Goal: Task Accomplishment & Management: Contribute content

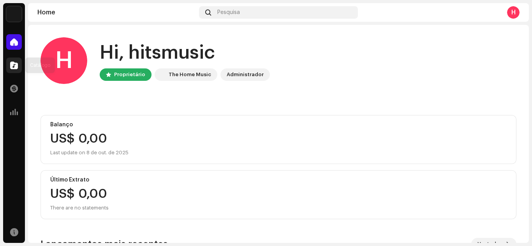
click at [12, 65] on span at bounding box center [14, 65] width 8 height 6
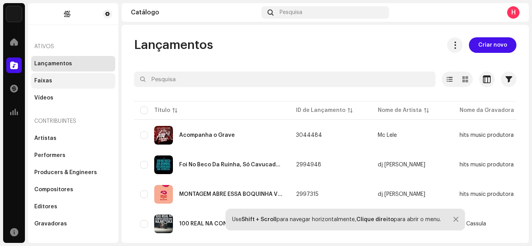
click at [40, 81] on div "Faixas" at bounding box center [43, 81] width 18 height 6
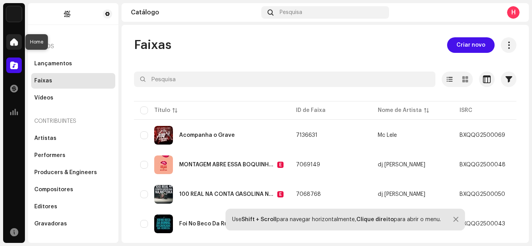
click at [8, 44] on div at bounding box center [14, 42] width 16 height 16
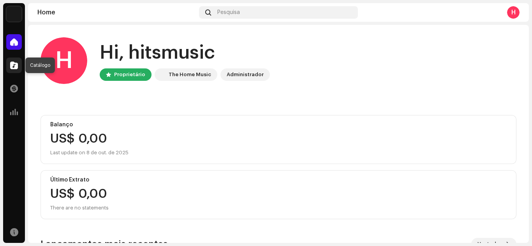
click at [15, 63] on span at bounding box center [14, 65] width 8 height 6
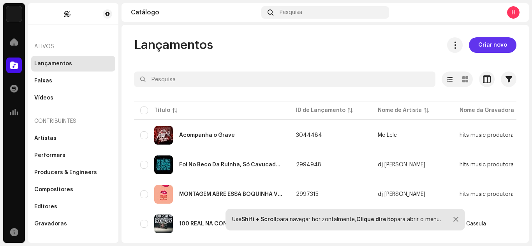
click at [500, 48] on span "Criar novo" at bounding box center [492, 45] width 29 height 16
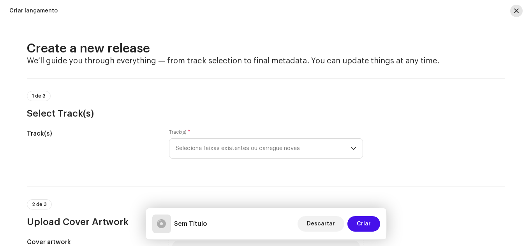
click at [512, 11] on button "button" at bounding box center [516, 11] width 12 height 12
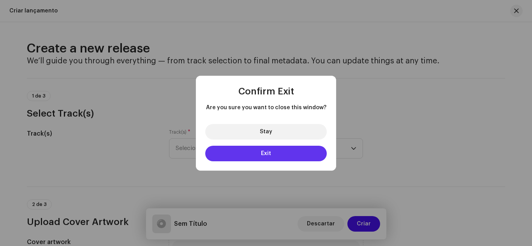
click at [271, 151] on button "Exit" at bounding box center [265, 154] width 121 height 16
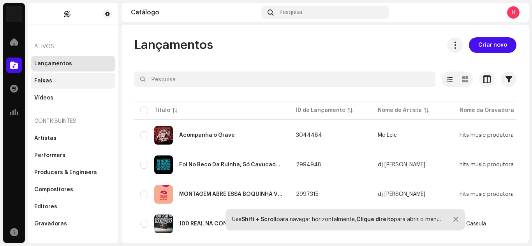
click at [50, 82] on div "Faixas" at bounding box center [43, 81] width 18 height 6
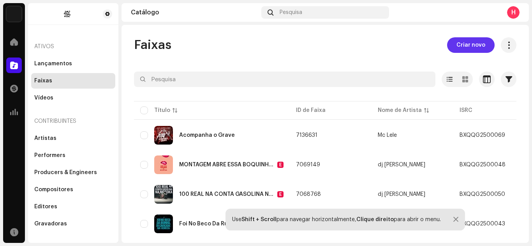
click at [483, 49] on button "Criar novo" at bounding box center [470, 45] width 47 height 16
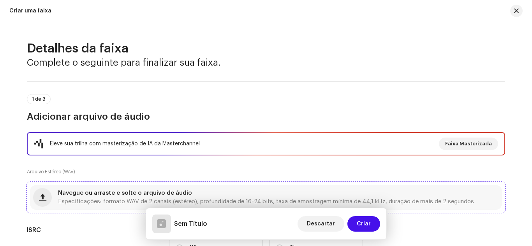
click at [174, 193] on span "Navegue ou arraste e solte o arquivo de áudio" at bounding box center [125, 193] width 134 height 5
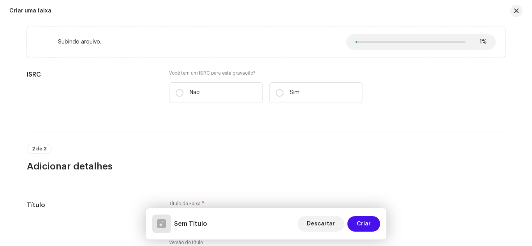
scroll to position [171, 0]
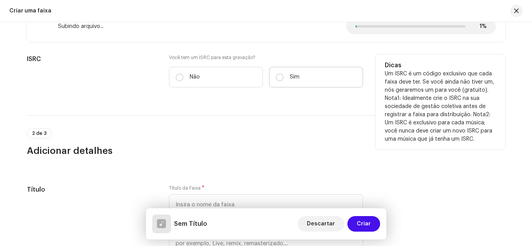
click at [295, 76] on p "Sim" at bounding box center [295, 77] width 10 height 8
click at [283, 76] on input "Sim" at bounding box center [280, 78] width 8 height 8
radio input "true"
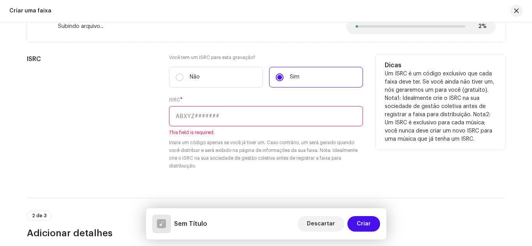
click at [217, 114] on input "text" at bounding box center [266, 116] width 194 height 20
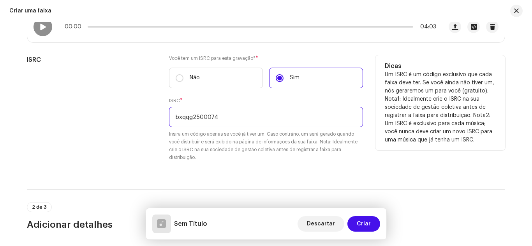
type input "bxqqg2500074"
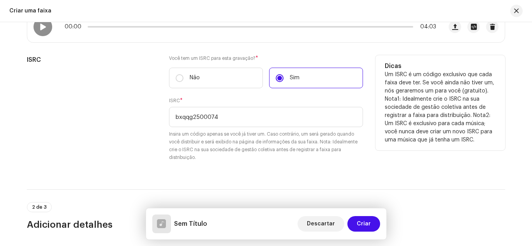
click at [330, 170] on div "Você tem um ISRC para esta gravação? * Não Sim ISRC * bxqqg2500074 Insira um có…" at bounding box center [266, 113] width 194 height 116
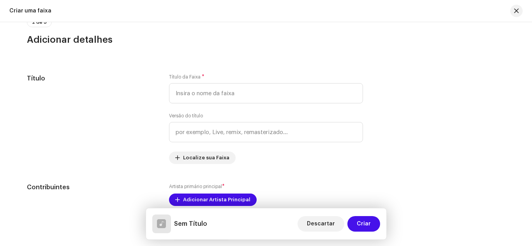
scroll to position [358, 0]
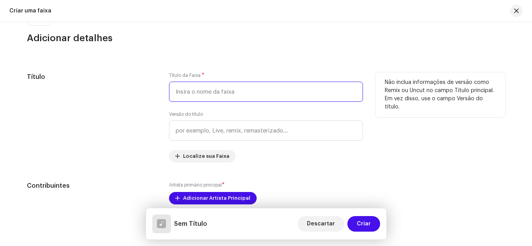
click at [242, 101] on input "text" at bounding box center [266, 92] width 194 height 20
paste input "6djHBMnasLEEjoxe5oPXwC"
type input "6djHBMnasLEEjoxe5oPXwC"
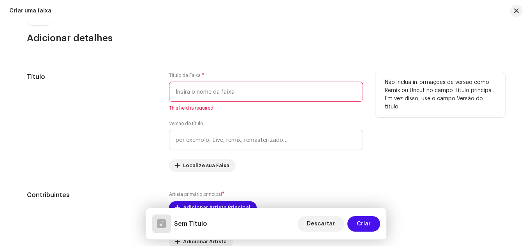
paste input "RAVE POMPERON DO BUZEIRA - DJ [PERSON_NAME] , MC [PERSON_NAME] , [PERSON_NAME] …"
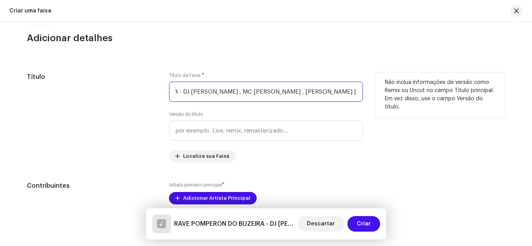
scroll to position [0, 85]
drag, startPoint x: 175, startPoint y: 91, endPoint x: 375, endPoint y: 99, distance: 200.5
click at [375, 99] on div "Título Título da Faixa * RAVE POMPERON DO BUZEIRA - DJ [PERSON_NAME] , MC DDSV …" at bounding box center [266, 117] width 478 height 90
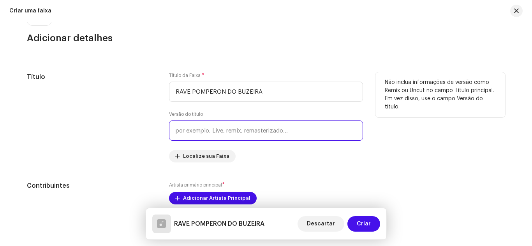
type input "RAVE POMPERON DO BUZEIRA"
click at [279, 140] on input "text" at bounding box center [266, 131] width 194 height 20
click at [280, 144] on div "Título da Faixa * RAVE POMPERON DO BUZEIRA Versão do título Localize sua Faixa" at bounding box center [266, 117] width 194 height 90
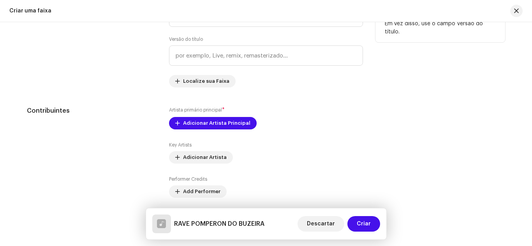
scroll to position [451, 0]
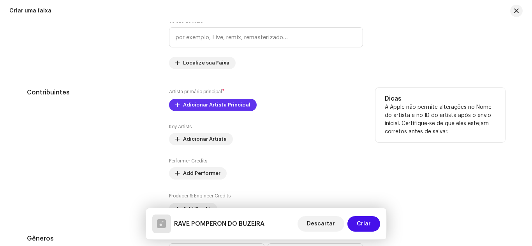
click at [212, 107] on span "Adicionar Artista Principal" at bounding box center [216, 105] width 67 height 16
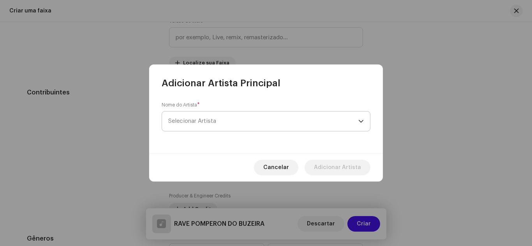
click at [197, 121] on span "Selecionar Artista" at bounding box center [192, 121] width 48 height 6
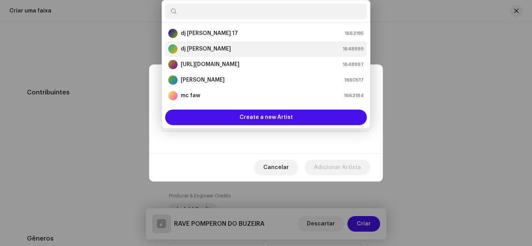
click at [193, 56] on li "dj [PERSON_NAME] 1648999" at bounding box center [266, 49] width 202 height 16
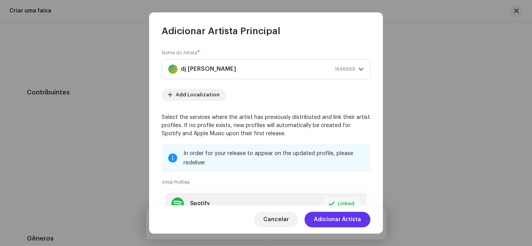
click at [350, 218] on span "Adicionar Artista" at bounding box center [337, 220] width 47 height 16
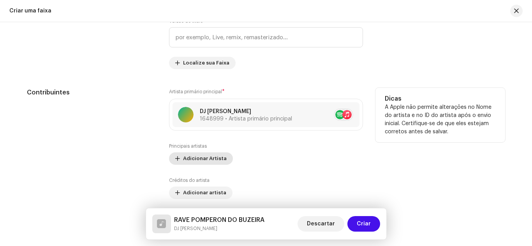
click at [194, 158] on span "Adicionar Artista" at bounding box center [205, 159] width 44 height 16
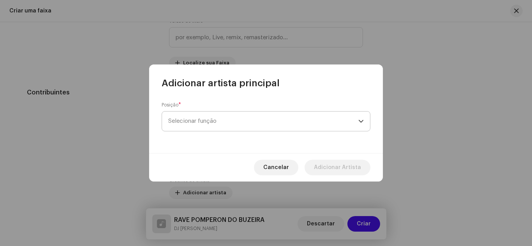
click at [190, 118] on span "Selecionar função" at bounding box center [263, 121] width 190 height 19
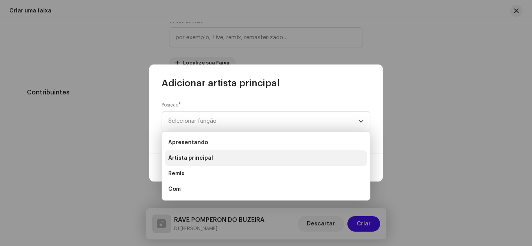
click at [209, 156] on font "Artista principal" at bounding box center [190, 158] width 45 height 5
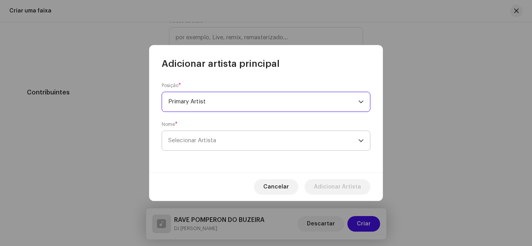
click at [205, 141] on span "Selecionar Artista" at bounding box center [192, 141] width 48 height 6
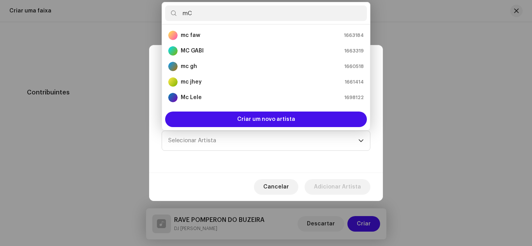
type input "m"
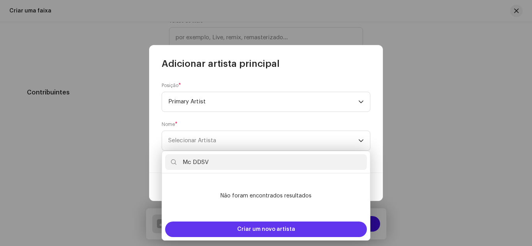
type input "Mc DDSV"
click at [260, 229] on font "Criar um novo artista" at bounding box center [266, 229] width 58 height 5
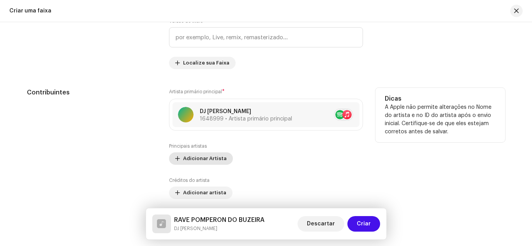
click at [204, 159] on span "Adicionar Artista" at bounding box center [205, 159] width 44 height 16
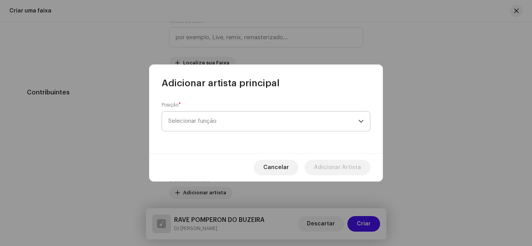
click at [232, 128] on span "Selecionar função" at bounding box center [263, 121] width 190 height 19
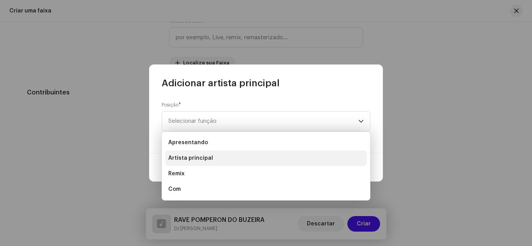
click at [213, 152] on li "Artista principal" at bounding box center [266, 159] width 202 height 16
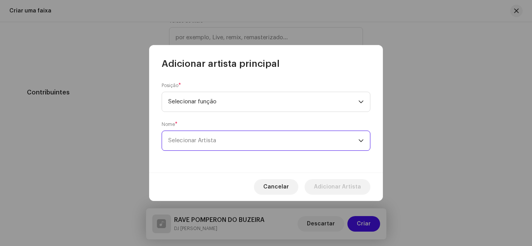
click at [239, 144] on span "Selecionar Artista" at bounding box center [263, 140] width 190 height 19
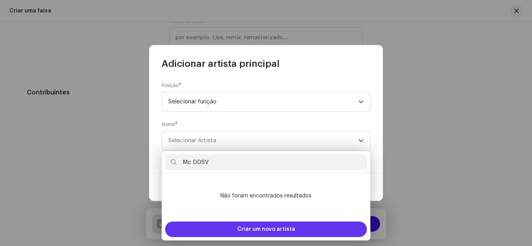
type input "Mc DDSV"
click at [275, 226] on span "Criar um novo artista" at bounding box center [266, 230] width 58 height 16
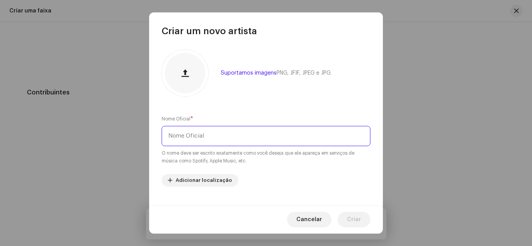
click at [239, 140] on input "text" at bounding box center [265, 136] width 209 height 20
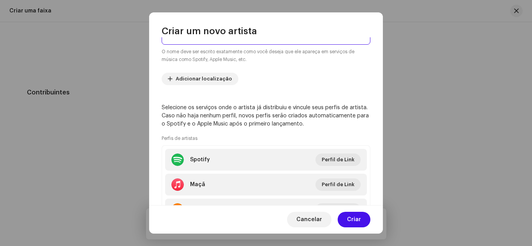
scroll to position [142, 0]
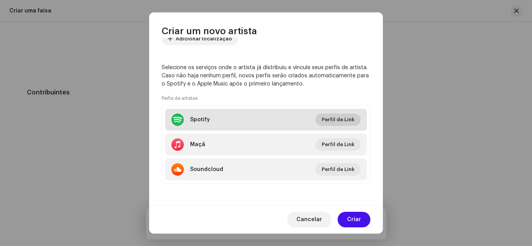
type input "Mc DDSV"
click at [345, 119] on font "Perfil de Link" at bounding box center [337, 119] width 33 height 5
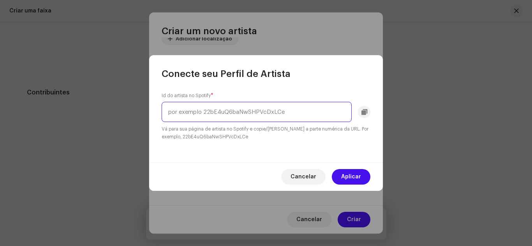
paste input "31Ihc9LlVu0K2Z5g7E2mSQ"
type input "31Ihc9LlVu0K2Z5g7E2mSQ"
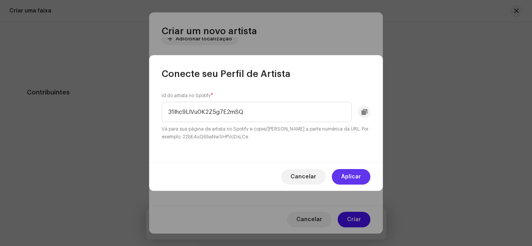
click at [358, 176] on font "Aplicar" at bounding box center [351, 176] width 20 height 5
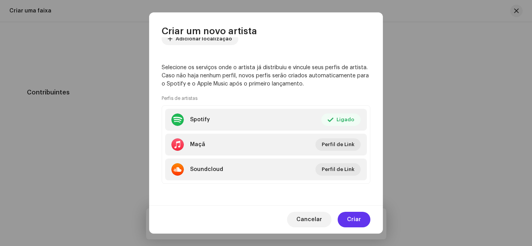
click at [359, 217] on span "Criar" at bounding box center [354, 220] width 14 height 16
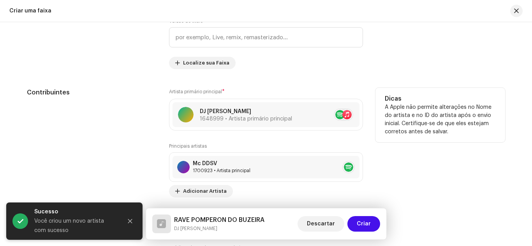
click at [267, 195] on div "Principais artistas Mc DDSV 1700923 • Artista principal Nenhum item selecionado…" at bounding box center [266, 170] width 194 height 54
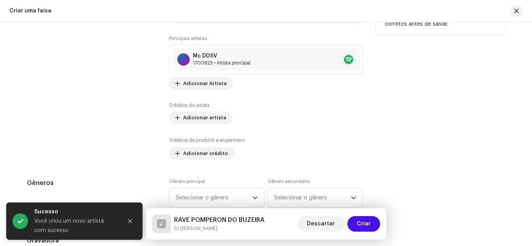
scroll to position [560, 0]
click at [194, 77] on span "Adicionar Artista" at bounding box center [205, 83] width 44 height 16
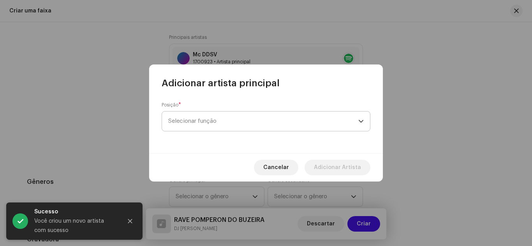
click at [204, 122] on font "Selecionar função" at bounding box center [192, 121] width 48 height 6
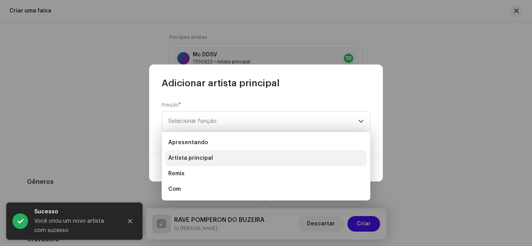
click at [190, 154] on li "Artista principal" at bounding box center [266, 159] width 202 height 16
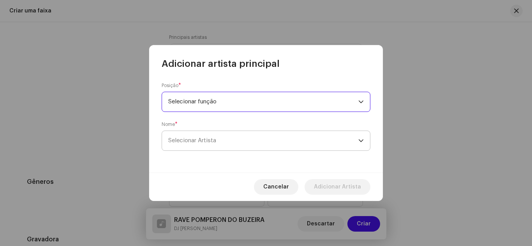
click at [201, 138] on font "Selecionar Artista" at bounding box center [192, 141] width 48 height 6
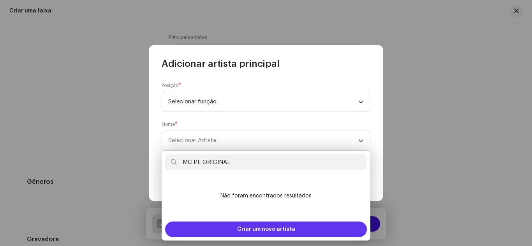
type input "MC PE ORIGINAL"
click at [272, 224] on span "Criar um novo artista" at bounding box center [266, 230] width 58 height 16
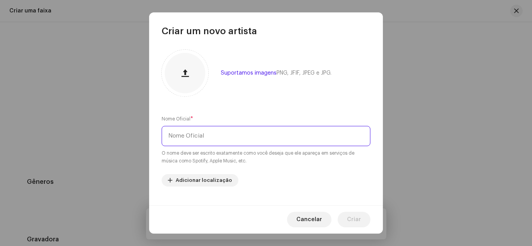
click at [227, 137] on input "text" at bounding box center [265, 136] width 209 height 20
type input "MC PE ORIGINAL"
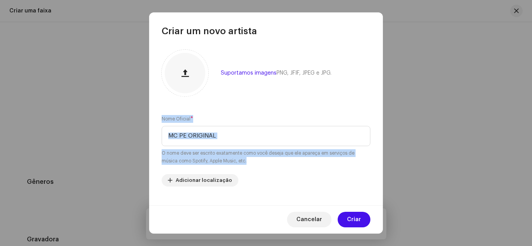
drag, startPoint x: 379, startPoint y: 121, endPoint x: 380, endPoint y: 148, distance: 26.5
click at [380, 148] on div "Suportamos imagens PNG, JFIF, JPEG e JPG. Nome Oficial * MC PE ORIGINAL O nome …" at bounding box center [265, 121] width 233 height 169
click at [374, 132] on div "Suportamos imagens PNG, JFIF, JPEG e JPG. Nome Oficial * MC PE ORIGINAL O nome …" at bounding box center [265, 121] width 233 height 169
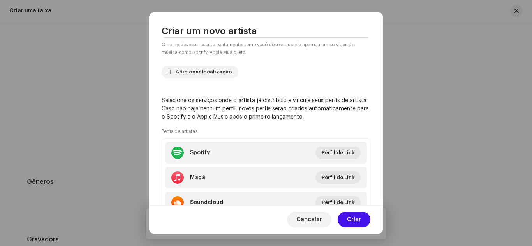
scroll to position [142, 0]
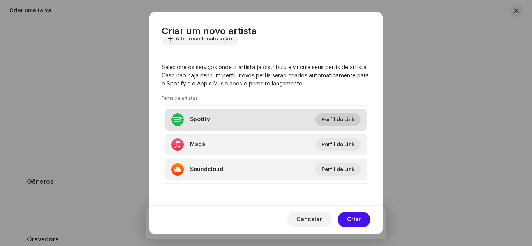
click at [338, 118] on font "Perfil de Link" at bounding box center [337, 119] width 33 height 5
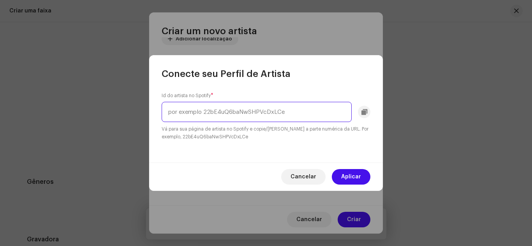
paste input "1DqzXlcCmklnLECrUuo1DC"
type input "1DqzXlcCmklnLECrUuo1DC"
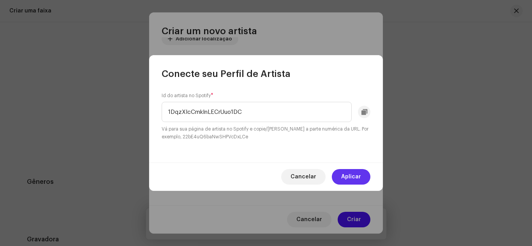
click at [358, 181] on span "Aplicar" at bounding box center [351, 177] width 20 height 16
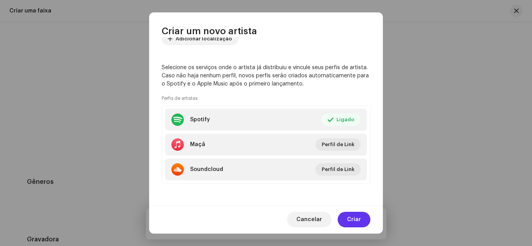
click at [355, 215] on span "Criar" at bounding box center [354, 220] width 14 height 16
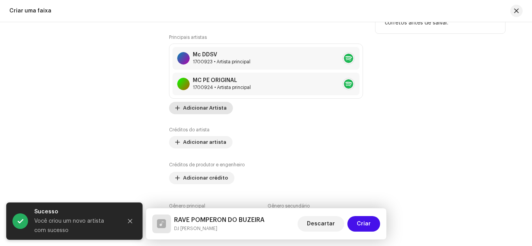
click at [199, 107] on span "Adicionar Artista" at bounding box center [205, 108] width 44 height 16
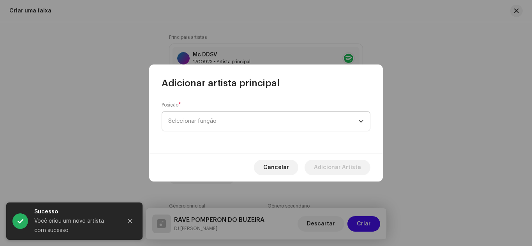
click at [218, 116] on span "Selecionar função" at bounding box center [263, 121] width 190 height 19
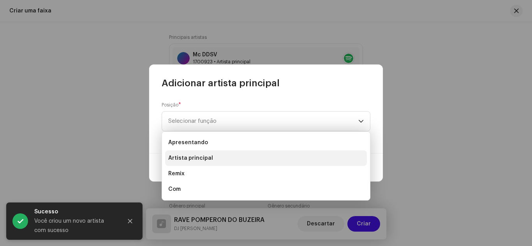
click at [215, 156] on li "Artista principal" at bounding box center [266, 159] width 202 height 16
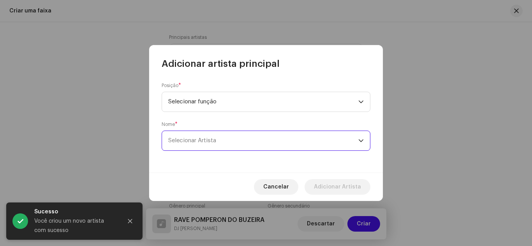
click at [223, 140] on span "Selecionar Artista" at bounding box center [263, 140] width 190 height 19
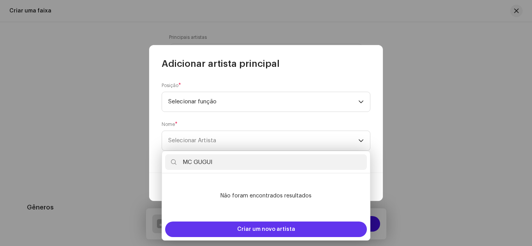
type input "MC GUGUI"
click at [278, 225] on span "Criar um novo artista" at bounding box center [266, 230] width 58 height 16
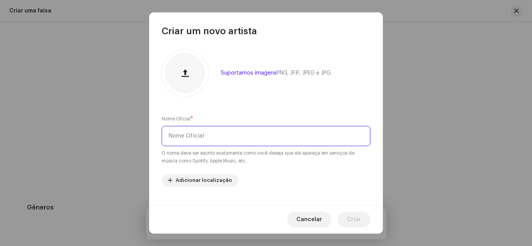
click at [224, 142] on input "text" at bounding box center [265, 136] width 209 height 20
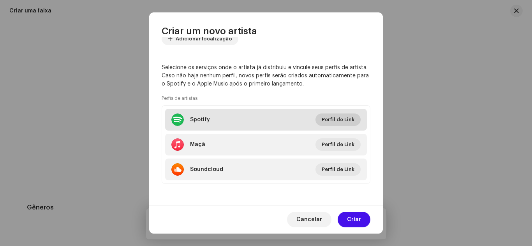
type input "MC GUGUI"
click at [335, 118] on font "Perfil de Link" at bounding box center [337, 119] width 33 height 5
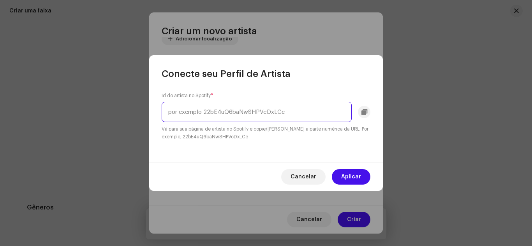
paste input "6djHBMnasLEEjoxe5oPXwC"
type input "6djHBMnasLEEjoxe5oPXwC"
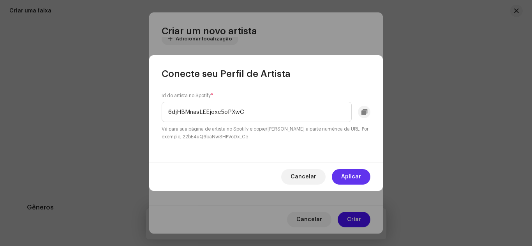
click at [356, 176] on font "Aplicar" at bounding box center [351, 176] width 20 height 5
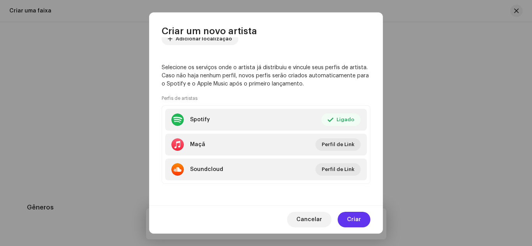
click at [354, 222] on font "Criar" at bounding box center [354, 219] width 14 height 5
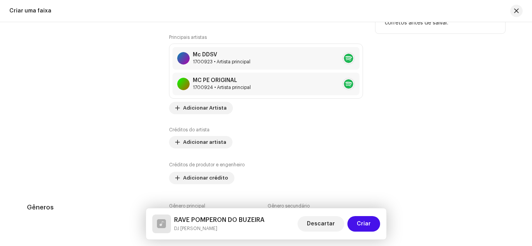
click at [247, 112] on div "Principais artistas Mc DDSV 1700923 • Artista principal MC PE ORIGINAL 1700924 …" at bounding box center [266, 74] width 194 height 80
click at [239, 120] on div "Principais artistas Mc DDSV 1700923 • Artista principal MC PE ORIGINAL 1700924 …" at bounding box center [266, 109] width 194 height 150
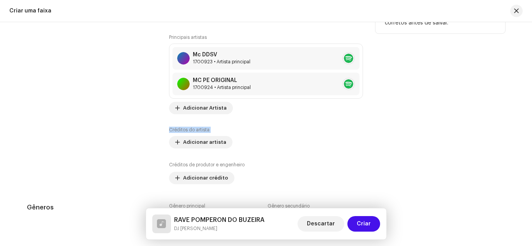
click at [239, 120] on div "Principais artistas Mc DDSV 1700923 • Artista principal MC PE ORIGINAL 1700924 …" at bounding box center [266, 109] width 194 height 150
click at [238, 115] on div "Principais artistas Mc DDSV 1700923 • Artista principal MC PE ORIGINAL 1700924 …" at bounding box center [266, 109] width 194 height 150
click at [212, 111] on span "Adicionar Artista" at bounding box center [205, 108] width 44 height 16
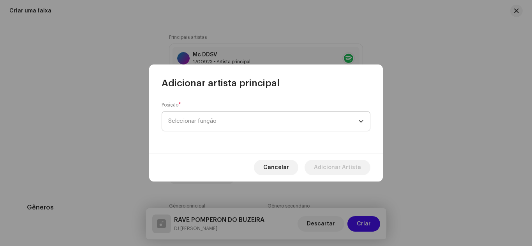
click at [215, 117] on span "Selecionar função" at bounding box center [263, 121] width 190 height 19
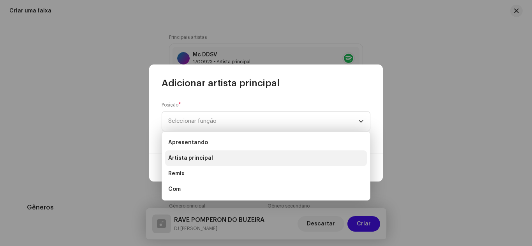
click at [214, 152] on li "Artista principal" at bounding box center [266, 159] width 202 height 16
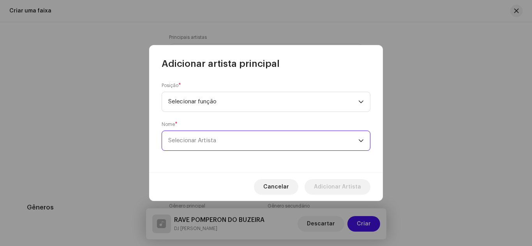
click at [247, 143] on span "Selecionar Artista" at bounding box center [263, 140] width 190 height 19
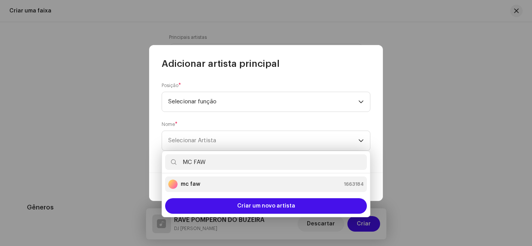
type input "MC FAW"
click at [240, 182] on div "mc faw 1663184" at bounding box center [265, 184] width 195 height 9
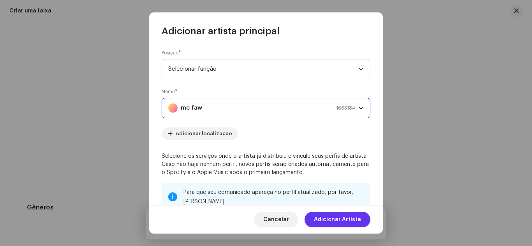
click at [329, 219] on font "Adicionar Artista" at bounding box center [337, 219] width 47 height 5
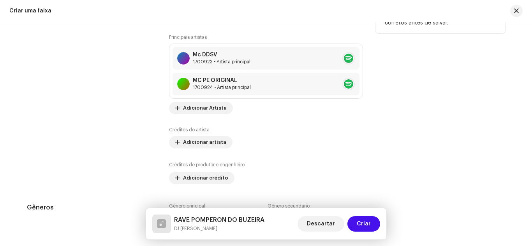
click at [377, 97] on div "Dicas A Apple não permite alterações no Nome do artista e no ID do artista após…" at bounding box center [440, 81] width 130 height 205
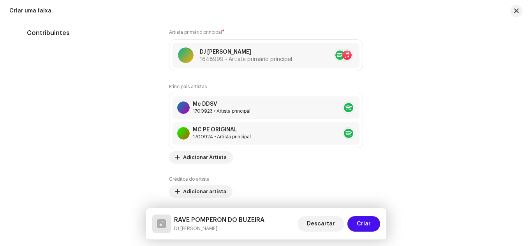
scroll to position [514, 0]
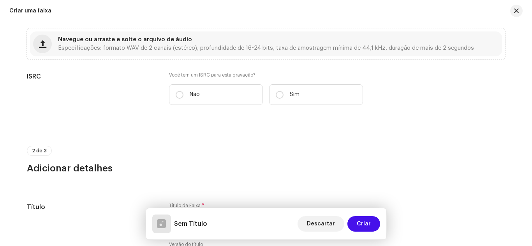
scroll to position [157, 0]
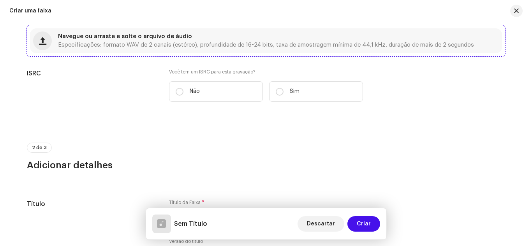
click at [192, 41] on div "Navegue ou arraste e solte o arquivo de áudio Especificações: formato WAV de 2 …" at bounding box center [266, 41] width 416 height 14
click at [514, 12] on span "button" at bounding box center [516, 11] width 5 height 6
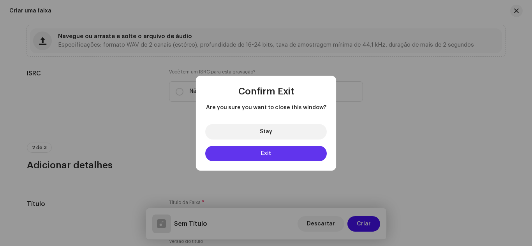
click at [275, 158] on button "Exit" at bounding box center [265, 154] width 121 height 16
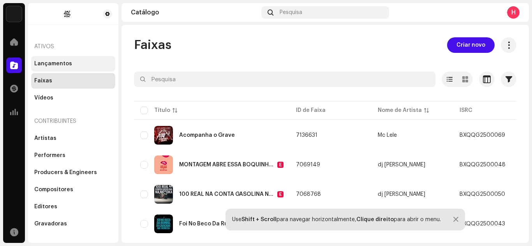
click at [51, 68] on div "Lançamentos" at bounding box center [73, 64] width 84 height 16
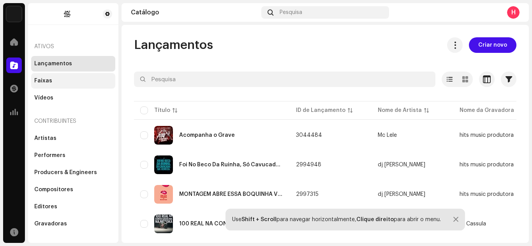
click at [58, 86] on div "Faixas" at bounding box center [73, 81] width 84 height 16
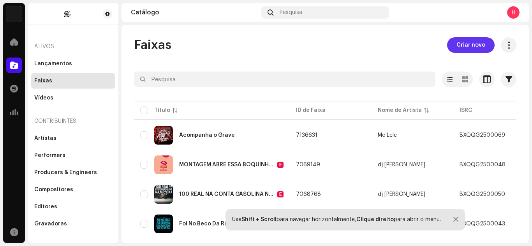
click at [462, 44] on span "Criar novo" at bounding box center [470, 45] width 29 height 16
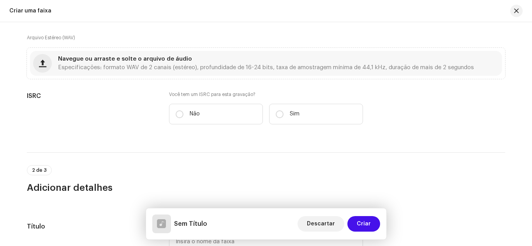
scroll to position [143, 0]
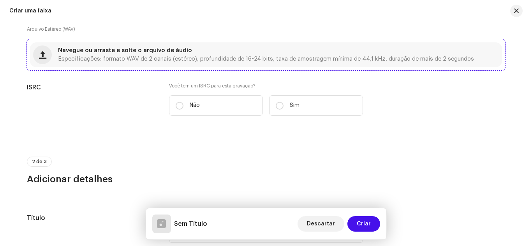
click at [165, 49] on span "Navegue ou arraste e solte o arquivo de áudio" at bounding box center [125, 50] width 134 height 5
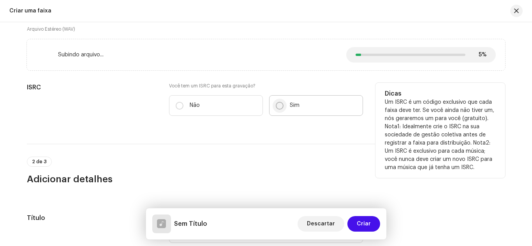
click at [278, 107] on input "Sim" at bounding box center [280, 106] width 8 height 8
radio input "true"
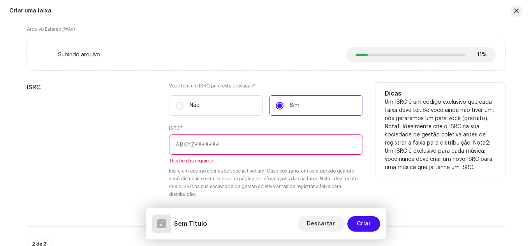
click at [231, 138] on input "text" at bounding box center [266, 145] width 194 height 20
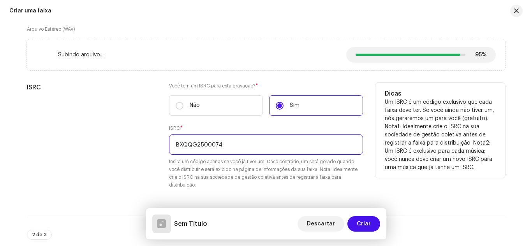
type input "BXQQG2500074"
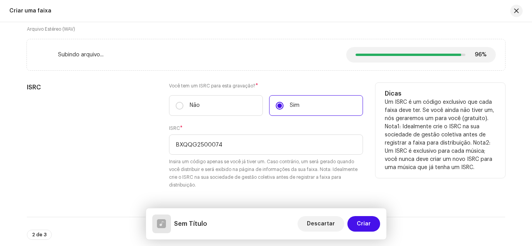
click at [294, 180] on small "Insira um código apenas se você já tiver um. Caso contrário, um será gerado qua…" at bounding box center [266, 173] width 194 height 31
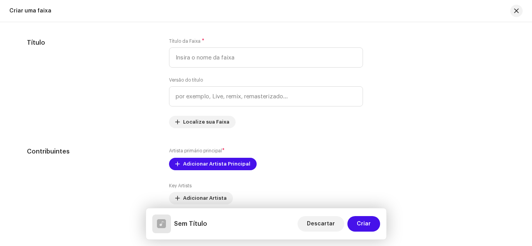
scroll to position [393, 0]
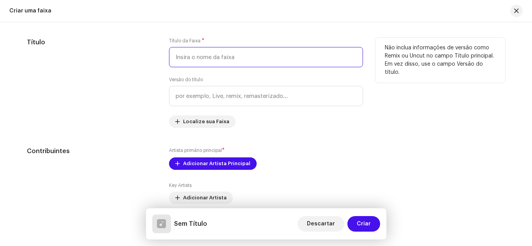
click at [220, 56] on input "text" at bounding box center [266, 57] width 194 height 20
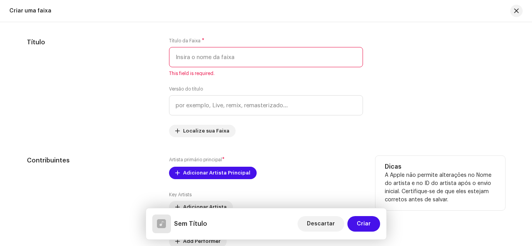
paste input "RAVE POMPERON DO BUZEIRA - DJ [PERSON_NAME] , MC [PERSON_NAME] , [PERSON_NAME] …"
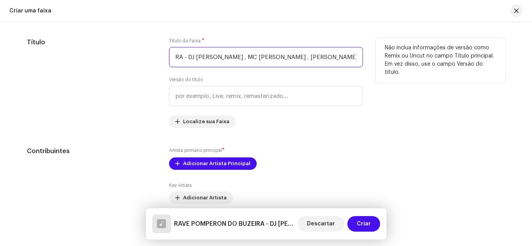
scroll to position [0, 85]
drag, startPoint x: 175, startPoint y: 58, endPoint x: 393, endPoint y: 53, distance: 218.4
click at [393, 53] on div "Título Título da Faixa * RAVE POMPERON DO BUZEIRA - DJ [PERSON_NAME] , MC DDSV …" at bounding box center [266, 83] width 478 height 90
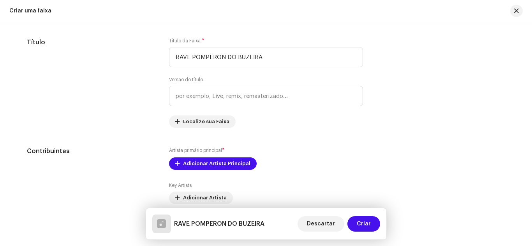
type input "RAVE POMPERON DO BUZEIRA"
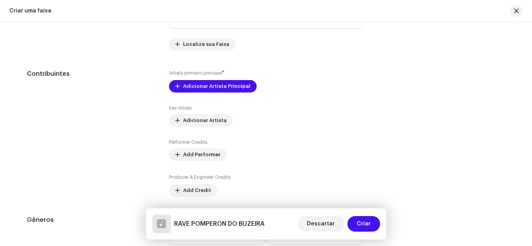
scroll to position [470, 0]
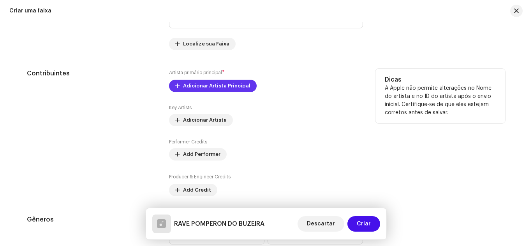
click at [196, 86] on span "Adicionar Artista Principal" at bounding box center [216, 86] width 67 height 16
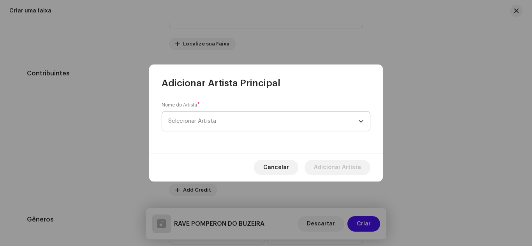
click at [215, 112] on span "Selecionar Artista" at bounding box center [263, 121] width 190 height 19
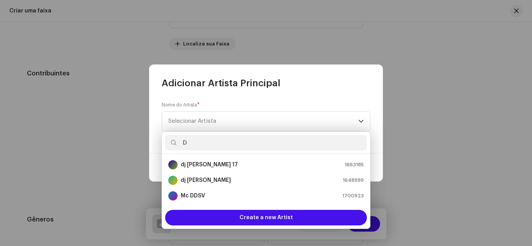
scroll to position [0, 0]
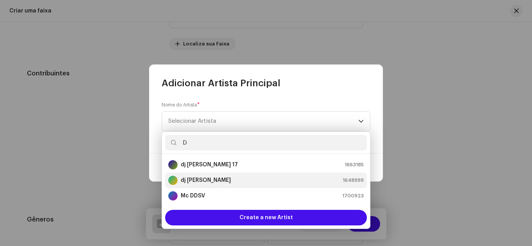
type input "D"
click at [211, 184] on div "dj [PERSON_NAME] 1648999" at bounding box center [265, 180] width 195 height 9
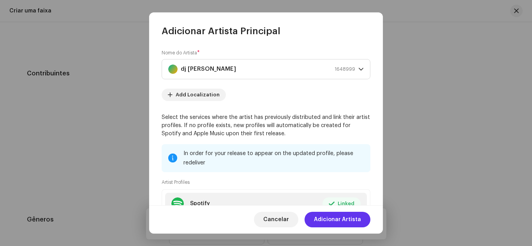
click at [337, 218] on span "Adicionar Artista" at bounding box center [337, 220] width 47 height 16
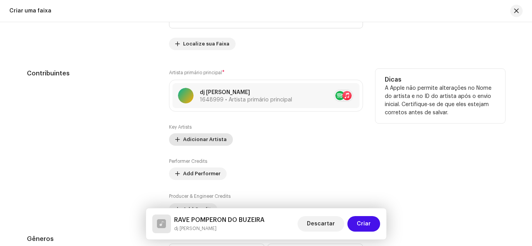
click at [208, 137] on span "Adicionar Artista" at bounding box center [205, 140] width 44 height 16
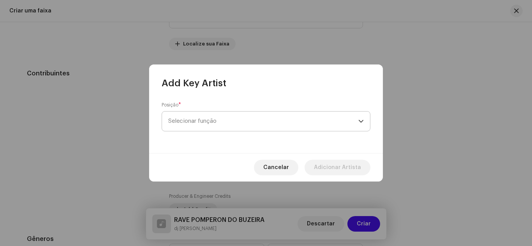
click at [221, 122] on span "Selecionar função" at bounding box center [263, 121] width 190 height 19
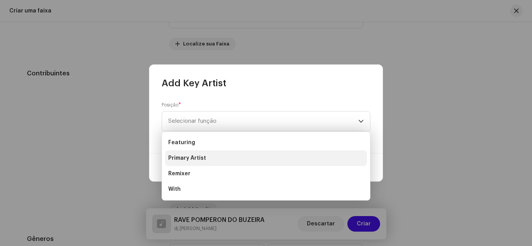
click at [214, 155] on li "Primary Artist" at bounding box center [266, 159] width 202 height 16
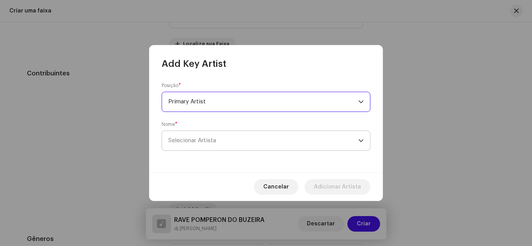
click at [208, 142] on span "Selecionar Artista" at bounding box center [192, 141] width 48 height 6
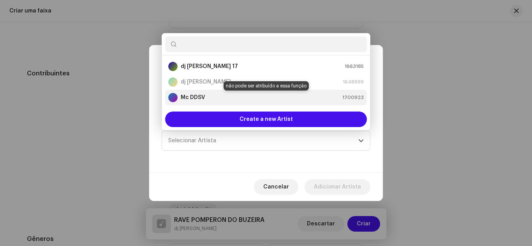
click at [205, 98] on div "Mc DDSV 1700923" at bounding box center [265, 97] width 195 height 9
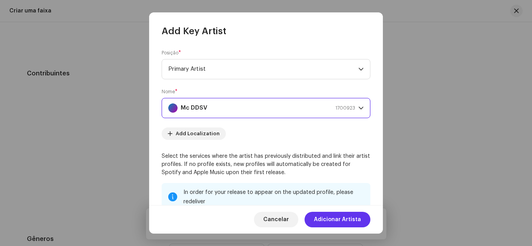
click at [342, 218] on span "Adicionar Artista" at bounding box center [337, 220] width 47 height 16
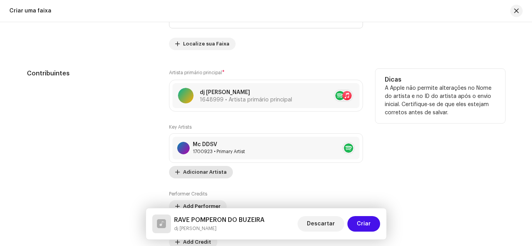
click at [208, 166] on span "Adicionar Artista" at bounding box center [205, 173] width 44 height 16
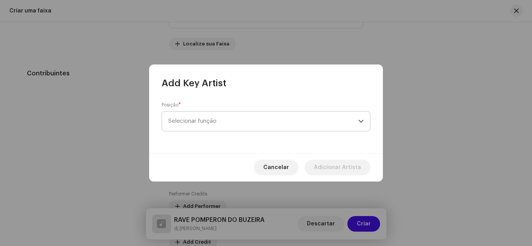
click at [200, 130] on span "Selecionar função" at bounding box center [263, 121] width 190 height 19
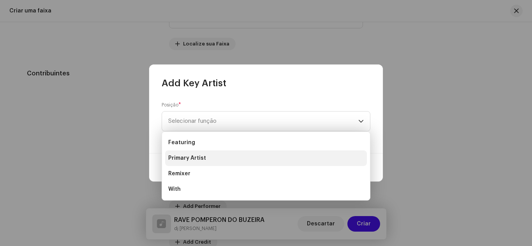
click at [199, 159] on span "Primary Artist" at bounding box center [187, 158] width 38 height 8
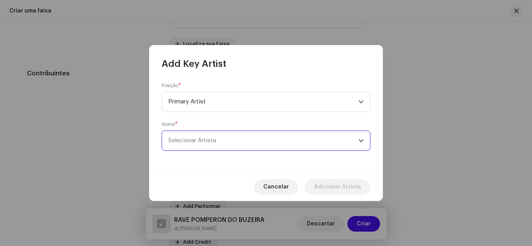
click at [204, 139] on span "Selecionar Artista" at bounding box center [192, 141] width 48 height 6
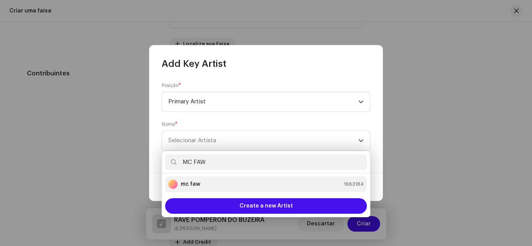
type input "MC FAW"
click at [207, 182] on div "mc faw 1663184" at bounding box center [265, 184] width 195 height 9
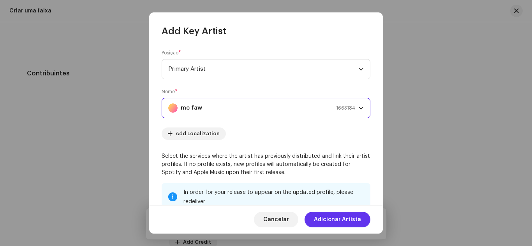
click at [342, 219] on span "Adicionar Artista" at bounding box center [337, 220] width 47 height 16
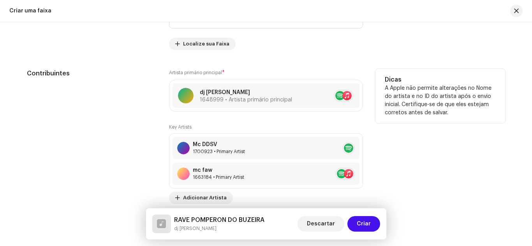
click at [427, 180] on div "Dicas A Apple não permite alterações no Nome do artista e no ID do artista após…" at bounding box center [440, 171] width 130 height 205
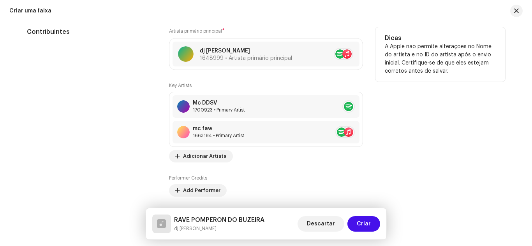
scroll to position [517, 0]
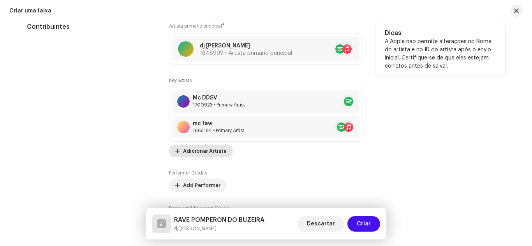
click at [197, 149] on span "Adicionar Artista" at bounding box center [205, 152] width 44 height 16
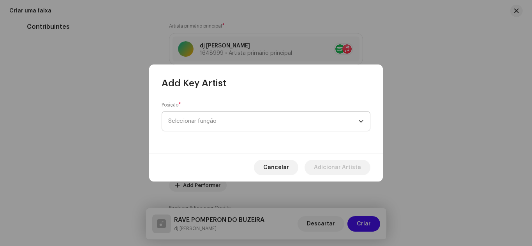
click at [207, 126] on span "Selecionar função" at bounding box center [263, 121] width 190 height 19
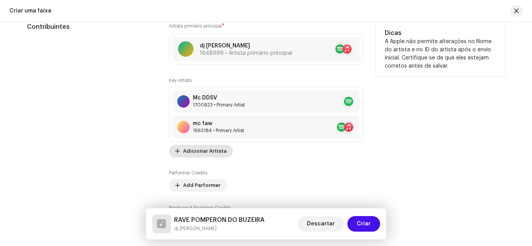
click at [214, 153] on span "Adicionar Artista" at bounding box center [205, 152] width 44 height 16
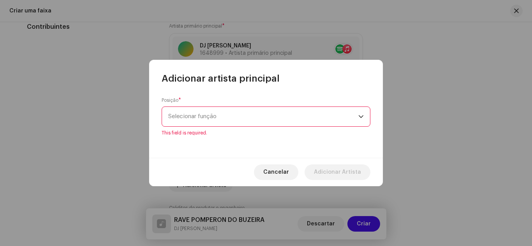
click at [211, 110] on div "Posição * Selecionar função This field is required." at bounding box center [265, 116] width 209 height 39
click at [222, 114] on span "Selecionar função" at bounding box center [263, 116] width 190 height 19
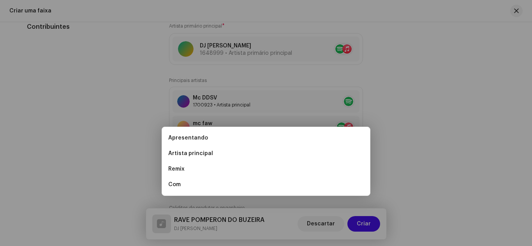
click at [117, 68] on div "Adicionar artista principal Posição * Selecionar função Este campo é obrigatóri…" at bounding box center [266, 123] width 532 height 246
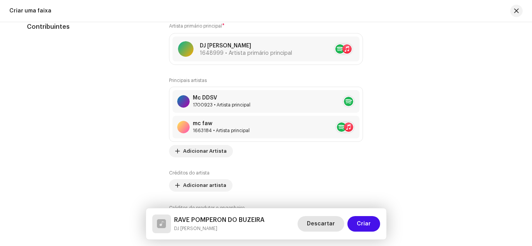
click at [327, 219] on span "Descartar" at bounding box center [321, 224] width 28 height 16
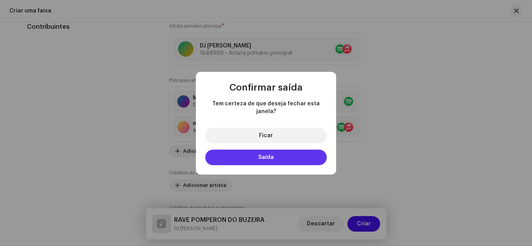
click at [265, 159] on button "Saída" at bounding box center [265, 158] width 121 height 16
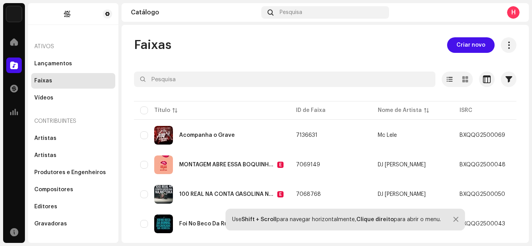
click at [265, 159] on div "MONTAGEM ABRE ESSA BOQUINHA VS NECESSITADA E" at bounding box center [211, 165] width 143 height 19
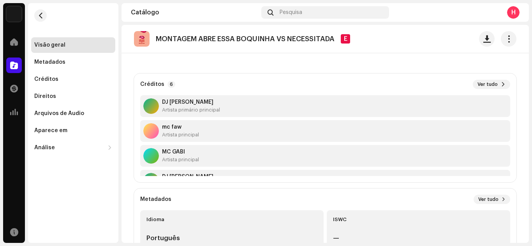
scroll to position [39, 0]
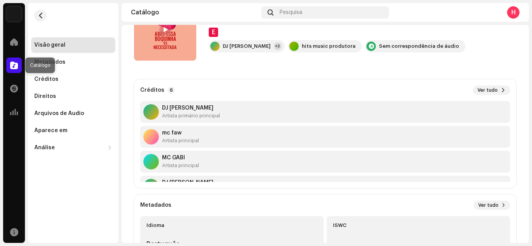
click at [14, 68] on span at bounding box center [14, 65] width 8 height 6
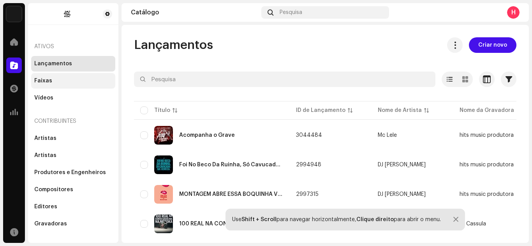
click at [39, 79] on font "Faixas" at bounding box center [43, 80] width 18 height 5
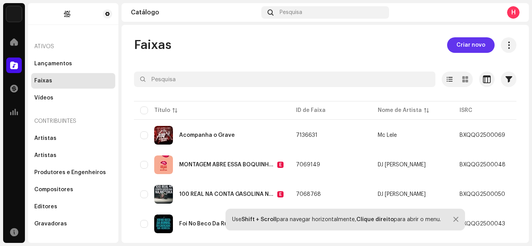
click at [469, 42] on span "Criar novo" at bounding box center [470, 45] width 29 height 16
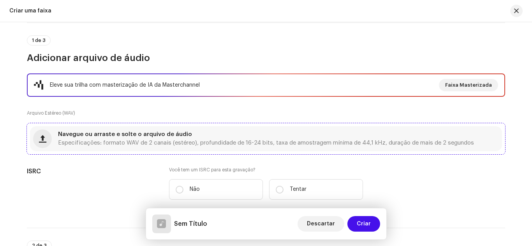
scroll to position [156, 0]
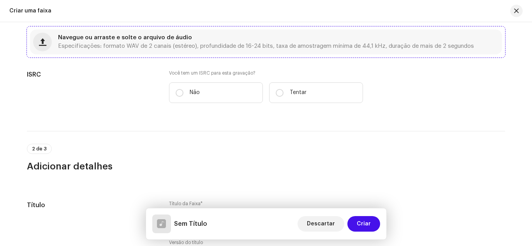
click at [190, 42] on div "Navegue ou arraste e solte o arquivo de áudio Especificações: formato WAV de 2 …" at bounding box center [266, 42] width 416 height 14
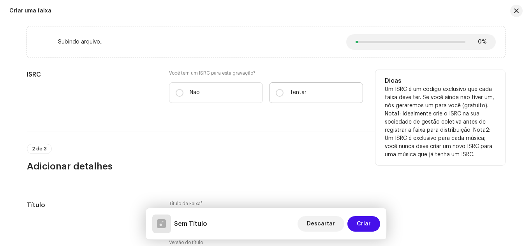
click at [286, 93] on label "Tentar" at bounding box center [316, 92] width 94 height 21
click at [283, 93] on input "Tentar" at bounding box center [280, 93] width 8 height 8
radio input "true"
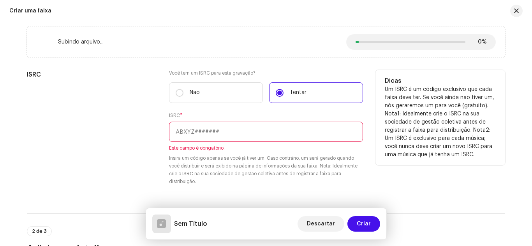
click at [212, 135] on input "text" at bounding box center [266, 132] width 194 height 20
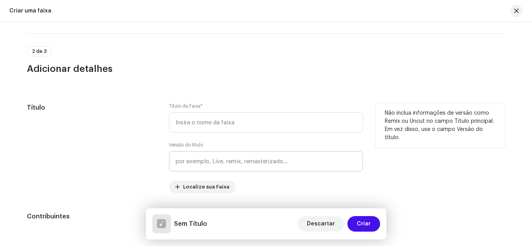
scroll to position [350, 0]
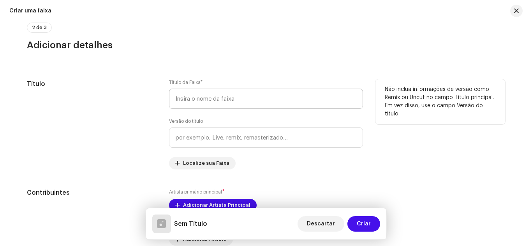
type input "bxqqg2500074"
click at [225, 97] on input "text" at bounding box center [266, 99] width 194 height 20
paste input "RAVE POMPERON DO BUZEIRA - DJ [PERSON_NAME] , MC [PERSON_NAME] , [PERSON_NAME] …"
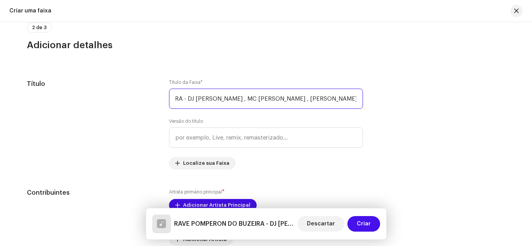
scroll to position [0, 85]
drag, startPoint x: 174, startPoint y: 102, endPoint x: 531, endPoint y: 110, distance: 356.9
click at [531, 110] on div "Detalhes da faixa Complete o seguinte para finalizar sua faixa. 1 de 3 Adiciona…" at bounding box center [266, 134] width 532 height 224
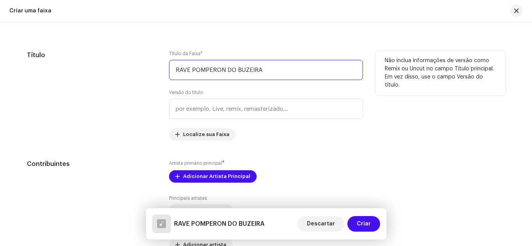
scroll to position [429, 0]
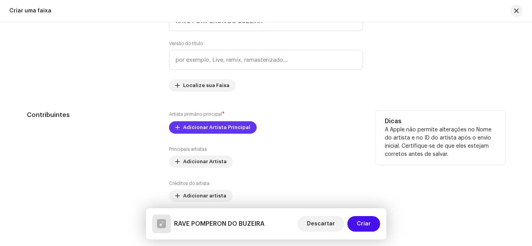
type input "RAVE POMPERON DO BUZEIRA"
click at [218, 125] on span "Adicionar Artista Principal" at bounding box center [216, 128] width 67 height 16
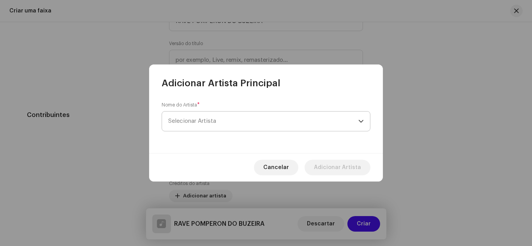
click at [215, 125] on span "Selecionar Artista" at bounding box center [263, 121] width 190 height 19
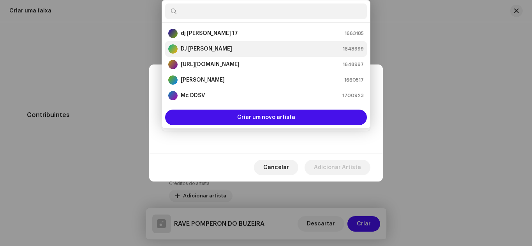
click at [221, 50] on div "DJ Cassula 1648999" at bounding box center [265, 48] width 195 height 9
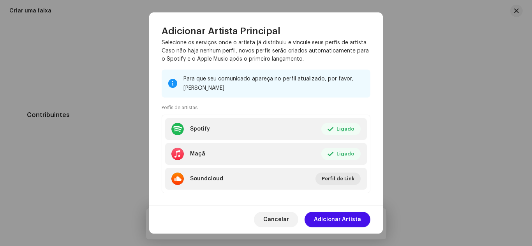
scroll to position [78, 0]
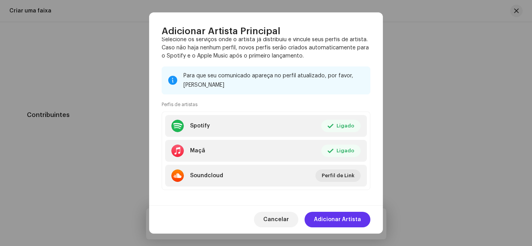
click at [317, 217] on span "Adicionar Artista" at bounding box center [337, 220] width 47 height 16
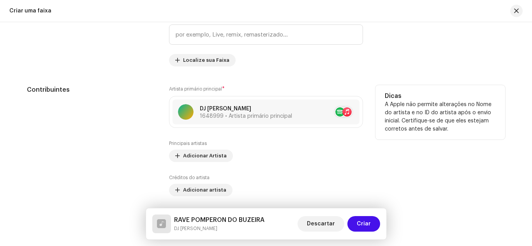
scroll to position [468, 0]
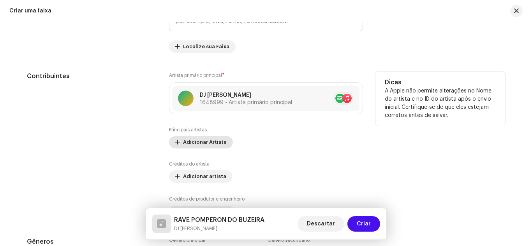
click at [209, 137] on span "Adicionar Artista" at bounding box center [205, 143] width 44 height 16
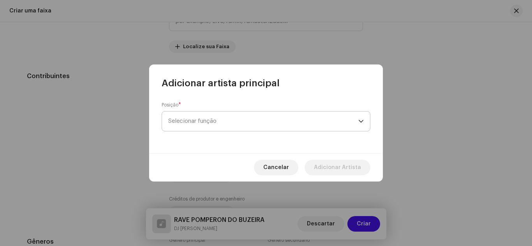
click at [213, 125] on span "Selecionar função" at bounding box center [263, 121] width 190 height 19
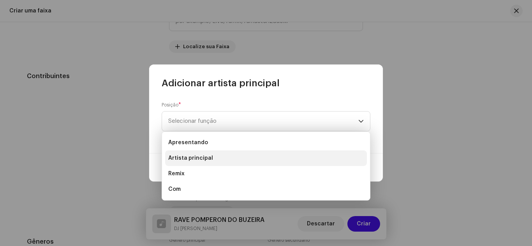
click at [195, 159] on font "Artista principal" at bounding box center [190, 158] width 45 height 5
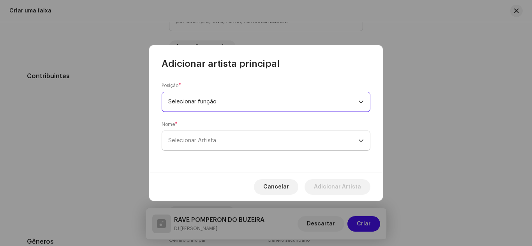
click at [219, 144] on span "Selecionar Artista" at bounding box center [263, 140] width 190 height 19
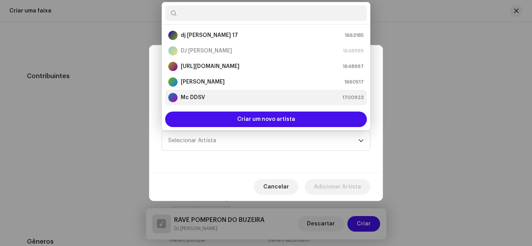
click at [203, 103] on li "Mc DDSV 1700923" at bounding box center [266, 98] width 202 height 16
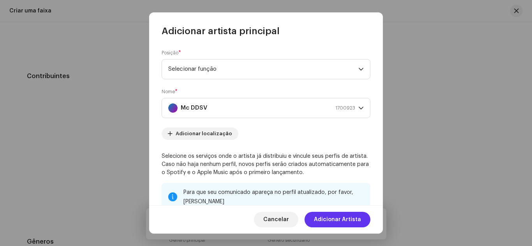
click at [337, 221] on font "Adicionar Artista" at bounding box center [337, 219] width 47 height 5
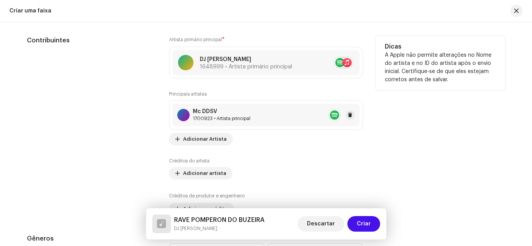
scroll to position [546, 0]
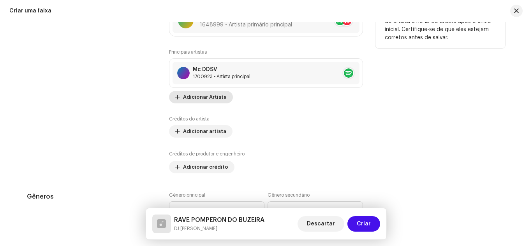
click at [212, 97] on font "Adicionar Artista" at bounding box center [205, 97] width 44 height 5
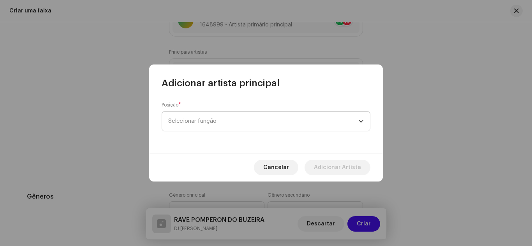
click at [216, 118] on span "Selecionar função" at bounding box center [263, 121] width 190 height 19
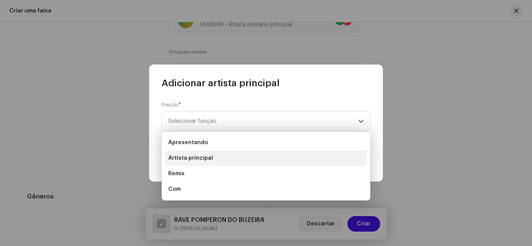
click at [184, 159] on font "Artista principal" at bounding box center [190, 158] width 45 height 5
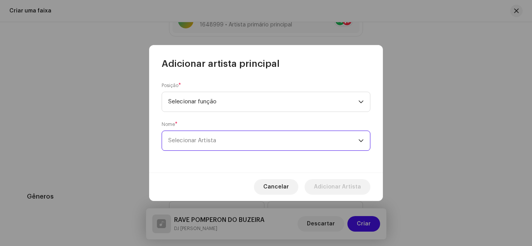
click at [211, 143] on font "Selecionar Artista" at bounding box center [192, 141] width 48 height 6
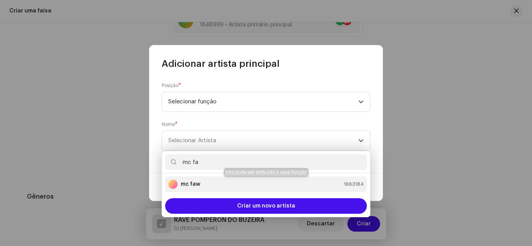
type input "mc fa"
click at [199, 181] on strong "mc faw" at bounding box center [190, 185] width 19 height 8
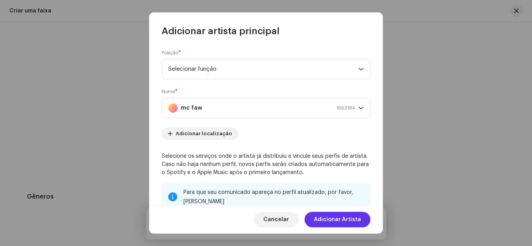
click at [335, 213] on span "Adicionar Artista" at bounding box center [337, 220] width 47 height 16
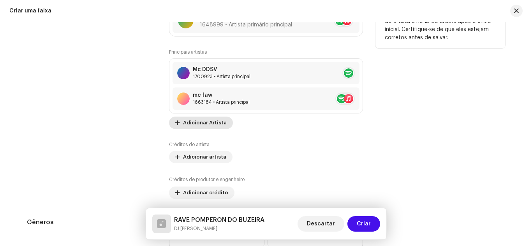
click at [212, 119] on span "Adicionar Artista" at bounding box center [205, 123] width 44 height 16
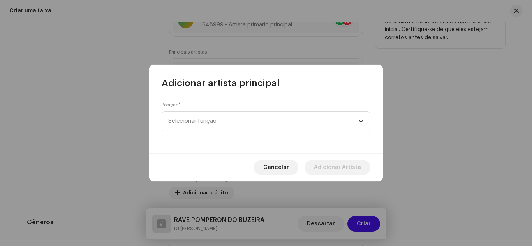
click at [212, 119] on font "Selecionar função" at bounding box center [192, 121] width 48 height 6
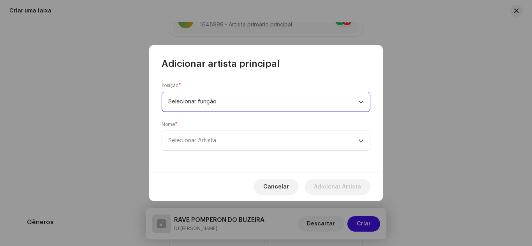
click at [237, 92] on span "Selecionar função" at bounding box center [263, 101] width 190 height 19
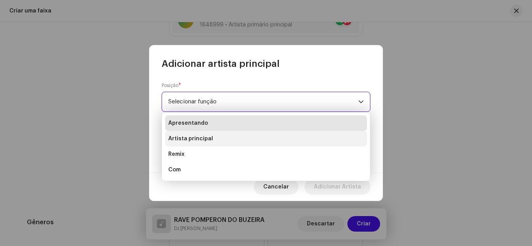
click at [214, 139] on li "Artista principal" at bounding box center [266, 139] width 202 height 16
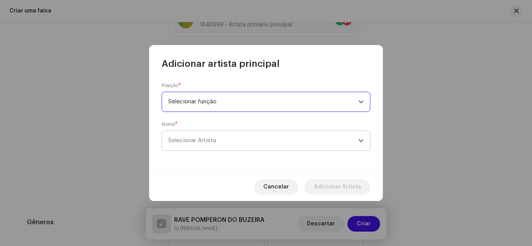
click at [214, 135] on span "Selecionar Artista" at bounding box center [263, 140] width 190 height 19
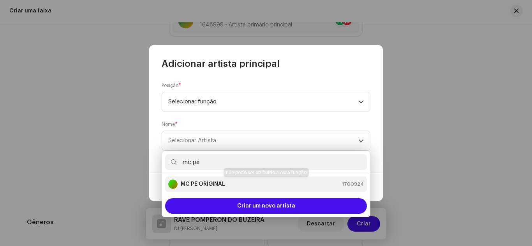
type input "mc pe"
click at [218, 185] on strong "MC PE ORIGINAL" at bounding box center [203, 185] width 44 height 8
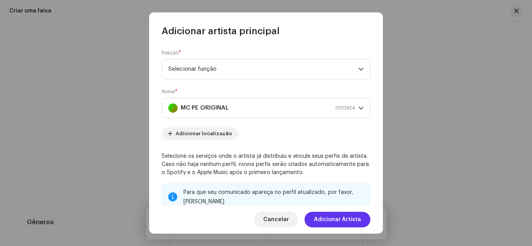
click at [350, 221] on font "Adicionar Artista" at bounding box center [337, 219] width 47 height 5
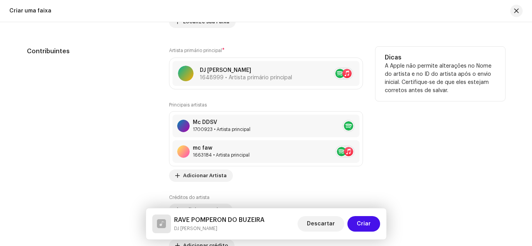
scroll to position [507, 0]
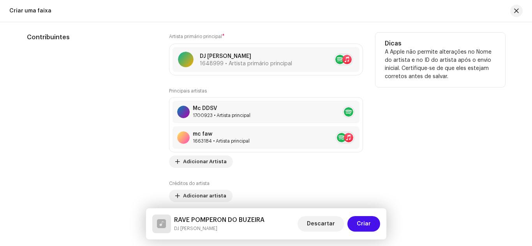
click at [257, 165] on div "Principais artistas Mc DDSV 1700923 • Artista principal mc faw 1663184 • Artist…" at bounding box center [266, 128] width 194 height 80
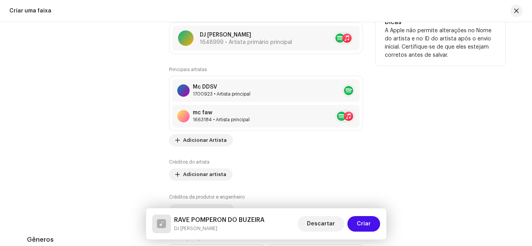
scroll to position [546, 0]
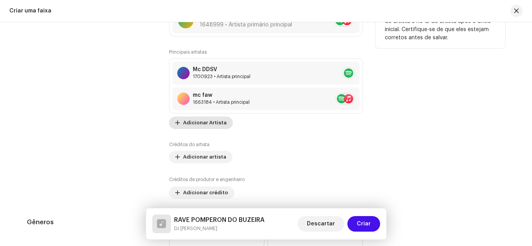
click at [205, 119] on span "Adicionar Artista" at bounding box center [205, 123] width 44 height 16
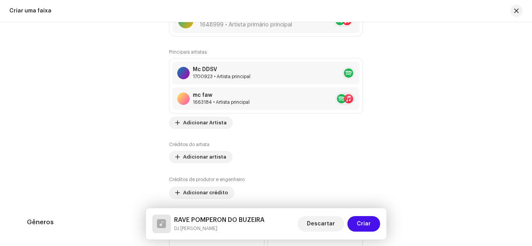
click at [308, 48] on div "Adicionar artista principal Posição * Selecionar função Cancelar Adicionar Arti…" at bounding box center [266, 123] width 532 height 246
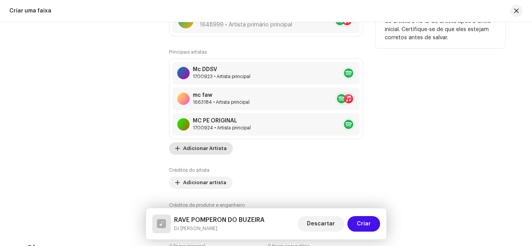
click at [211, 148] on font "Adicionar Artista" at bounding box center [205, 148] width 44 height 5
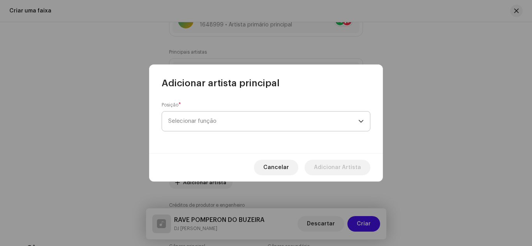
click at [200, 123] on font "Selecionar função" at bounding box center [192, 121] width 48 height 6
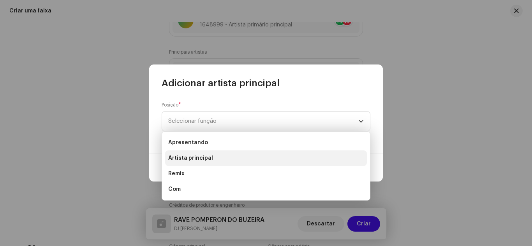
click at [212, 156] on li "Artista principal" at bounding box center [266, 159] width 202 height 16
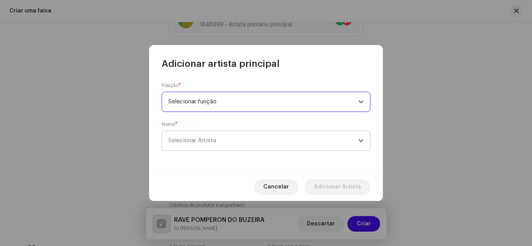
click at [236, 139] on span "Selecionar Artista" at bounding box center [263, 140] width 190 height 19
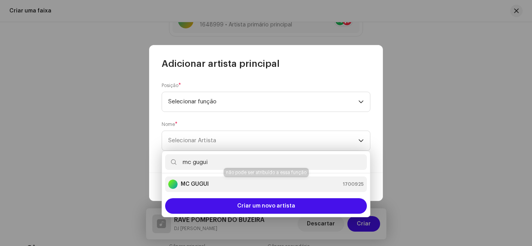
type input "mc gugui"
click at [204, 181] on strong "MC GUGUI" at bounding box center [195, 185] width 28 height 8
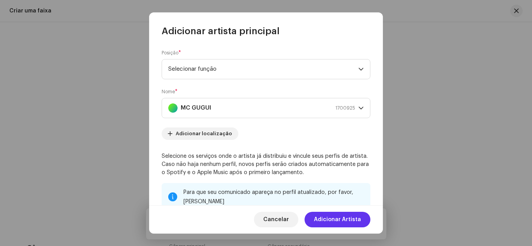
click at [337, 221] on font "Adicionar Artista" at bounding box center [337, 219] width 47 height 5
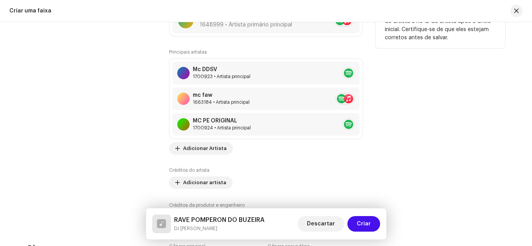
scroll to position [584, 0]
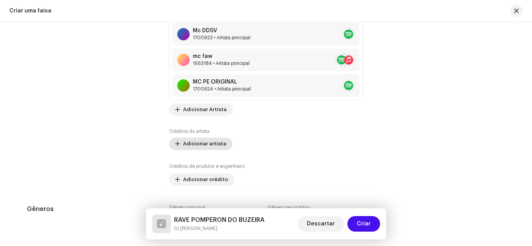
click at [186, 142] on font "Adicionar artista" at bounding box center [204, 143] width 43 height 5
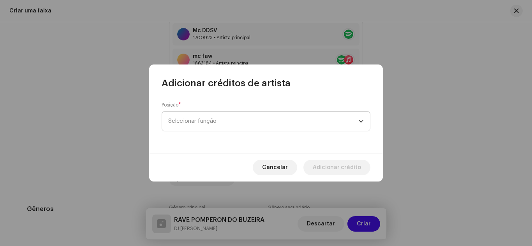
click at [209, 127] on span "Selecionar função" at bounding box center [263, 121] width 190 height 19
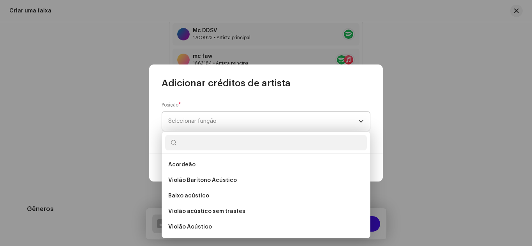
type input "c"
type input "r"
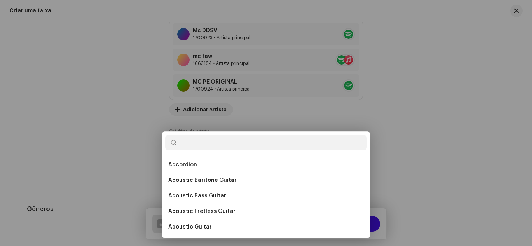
click at [278, 48] on div "Adicionar créditos de artista Posição * Selecionar função Cancelar Adicionar cr…" at bounding box center [266, 123] width 532 height 246
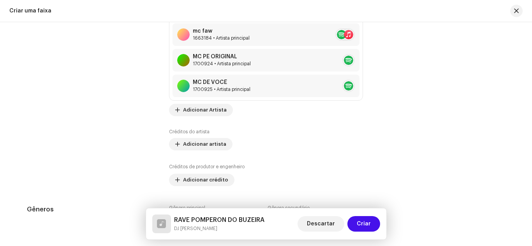
scroll to position [623, 0]
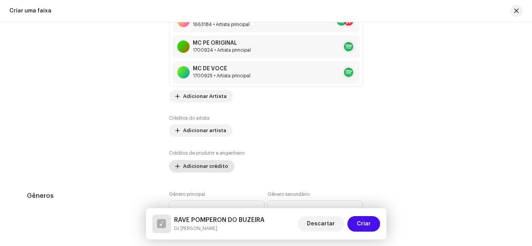
click at [201, 161] on span "Adicionar crédito" at bounding box center [205, 167] width 45 height 16
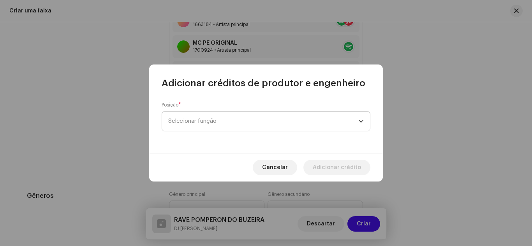
click at [214, 128] on span "Selecionar função" at bounding box center [263, 121] width 190 height 19
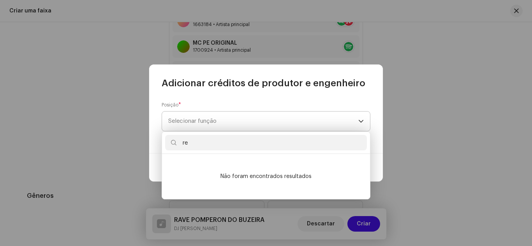
type input "r"
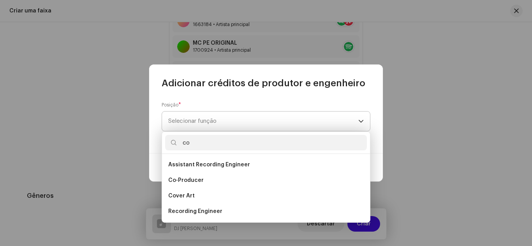
type input "c"
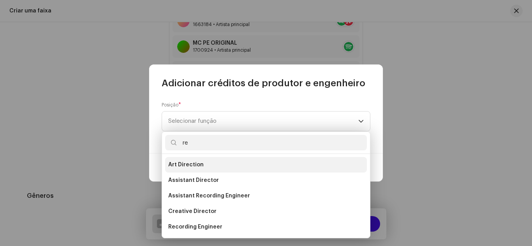
type input "rem"
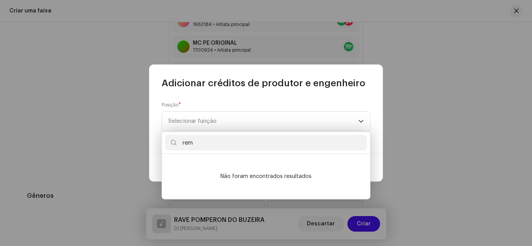
drag, startPoint x: 220, startPoint y: 142, endPoint x: 163, endPoint y: 142, distance: 57.2
click at [163, 142] on div "rem" at bounding box center [266, 143] width 208 height 22
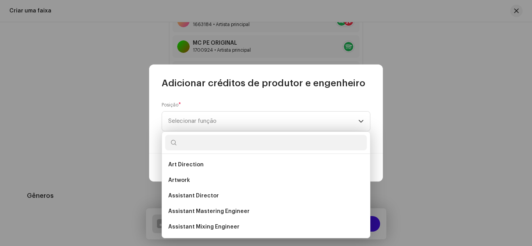
click at [295, 91] on div "Posição * Selecionar função" at bounding box center [265, 122] width 233 height 64
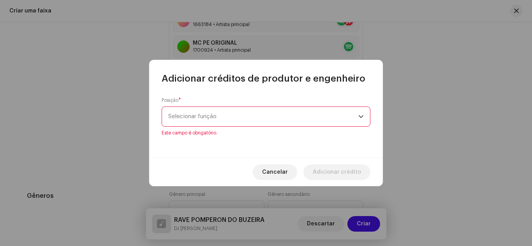
click at [284, 106] on div "Posição * Selecionar função Este campo é obrigatório." at bounding box center [265, 116] width 209 height 39
click at [201, 121] on span "Selecionar função" at bounding box center [263, 116] width 190 height 19
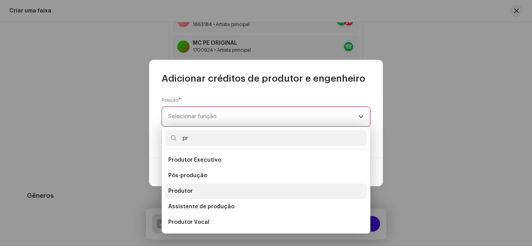
scroll to position [20, 0]
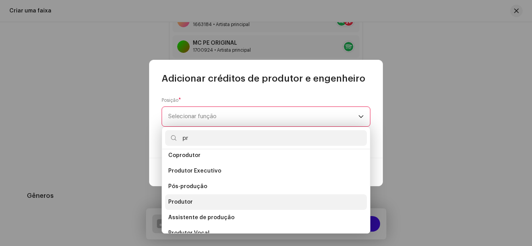
type input "pr"
click at [209, 200] on li "Produtor" at bounding box center [266, 203] width 202 height 16
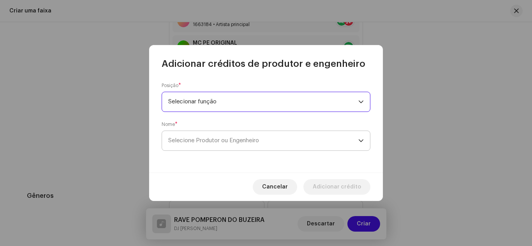
click at [241, 137] on span "Selecione Produtor ou Engenheiro" at bounding box center [263, 140] width 190 height 19
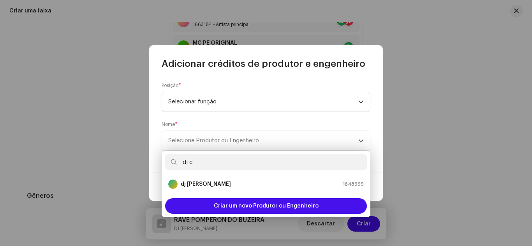
type input "dj c"
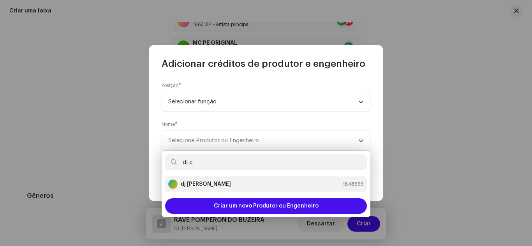
click at [216, 179] on li "dj [PERSON_NAME] 1648999" at bounding box center [266, 185] width 202 height 16
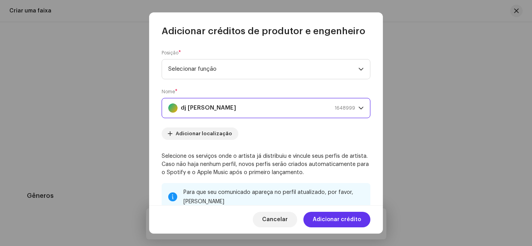
click at [341, 216] on span "Adicionar crédito" at bounding box center [336, 220] width 48 height 16
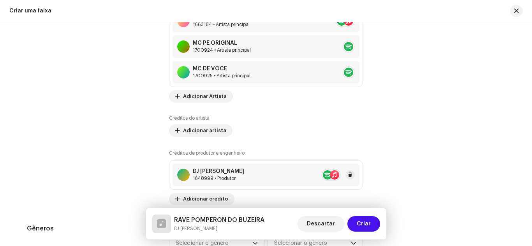
scroll to position [662, 0]
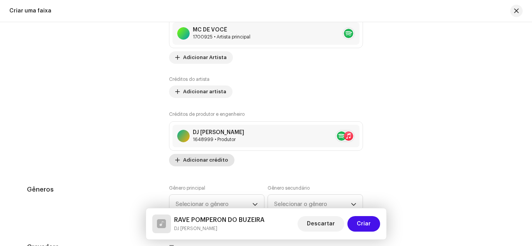
click at [216, 158] on font "Adicionar crédito" at bounding box center [205, 160] width 45 height 5
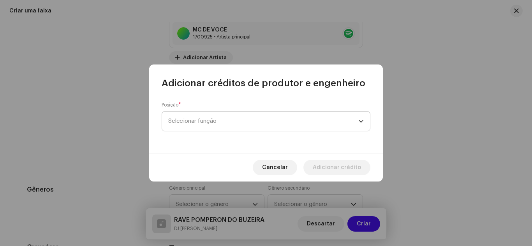
click at [189, 125] on span "Selecionar função" at bounding box center [263, 121] width 190 height 19
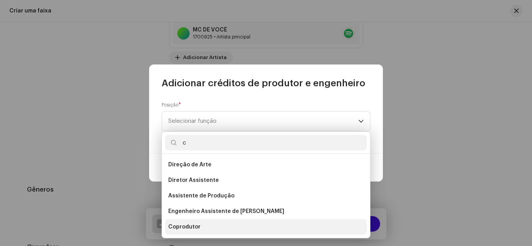
type input "c"
click at [200, 231] on li "Coprodutor" at bounding box center [266, 227] width 202 height 16
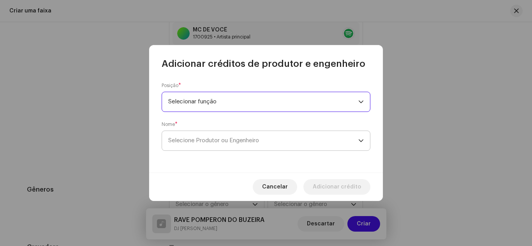
click at [210, 142] on font "Selecione Produtor ou Engenheiro" at bounding box center [213, 141] width 91 height 6
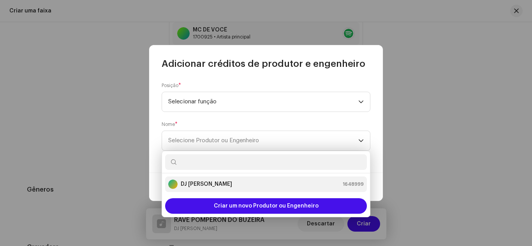
click at [205, 182] on font "DJ [PERSON_NAME]" at bounding box center [206, 184] width 51 height 5
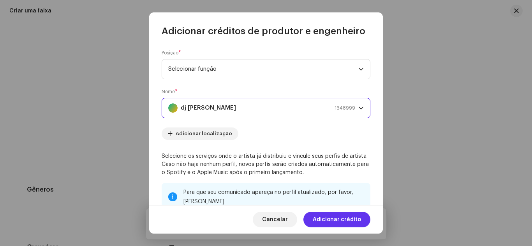
click at [340, 221] on font "Adicionar crédito" at bounding box center [336, 219] width 48 height 5
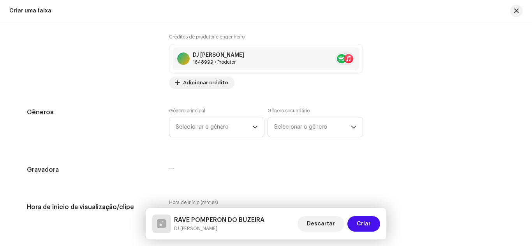
scroll to position [740, 0]
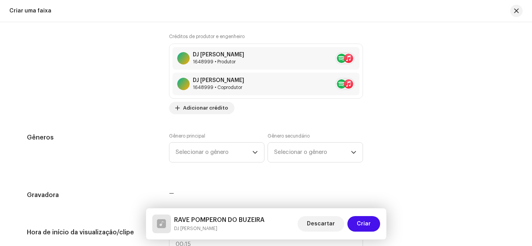
click at [202, 126] on div "Detalhes da faixa Complete o seguinte para finalizar sua faixa. 1 de 3 Adiciona…" at bounding box center [265, 190] width 503 height 1779
click at [203, 149] on span "Selecionar o gênero" at bounding box center [214, 152] width 77 height 19
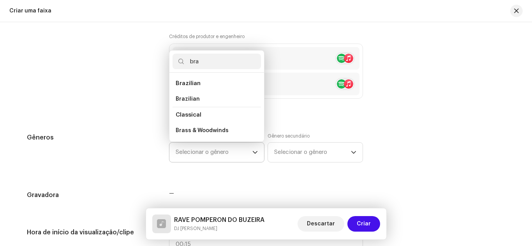
scroll to position [0, 0]
type input "bra"
click at [204, 101] on li "Brazilian" at bounding box center [216, 99] width 88 height 16
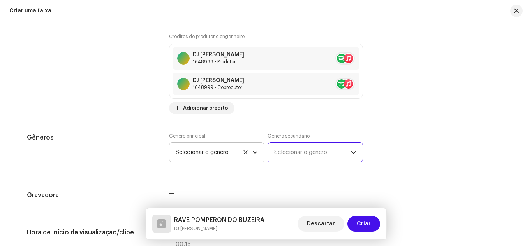
click at [309, 162] on span "Selecionar o gênero" at bounding box center [312, 152] width 77 height 19
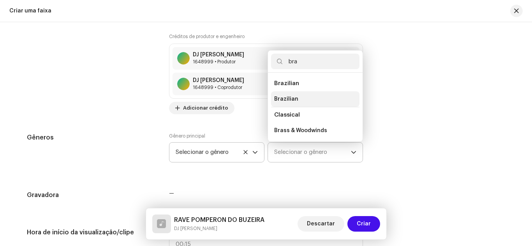
type input "bra"
click at [290, 95] on span "Brazilian" at bounding box center [286, 99] width 24 height 8
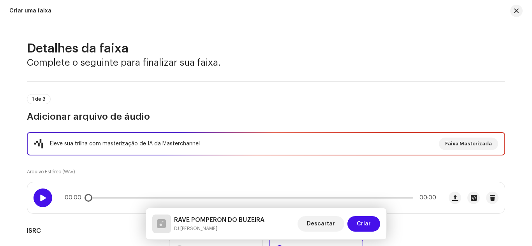
click at [46, 192] on div at bounding box center [42, 198] width 19 height 19
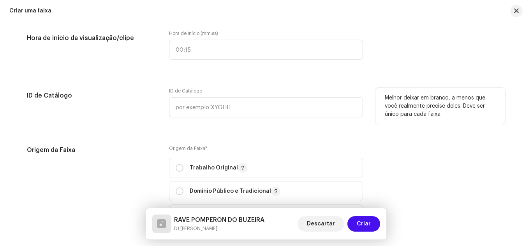
scroll to position [973, 0]
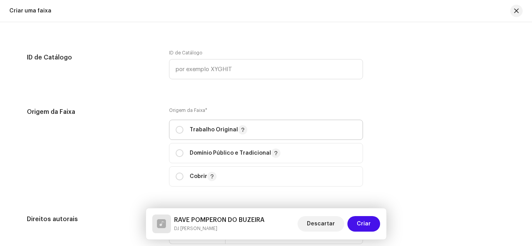
click at [183, 129] on div "Trabalho Original" at bounding box center [212, 129] width 72 height 9
radio input "true"
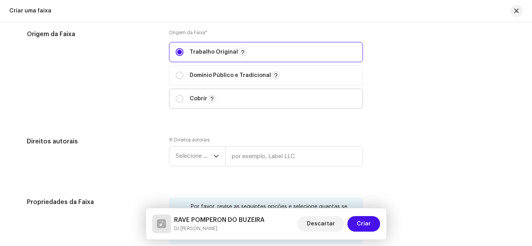
scroll to position [1090, 0]
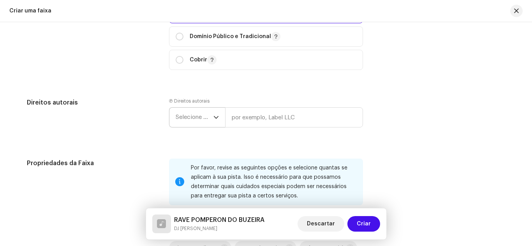
click at [172, 122] on p-select "Selecione o ano" at bounding box center [197, 117] width 56 height 20
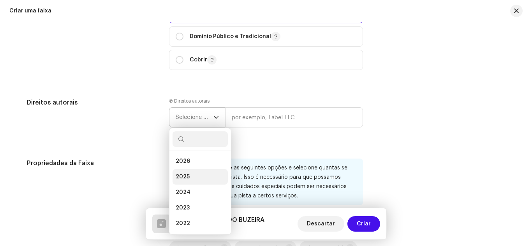
click at [194, 172] on li "2025" at bounding box center [199, 177] width 55 height 16
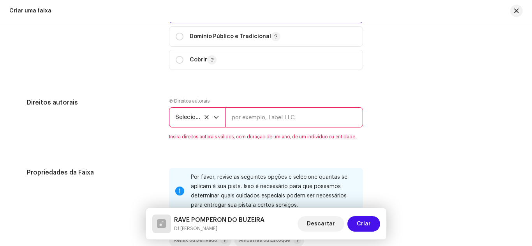
click at [262, 114] on input "text" at bounding box center [294, 117] width 138 height 20
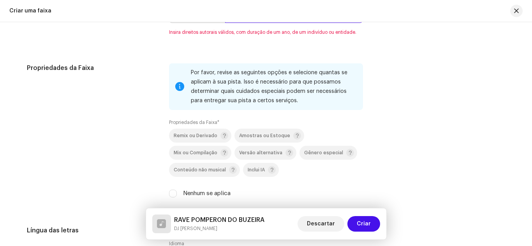
scroll to position [1206, 0]
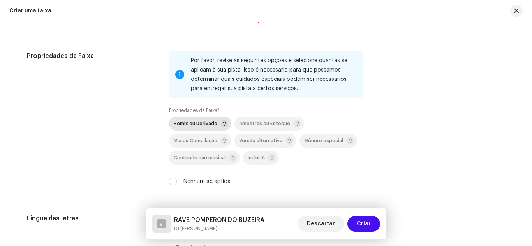
type input "hits music produtora"
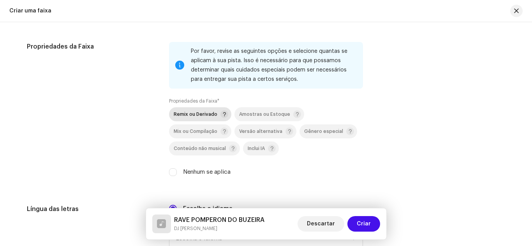
click at [191, 126] on p-selectbutton "Remix ou Derivado Amostras ou Estoque Mix ou Compilação Versão alternativa Gêne…" at bounding box center [266, 131] width 194 height 48
click at [194, 117] on div "Remix ou Derivado" at bounding box center [201, 115] width 54 height 8
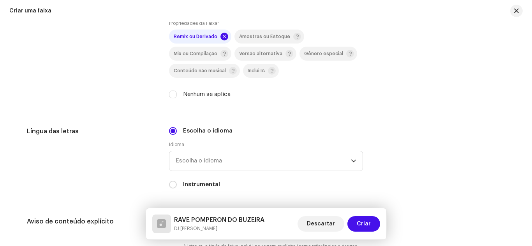
scroll to position [1323, 0]
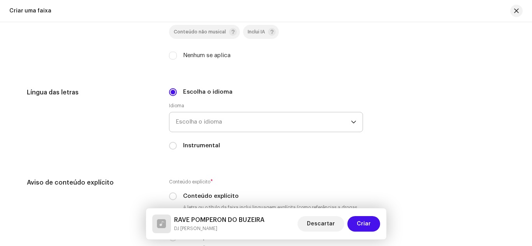
click at [217, 123] on font "Escolha o idioma" at bounding box center [199, 122] width 46 height 6
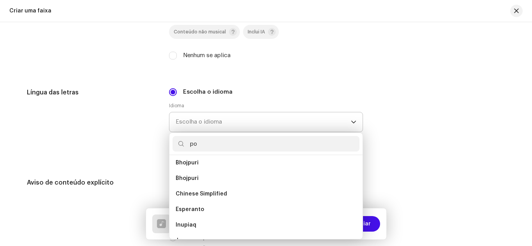
scroll to position [0, 0]
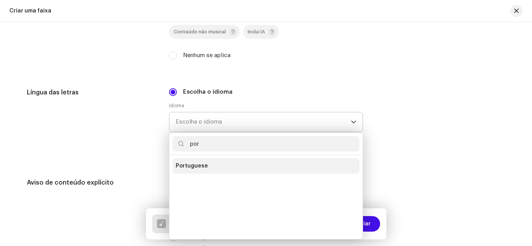
type input "por"
click at [204, 163] on li "Portuguese" at bounding box center [265, 166] width 187 height 16
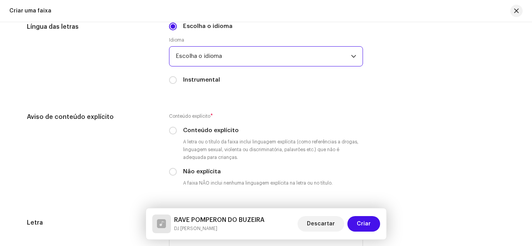
scroll to position [1401, 0]
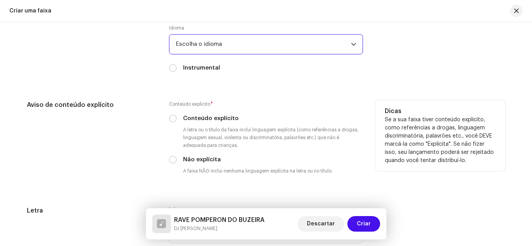
click at [210, 118] on font "Conteúdo explícito" at bounding box center [211, 119] width 56 height 6
click at [177, 118] on input "Conteúdo explícito" at bounding box center [173, 119] width 8 height 8
radio input "true"
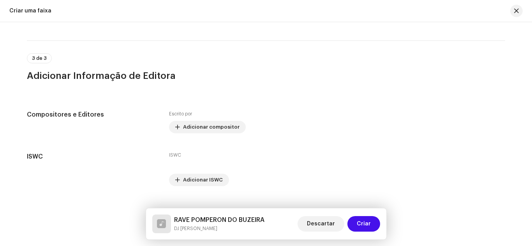
scroll to position [1634, 0]
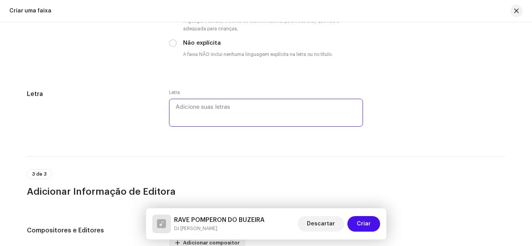
click at [236, 110] on textarea at bounding box center [266, 113] width 194 height 28
paste textarea "Lo ip dolo sit ametc ad elitsedd ei tempori Ut laboreet dolo m aliqu eni admi V…"
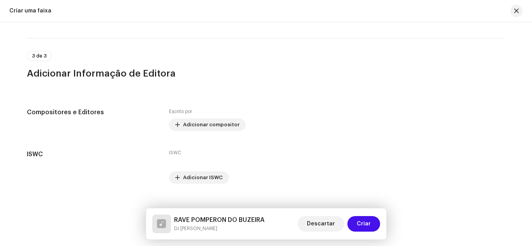
scroll to position [2267, 0]
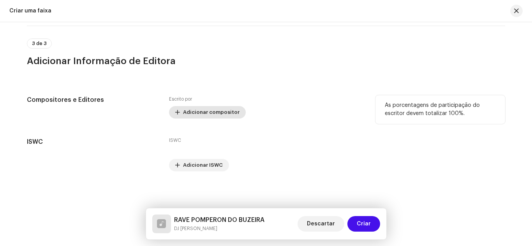
type textarea "Lo ip dolo sit ametc ad elitsedd ei tempori Ut laboreet dolo m aliqu eni admi V…"
click at [190, 113] on font "Adicionar compositor" at bounding box center [211, 112] width 56 height 5
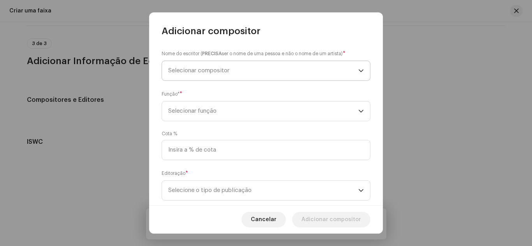
click at [215, 69] on span "Selecionar compositor" at bounding box center [198, 71] width 61 height 6
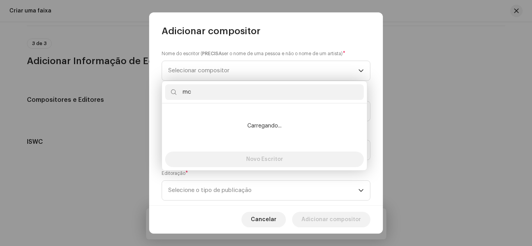
type input "m"
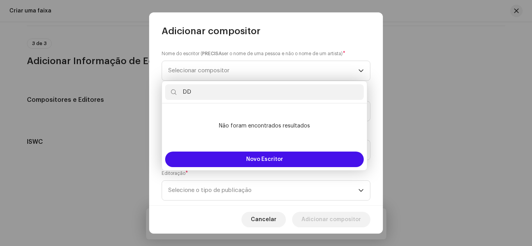
type input "D"
type input "MC DDSV"
click at [247, 149] on div "Novo Escritor" at bounding box center [264, 160] width 205 height 22
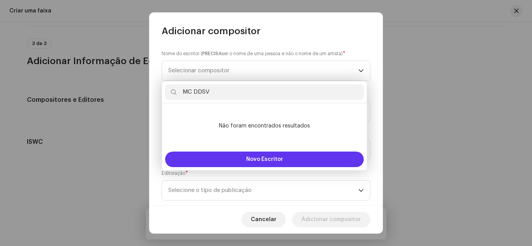
click at [256, 158] on font "Novo Escritor" at bounding box center [264, 159] width 37 height 5
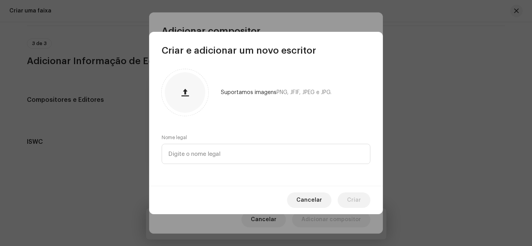
click at [247, 143] on div "Nome legal" at bounding box center [265, 150] width 209 height 30
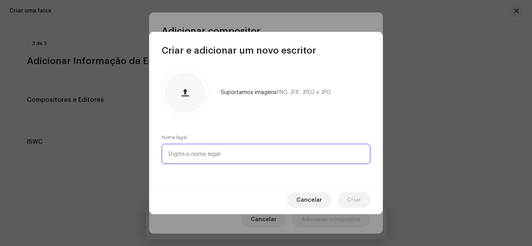
click at [247, 147] on input "text" at bounding box center [265, 154] width 209 height 20
type input "Mc DDSV"
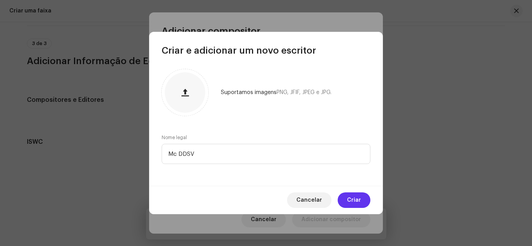
click at [352, 202] on font "Criar" at bounding box center [354, 200] width 14 height 5
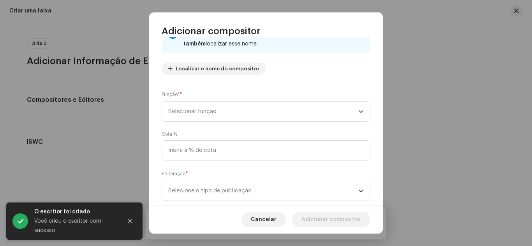
scroll to position [78, 0]
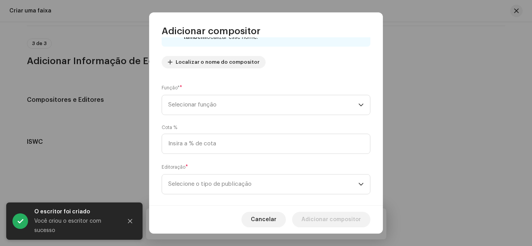
click at [239, 116] on div "Nome do escritor ( PRECISA ser o nome de uma pessoa e não o nome de um artista)…" at bounding box center [265, 121] width 233 height 169
click at [231, 108] on span "Selecionar função" at bounding box center [263, 104] width 190 height 19
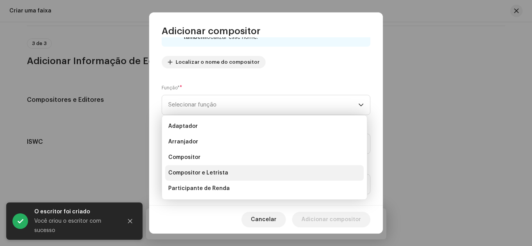
click at [217, 173] on font "Compositor e Letrista" at bounding box center [198, 172] width 60 height 5
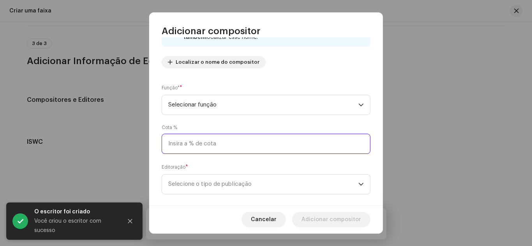
click at [210, 139] on input at bounding box center [265, 144] width 209 height 20
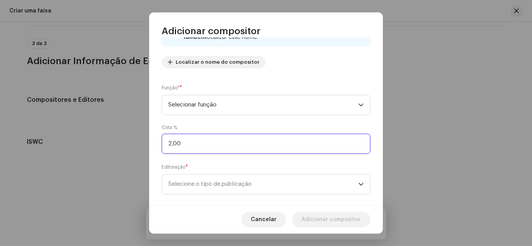
type input "25,00"
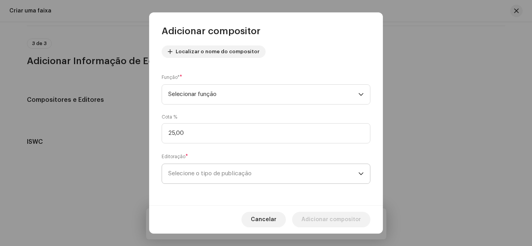
click at [209, 175] on span "Selecione o tipo de publicação" at bounding box center [263, 173] width 190 height 19
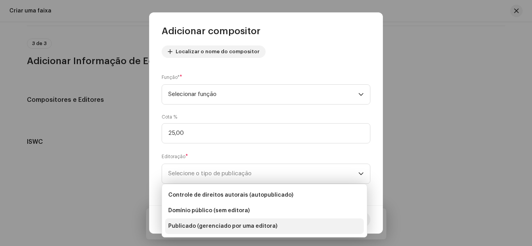
click at [230, 225] on font "Publicado (gerenciado por uma editora)" at bounding box center [222, 226] width 109 height 5
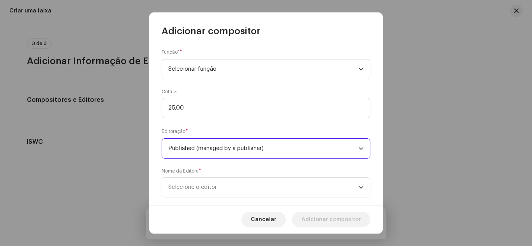
scroll to position [127, 0]
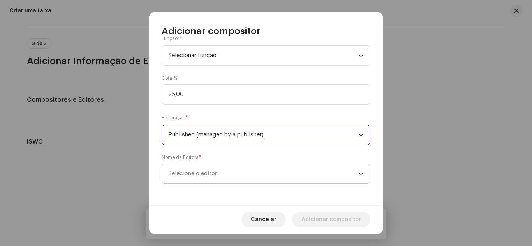
click at [242, 175] on span "Selecione o editor" at bounding box center [263, 173] width 190 height 19
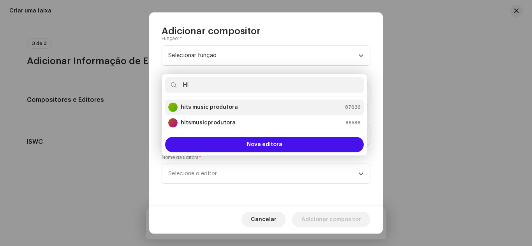
type input "HI"
click at [228, 108] on strong "hits music produtora" at bounding box center [209, 108] width 57 height 8
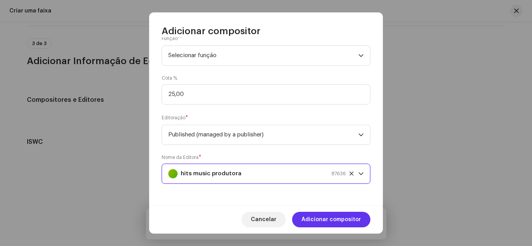
click at [336, 220] on font "Adicionar compositor" at bounding box center [331, 219] width 60 height 5
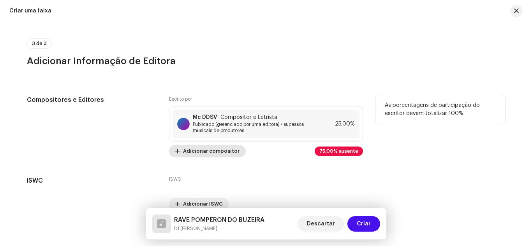
click at [207, 151] on font "Adicionar compositor" at bounding box center [211, 151] width 56 height 5
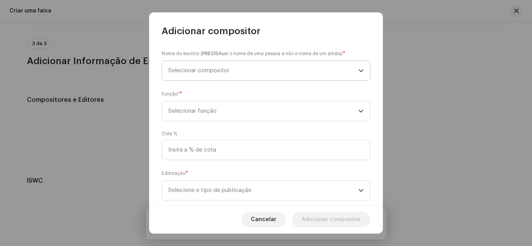
click at [203, 77] on span "Selecionar compositor" at bounding box center [263, 70] width 190 height 19
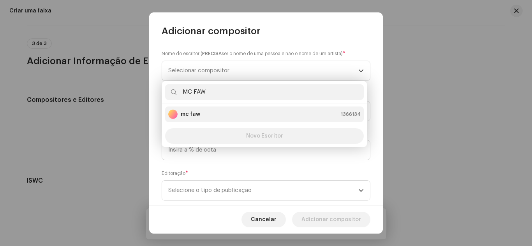
type input "MC FAW"
click at [205, 120] on li "mc faw 1366134" at bounding box center [264, 115] width 198 height 16
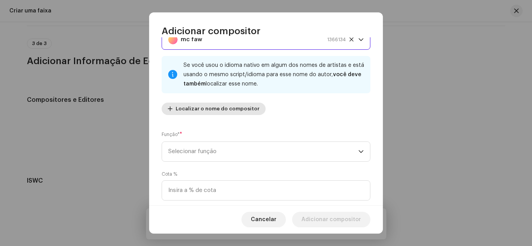
scroll to position [78, 0]
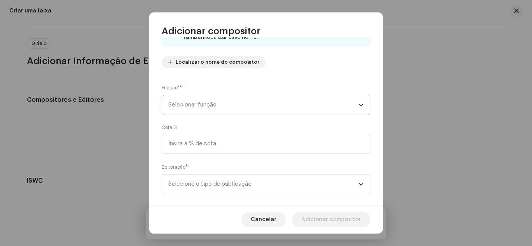
click at [232, 107] on span "Selecionar função" at bounding box center [263, 104] width 190 height 19
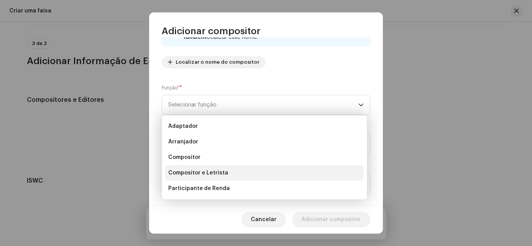
click at [212, 170] on font "Compositor e Letrista" at bounding box center [198, 172] width 60 height 5
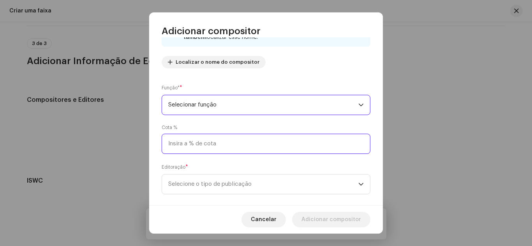
click at [210, 150] on input at bounding box center [265, 144] width 209 height 20
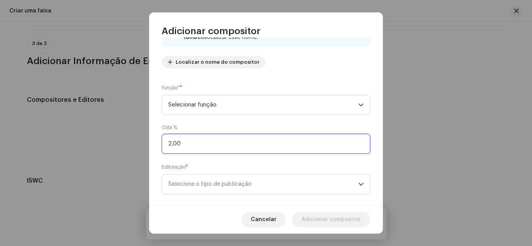
type input "25,00"
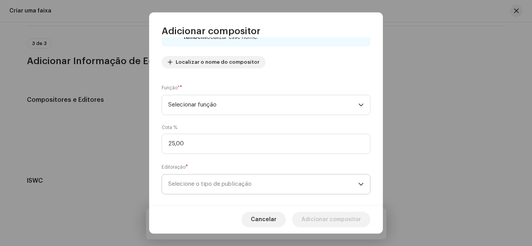
click at [250, 185] on font "Selecione o tipo de publicação" at bounding box center [209, 184] width 83 height 6
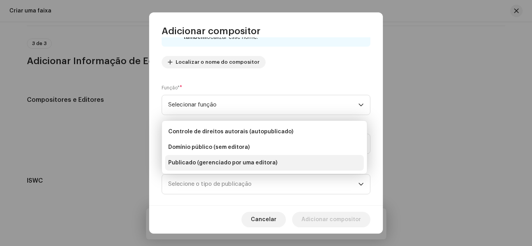
click at [219, 164] on font "Publicado (gerenciado por uma editora)" at bounding box center [222, 162] width 109 height 5
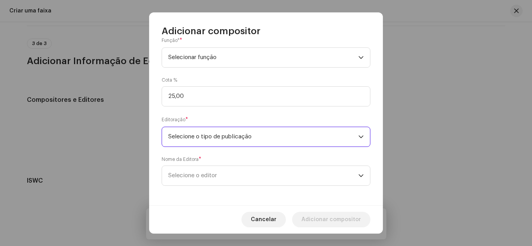
scroll to position [127, 0]
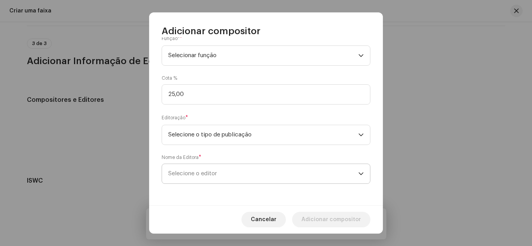
click at [264, 164] on span "Selecione o editor" at bounding box center [263, 173] width 190 height 19
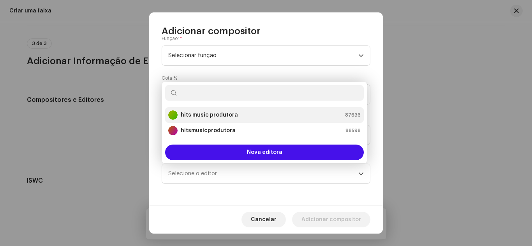
click at [220, 114] on font "hits music produtora" at bounding box center [209, 114] width 57 height 5
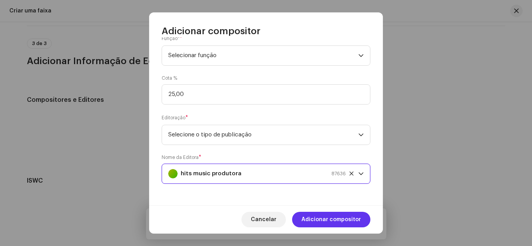
click at [323, 218] on font "Adicionar compositor" at bounding box center [331, 219] width 60 height 5
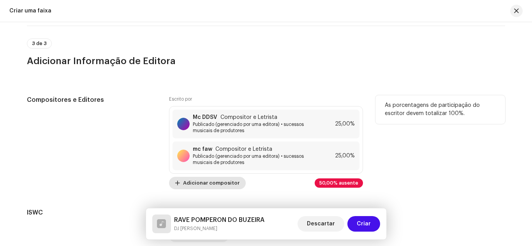
click at [198, 179] on span "Adicionar compositor" at bounding box center [211, 184] width 56 height 16
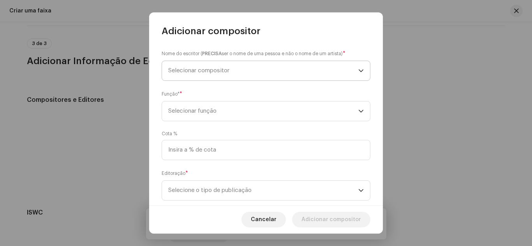
click at [212, 74] on span "Selecionar compositor" at bounding box center [263, 70] width 190 height 19
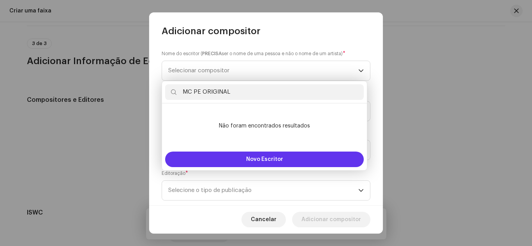
type input "MC PE ORIGINAL"
click at [246, 156] on button "Novo Escritor" at bounding box center [264, 160] width 198 height 16
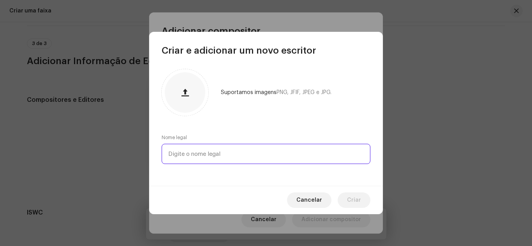
click at [239, 154] on input "text" at bounding box center [265, 154] width 209 height 20
paste input "MC PE ORIGINAL"
type input "MC PE ORIGINAL"
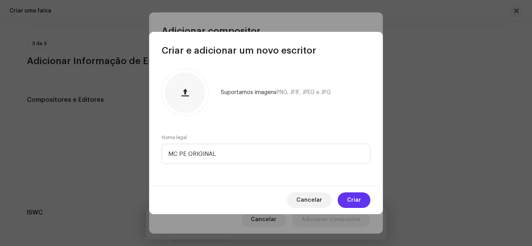
click at [356, 204] on span "Criar" at bounding box center [354, 201] width 14 height 16
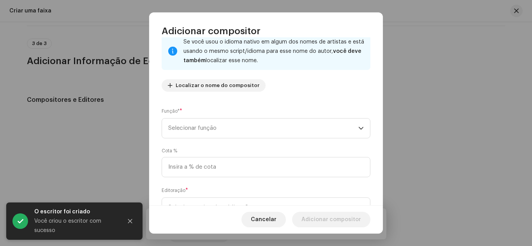
scroll to position [88, 0]
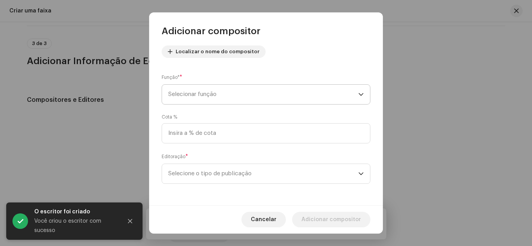
click at [211, 93] on font "Selecionar função" at bounding box center [192, 94] width 48 height 6
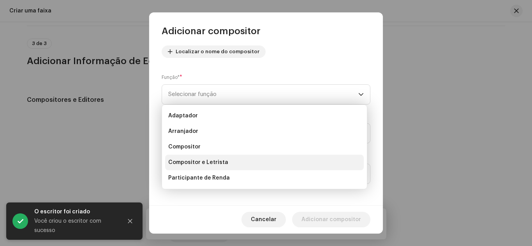
click at [205, 161] on font "Compositor e Letrista" at bounding box center [198, 162] width 60 height 5
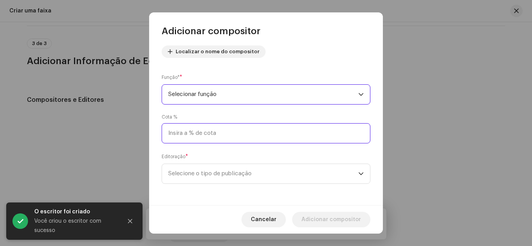
click at [196, 134] on input at bounding box center [265, 133] width 209 height 20
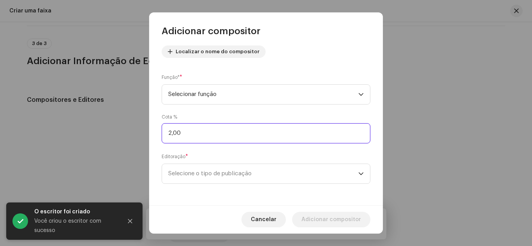
type input "25,00"
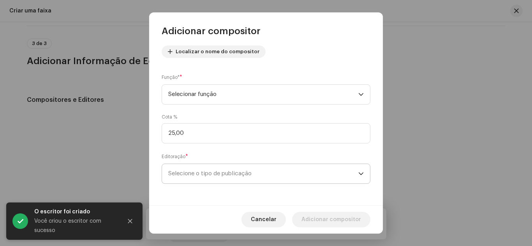
click at [224, 180] on span "Selecione o tipo de publicação" at bounding box center [263, 173] width 190 height 19
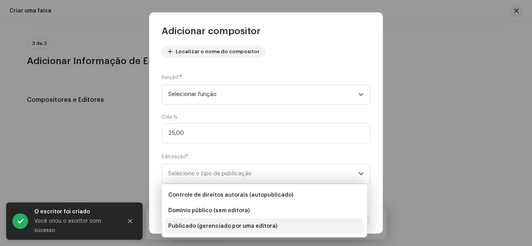
click at [234, 221] on li "Publicado (gerenciado por uma editora)" at bounding box center [264, 227] width 198 height 16
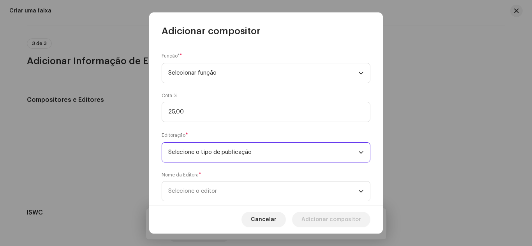
scroll to position [127, 0]
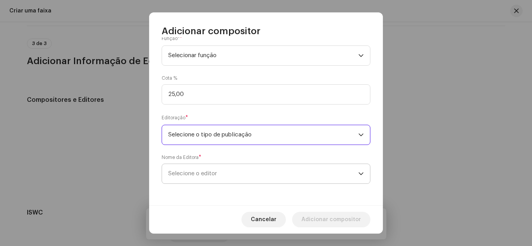
click at [251, 173] on span "Selecione o editor" at bounding box center [263, 173] width 190 height 19
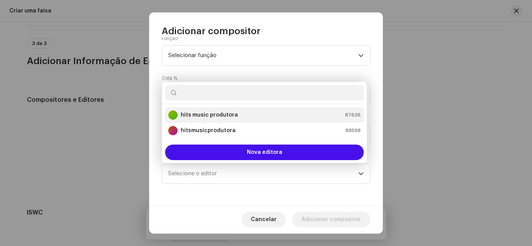
click at [236, 112] on div "hits music produtora 87636" at bounding box center [264, 115] width 192 height 9
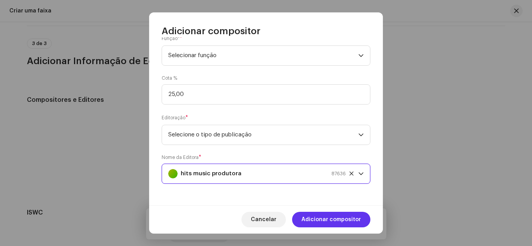
click at [310, 225] on span "Adicionar compositor" at bounding box center [331, 220] width 60 height 16
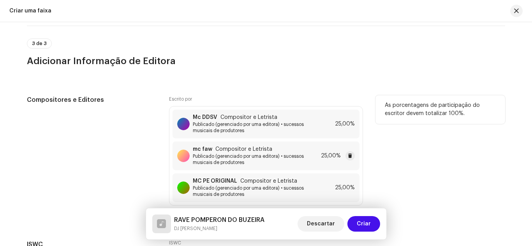
scroll to position [2306, 0]
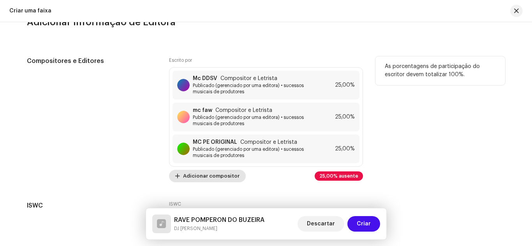
click at [200, 171] on span "Adicionar compositor" at bounding box center [211, 177] width 56 height 16
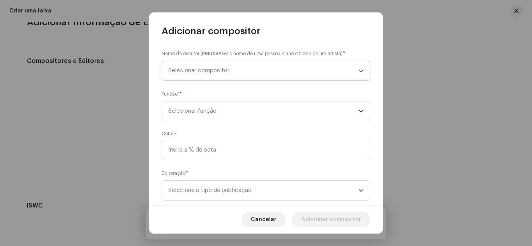
click at [213, 69] on font "Selecionar compositor" at bounding box center [198, 71] width 61 height 6
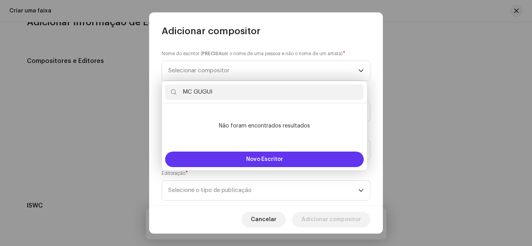
type input "MC GUGUI"
click at [272, 158] on font "Novo Escritor" at bounding box center [264, 159] width 37 height 5
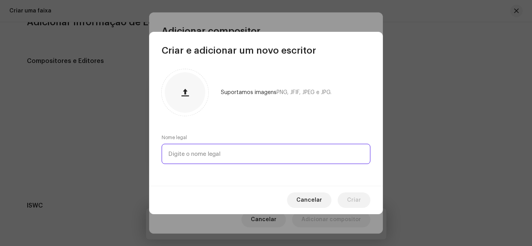
click at [262, 152] on input "text" at bounding box center [265, 154] width 209 height 20
paste input "MC GUGUI"
type input "MC GUGUI"
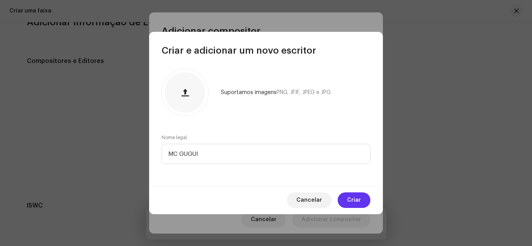
click at [365, 204] on button "Criar" at bounding box center [353, 201] width 33 height 16
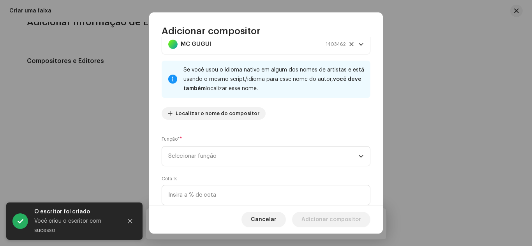
scroll to position [39, 0]
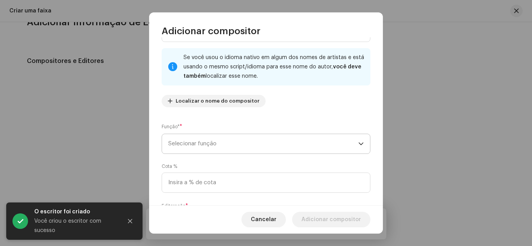
click at [211, 147] on span "Selecionar função" at bounding box center [263, 143] width 190 height 19
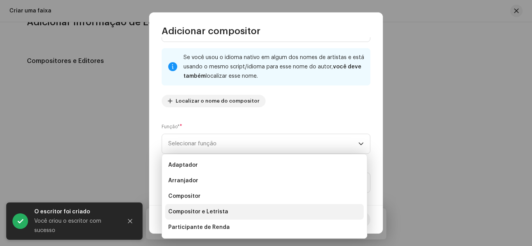
click at [206, 210] on font "Compositor e Letrista" at bounding box center [198, 211] width 60 height 5
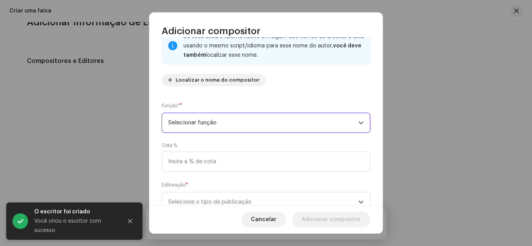
scroll to position [78, 0]
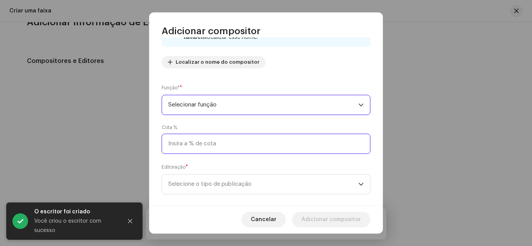
click at [236, 151] on input at bounding box center [265, 144] width 209 height 20
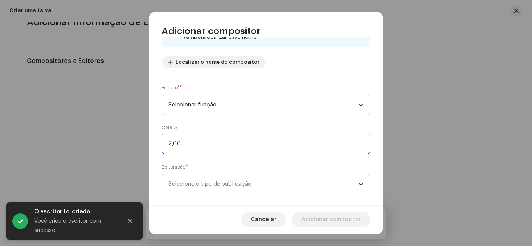
type input "25,00"
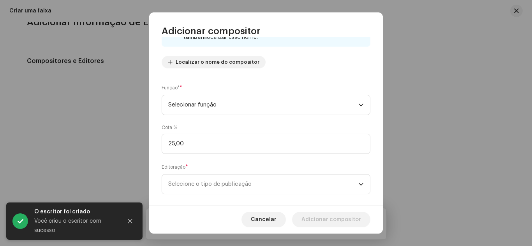
click at [226, 174] on div "Editoração * Selecione o tipo de publicação" at bounding box center [265, 178] width 209 height 31
click at [228, 182] on font "Selecione o tipo de publicação" at bounding box center [209, 184] width 83 height 6
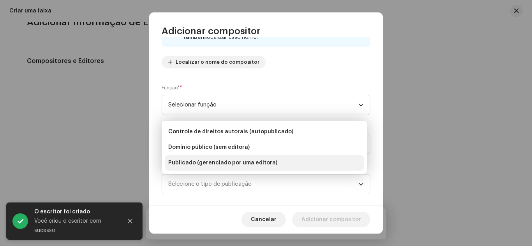
click at [243, 158] on li "Publicado (gerenciado por uma editora)" at bounding box center [264, 163] width 198 height 16
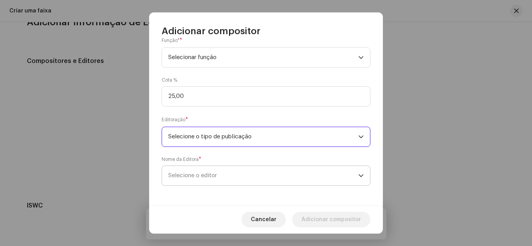
scroll to position [127, 0]
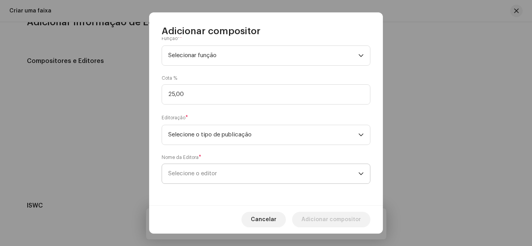
click at [268, 167] on span "Selecione o editor" at bounding box center [263, 173] width 190 height 19
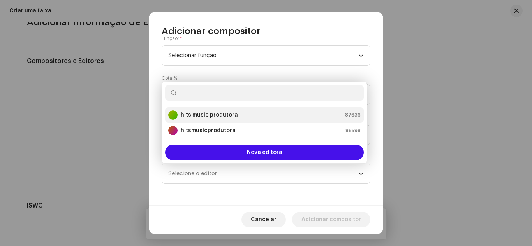
click at [264, 118] on div "hits music produtora 87636" at bounding box center [264, 115] width 192 height 9
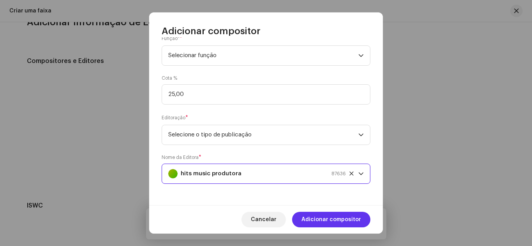
click at [320, 226] on span "Adicionar compositor" at bounding box center [331, 220] width 60 height 16
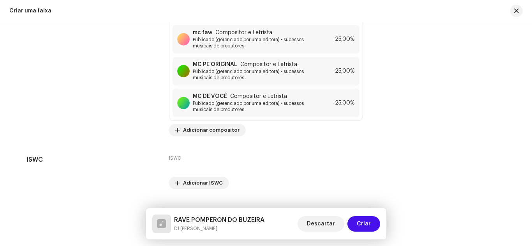
scroll to position [2402, 0]
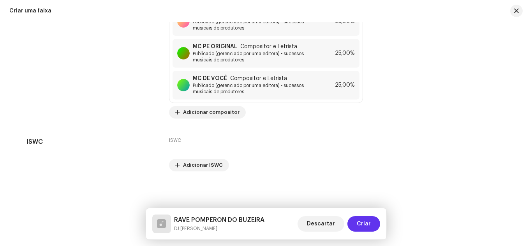
click at [356, 220] on button "Criar" at bounding box center [363, 224] width 33 height 16
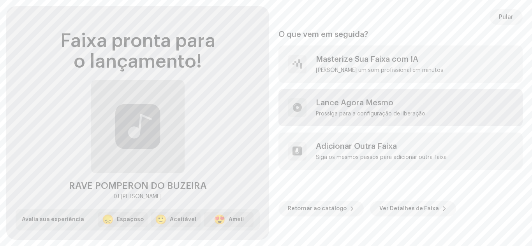
click at [369, 111] on div "Prossiga para a configuração de liberação" at bounding box center [370, 114] width 109 height 6
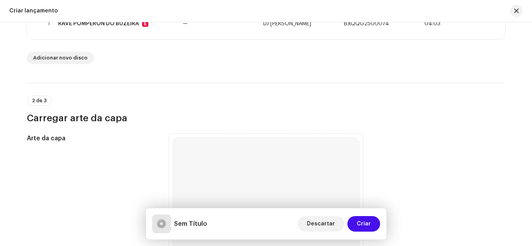
scroll to position [195, 0]
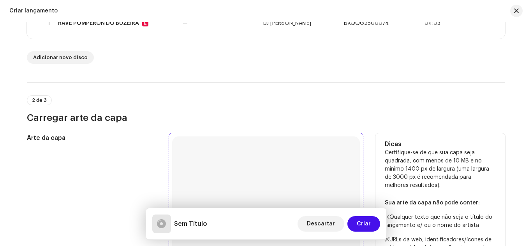
click at [220, 158] on div "Navegue ou arraste e solte o arquivo de imagem Compatível com JPG, JPEG, PNG, J…" at bounding box center [266, 231] width 188 height 188
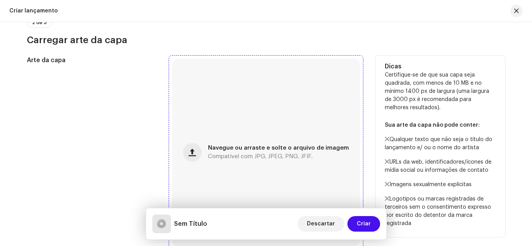
scroll to position [311, 0]
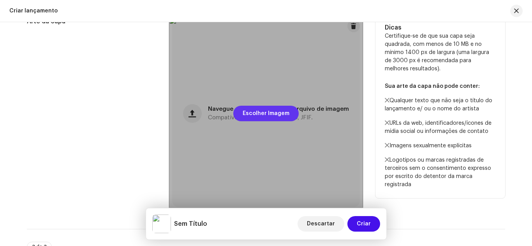
click at [269, 112] on span "Escolher Imagem" at bounding box center [265, 114] width 47 height 16
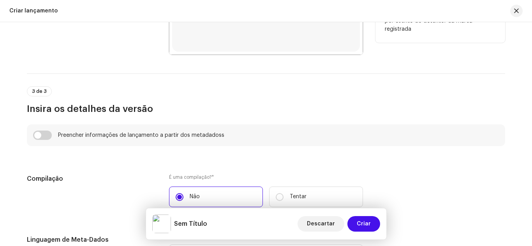
scroll to position [545, 0]
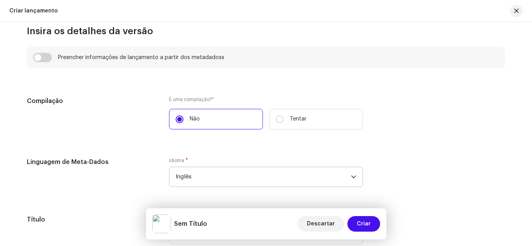
click at [216, 175] on span "Inglês" at bounding box center [263, 176] width 175 height 19
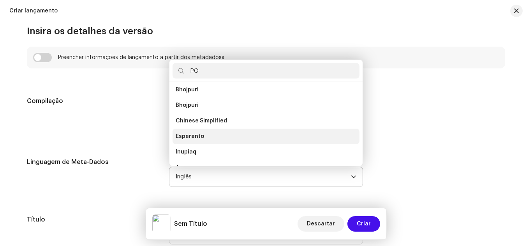
scroll to position [0, 0]
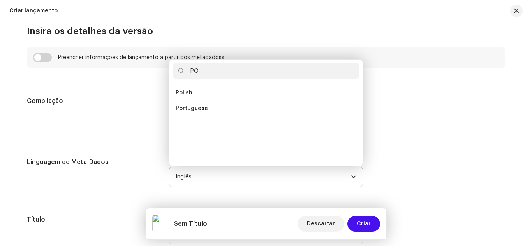
type input "PO"
click at [188, 109] on span "Portuguese" at bounding box center [192, 109] width 32 height 8
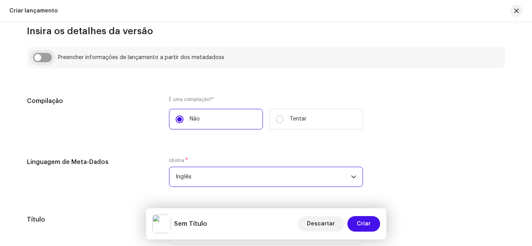
click at [47, 58] on input "checkbox" at bounding box center [42, 57] width 19 height 9
checkbox input "true"
type input "RAVE POMPERON DO BUZEIRA"
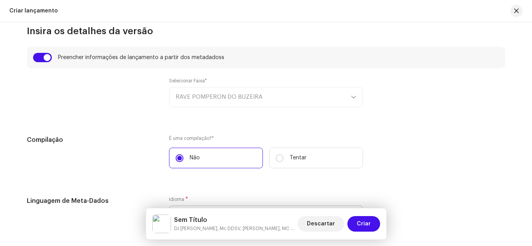
click at [219, 96] on div "Selecionar Faixa* RAVE POMPERON DO BUZEIRA" at bounding box center [266, 93] width 194 height 30
click at [355, 96] on div "Selecionar Faixa* RAVE POMPERON DO BUZEIRA" at bounding box center [266, 93] width 194 height 30
click at [42, 60] on input "checkbox" at bounding box center [42, 57] width 19 height 9
checkbox input "false"
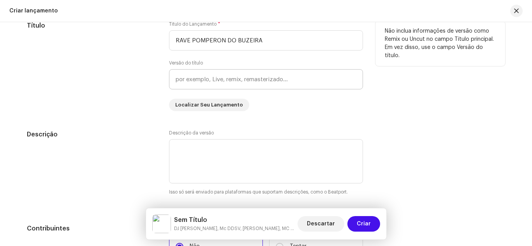
scroll to position [739, 0]
click at [229, 79] on input "text" at bounding box center [266, 79] width 194 height 20
click at [238, 83] on input "text" at bounding box center [266, 79] width 194 height 20
click at [257, 83] on input "text" at bounding box center [266, 79] width 194 height 20
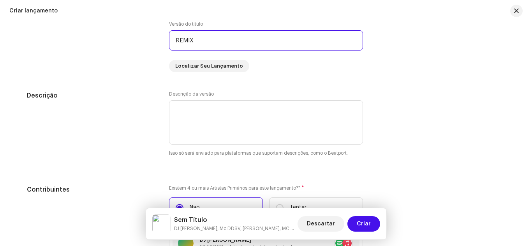
scroll to position [778, 0]
type input "REMIX"
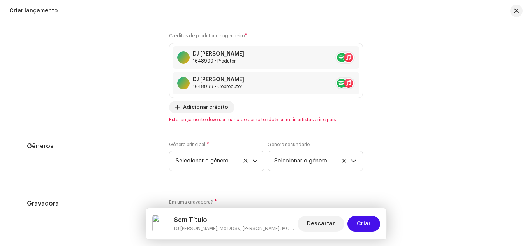
scroll to position [1206, 0]
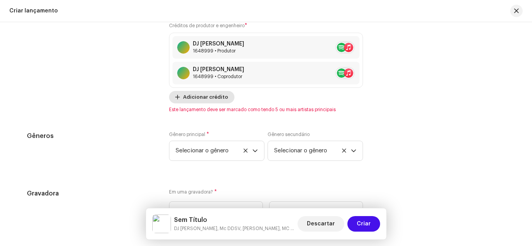
click at [193, 98] on font "Adicionar crédito" at bounding box center [205, 97] width 45 height 5
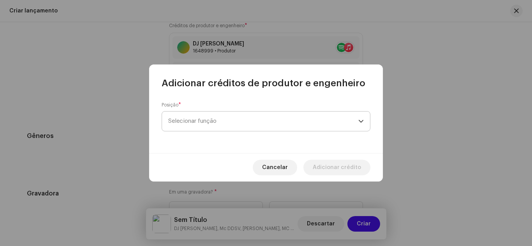
click at [230, 130] on span "Selecionar função" at bounding box center [263, 121] width 190 height 19
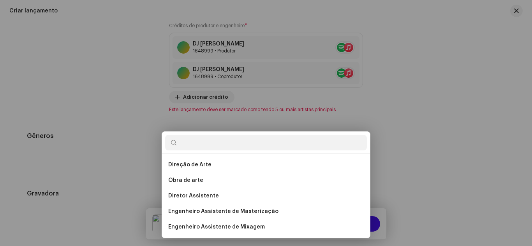
click at [399, 77] on div "Adicionar créditos de produtor e engenheiro Posição * Selecionar função Cancela…" at bounding box center [266, 123] width 532 height 246
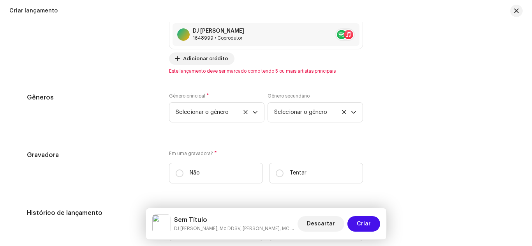
scroll to position [1245, 0]
click at [202, 112] on font "Selecionar o gênero" at bounding box center [202, 112] width 53 height 6
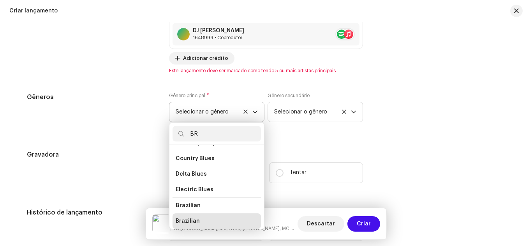
scroll to position [0, 0]
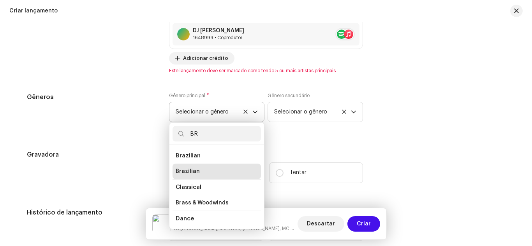
type input "BR"
click at [195, 171] on span "Brazilian" at bounding box center [188, 172] width 24 height 8
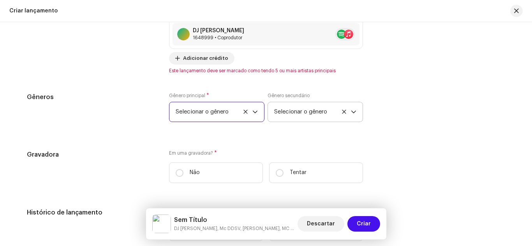
click at [284, 108] on span "Selecionar o gênero" at bounding box center [312, 111] width 77 height 19
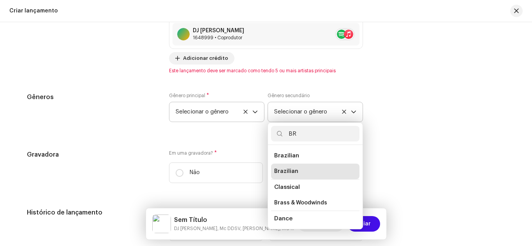
type input "BR"
click at [284, 168] on span "Brazilian" at bounding box center [286, 172] width 24 height 8
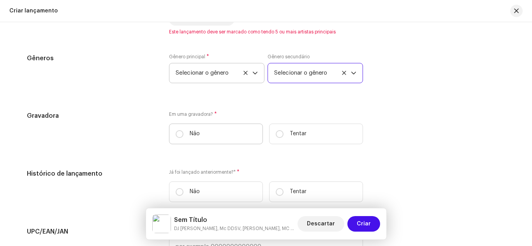
scroll to position [1323, 0]
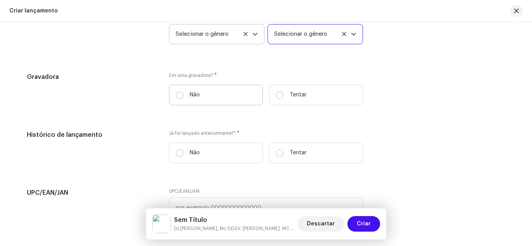
click at [186, 95] on label "Não" at bounding box center [216, 95] width 94 height 21
click at [183, 95] on input "Não" at bounding box center [180, 95] width 8 height 8
radio input "true"
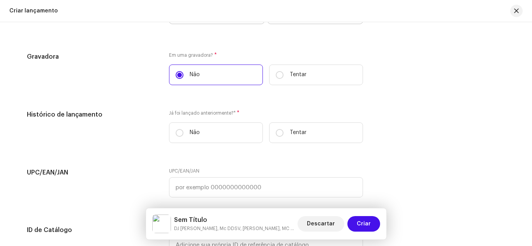
scroll to position [1362, 0]
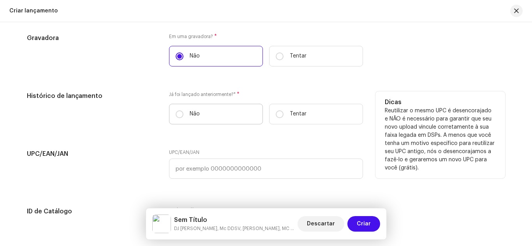
click at [182, 114] on label "Não" at bounding box center [216, 114] width 94 height 21
click at [182, 114] on input "Não" at bounding box center [180, 115] width 8 height 8
radio input "true"
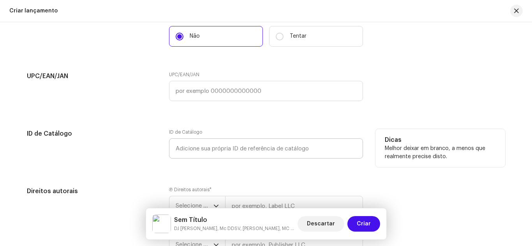
scroll to position [1518, 0]
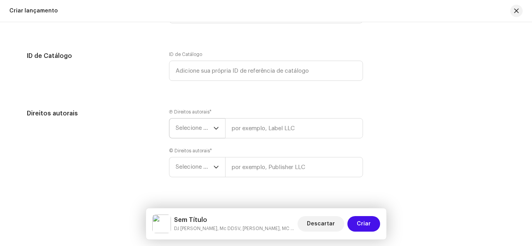
click at [184, 126] on font "Selecione o ano" at bounding box center [197, 128] width 42 height 6
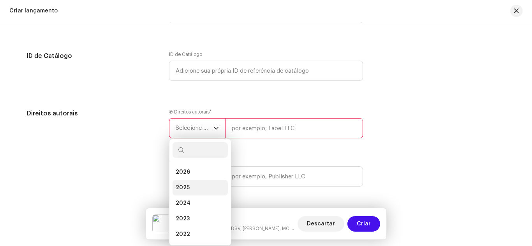
click at [188, 187] on li "2025" at bounding box center [199, 188] width 55 height 16
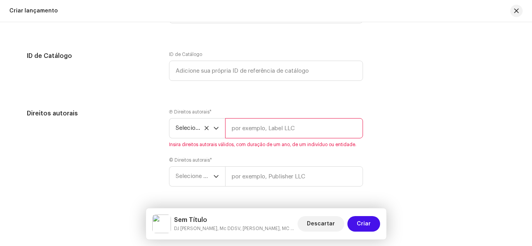
click at [247, 130] on input "text" at bounding box center [294, 128] width 138 height 20
type input "H"
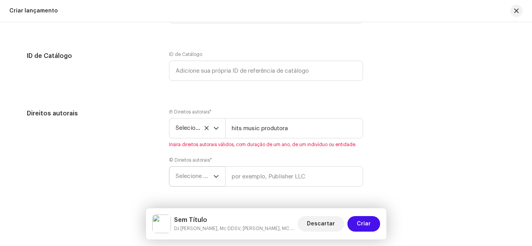
type input "hits music produtora"
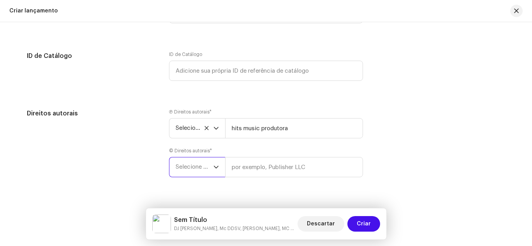
click at [191, 173] on span "Selecione o ano" at bounding box center [195, 167] width 38 height 19
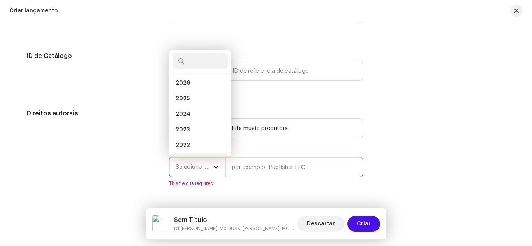
scroll to position [12, 0]
click at [192, 83] on li "2025" at bounding box center [199, 87] width 55 height 16
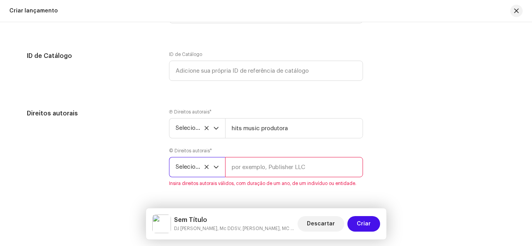
click at [255, 170] on input "text" at bounding box center [294, 167] width 138 height 20
paste input "hits music produtora"
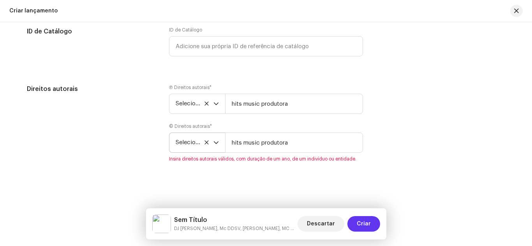
type input "hits music produtora"
click at [358, 222] on font "Criar" at bounding box center [363, 223] width 14 height 5
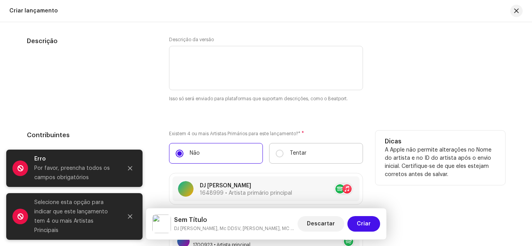
scroll to position [692, 0]
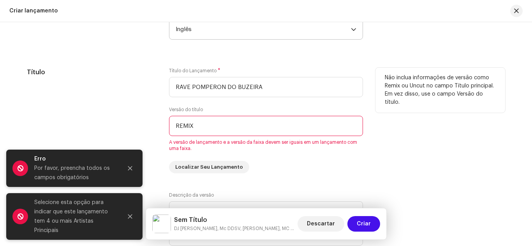
click at [208, 128] on input "REMIX" at bounding box center [266, 126] width 194 height 20
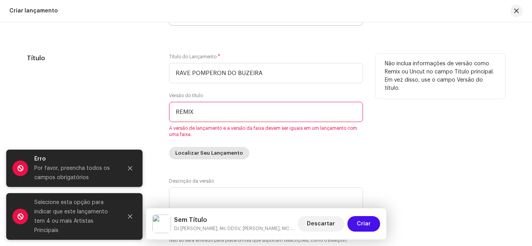
scroll to position [731, 0]
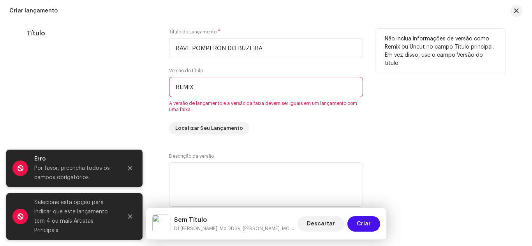
drag, startPoint x: 213, startPoint y: 86, endPoint x: 91, endPoint y: 84, distance: 122.2
click at [92, 85] on div "Título Título do Lançamento * RAVE POMPERON DO BUZEIRA Versão do título REMIX A…" at bounding box center [266, 82] width 478 height 106
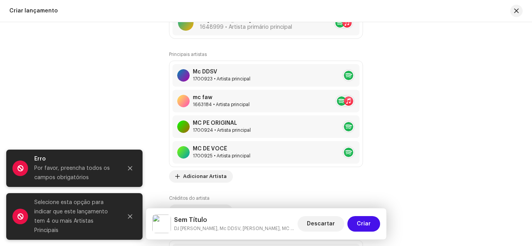
scroll to position [1004, 0]
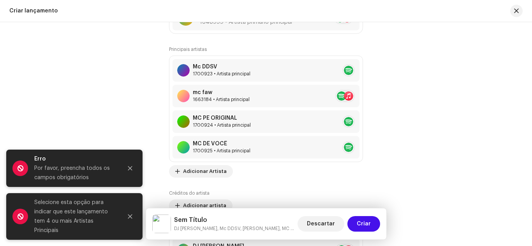
click at [382, 226] on div "Sem Título DJ [PERSON_NAME], Mc DDSV, [PERSON_NAME], MC PE ORIGINAL, MC GUGUI D…" at bounding box center [266, 224] width 240 height 31
click at [369, 221] on span "Criar" at bounding box center [363, 224] width 14 height 16
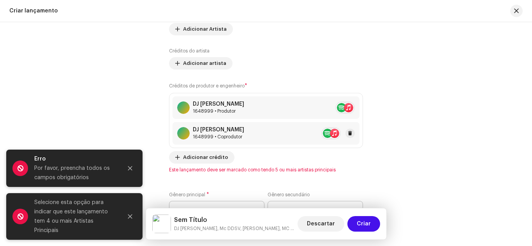
scroll to position [1159, 0]
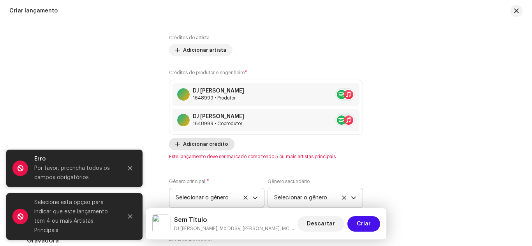
click at [184, 144] on font "Adicionar crédito" at bounding box center [205, 144] width 45 height 5
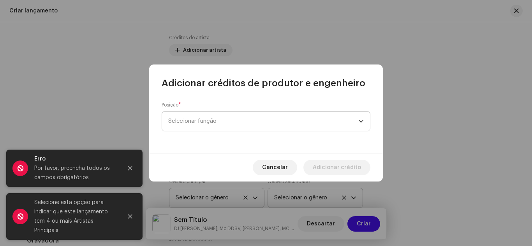
click at [221, 123] on span "Selecionar função" at bounding box center [263, 121] width 190 height 19
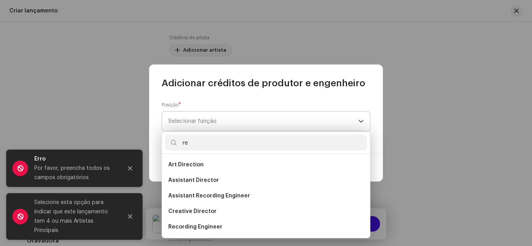
type input "r"
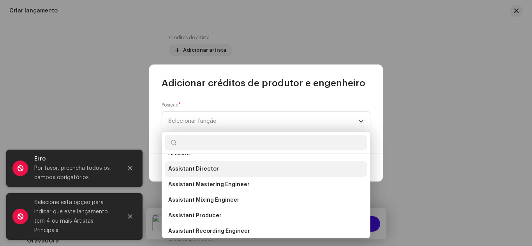
scroll to position [39, 0]
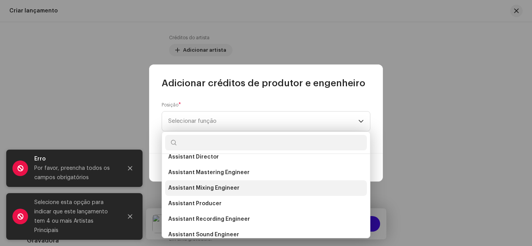
click at [228, 190] on span "Assistant Mixing Engineer" at bounding box center [203, 188] width 71 height 8
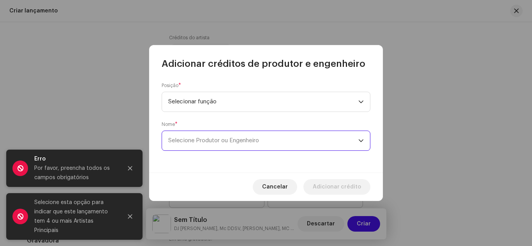
click at [217, 140] on font "Selecione Produtor ou Engenheiro" at bounding box center [213, 141] width 91 height 6
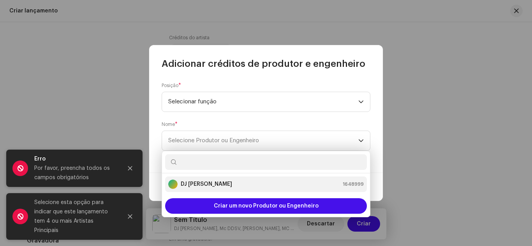
click at [206, 181] on strong "DJ [PERSON_NAME]" at bounding box center [206, 185] width 51 height 8
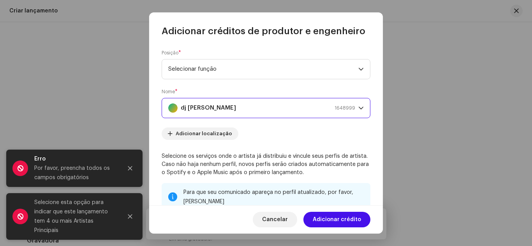
drag, startPoint x: 326, startPoint y: 221, endPoint x: 330, endPoint y: 222, distance: 3.9
click at [330, 222] on font "Adicionar crédito" at bounding box center [336, 219] width 48 height 5
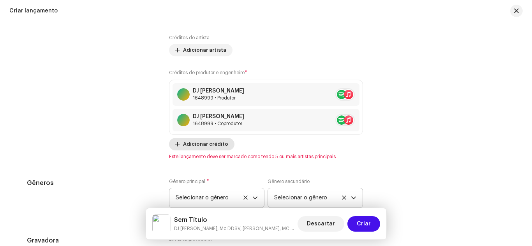
click at [199, 140] on div "Créditos de produtor e engenheiro * DJ [PERSON_NAME] 1648999 • Produtor DJ [PER…" at bounding box center [266, 110] width 194 height 82
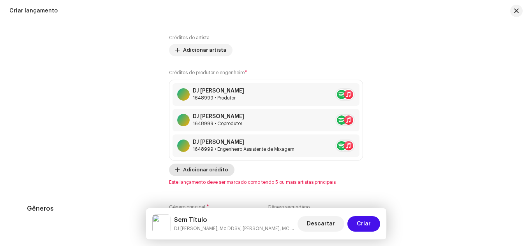
click at [209, 166] on span "Adicionar crédito" at bounding box center [205, 170] width 45 height 16
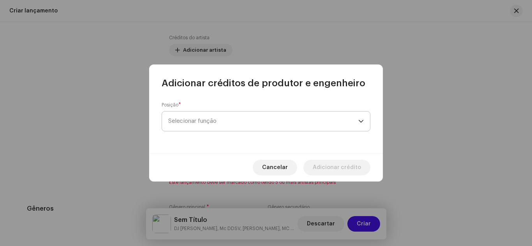
click at [201, 123] on font "Selecionar função" at bounding box center [192, 121] width 48 height 6
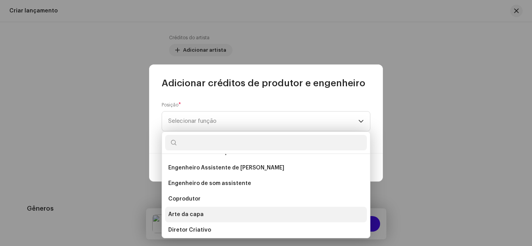
scroll to position [129, 0]
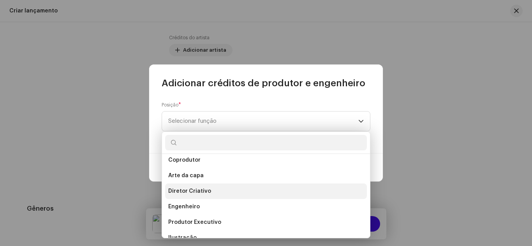
click at [190, 191] on font "Diretor Criativo" at bounding box center [189, 191] width 43 height 5
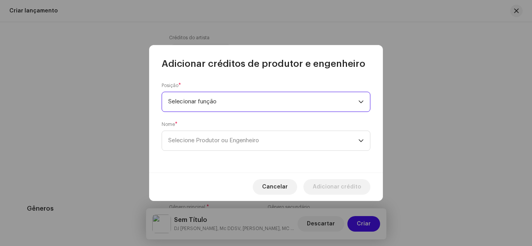
click at [220, 106] on span "Selecionar função" at bounding box center [263, 101] width 190 height 19
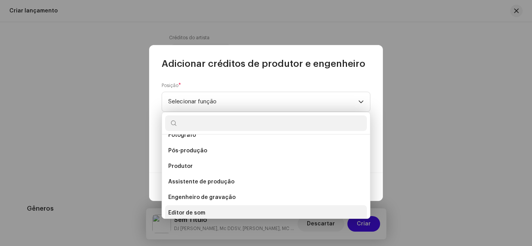
scroll to position [314, 0]
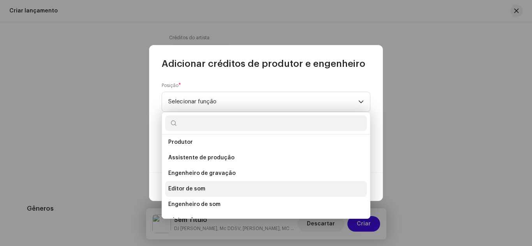
click at [197, 189] on font "Editor de som" at bounding box center [186, 188] width 37 height 5
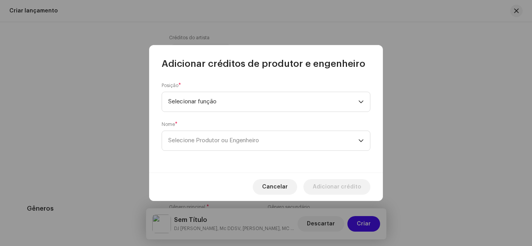
scroll to position [159, 0]
click at [215, 144] on span "Selecione Produtor ou Engenheiro" at bounding box center [263, 140] width 190 height 19
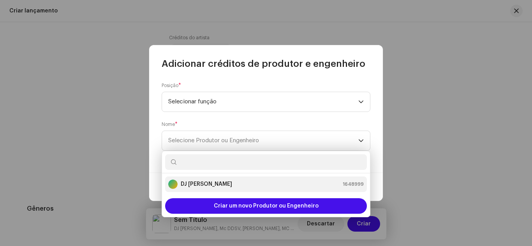
click at [192, 187] on strong "DJ [PERSON_NAME]" at bounding box center [206, 185] width 51 height 8
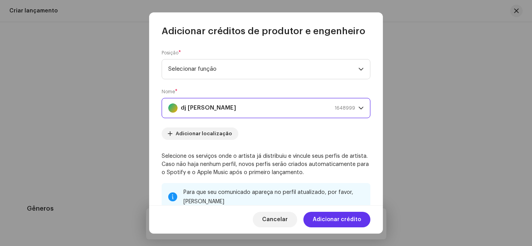
click at [337, 221] on font "Adicionar crédito" at bounding box center [336, 219] width 48 height 5
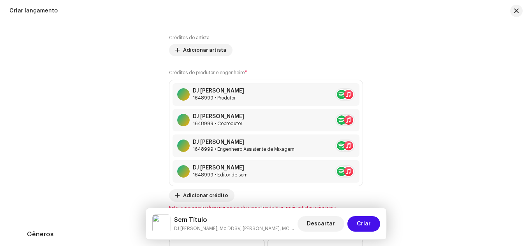
scroll to position [1198, 0]
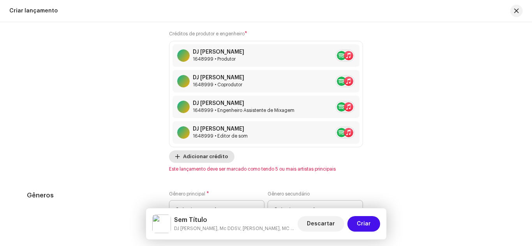
click at [209, 158] on font "Adicionar crédito" at bounding box center [205, 156] width 45 height 5
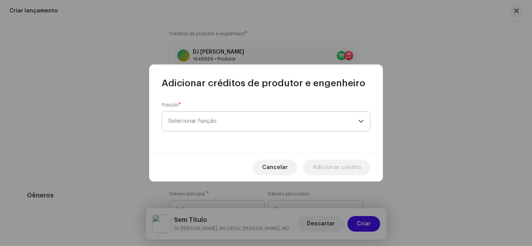
click at [214, 116] on span "Selecionar função" at bounding box center [263, 121] width 190 height 19
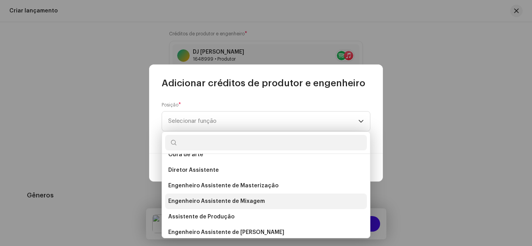
scroll to position [39, 0]
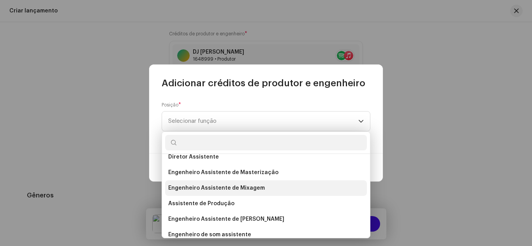
click at [223, 188] on font "Engenheiro Assistente de Mixagem" at bounding box center [216, 188] width 97 height 5
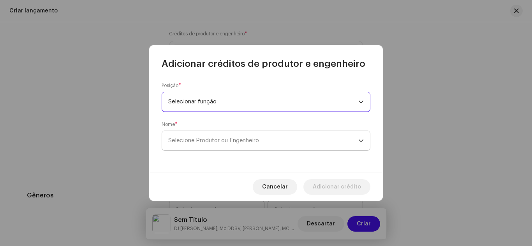
click at [197, 151] on p-select "Selecione Produtor ou Engenheiro" at bounding box center [265, 141] width 209 height 20
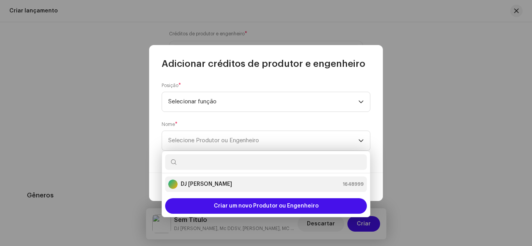
click at [186, 189] on li "DJ Cassula 1648999" at bounding box center [266, 185] width 202 height 16
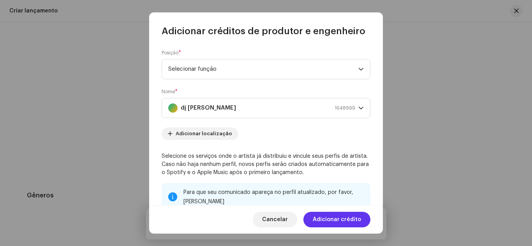
click at [324, 221] on font "Adicionar crédito" at bounding box center [336, 219] width 48 height 5
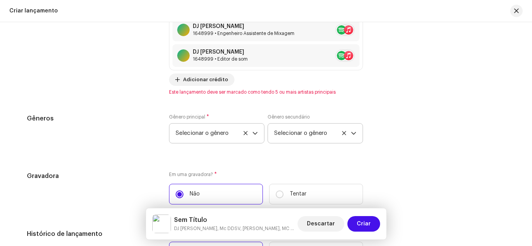
scroll to position [1276, 0]
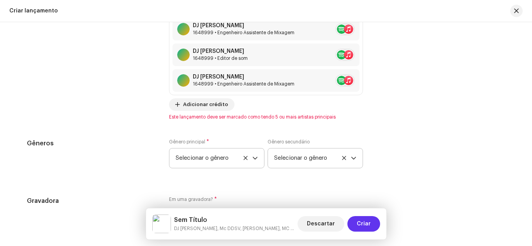
click at [372, 217] on button "Criar" at bounding box center [363, 224] width 33 height 16
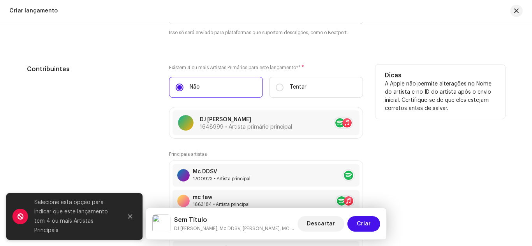
scroll to position [887, 0]
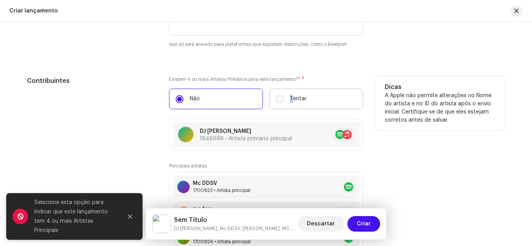
click at [290, 101] on font "Tentar" at bounding box center [298, 98] width 17 height 5
click at [272, 102] on label "Tentar" at bounding box center [316, 99] width 94 height 21
click at [276, 102] on input "Tentar" at bounding box center [280, 99] width 8 height 8
radio input "true"
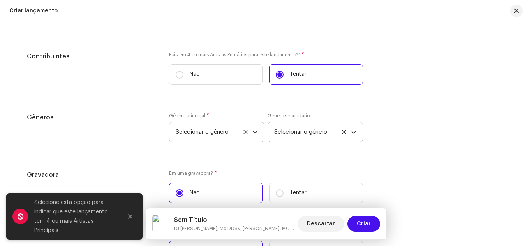
scroll to position [965, 0]
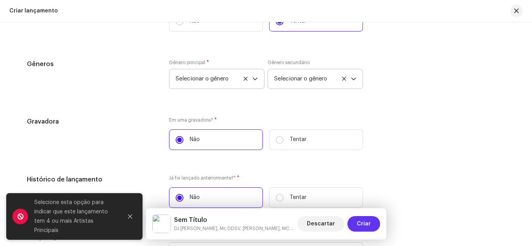
click at [362, 227] on span "Criar" at bounding box center [363, 224] width 14 height 16
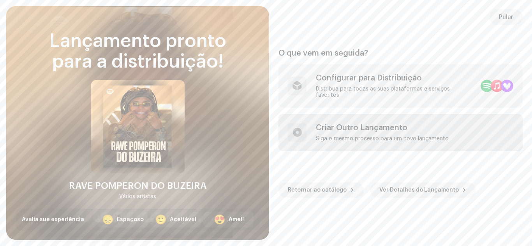
click at [361, 124] on div "Criar Outro Lançamento" at bounding box center [382, 127] width 133 height 9
radio input "true"
radio input "false"
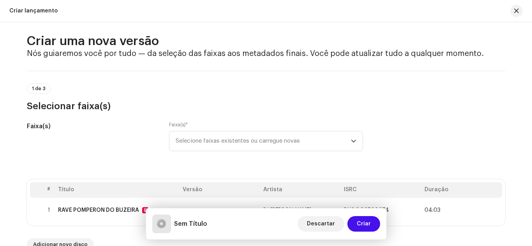
scroll to position [0, 0]
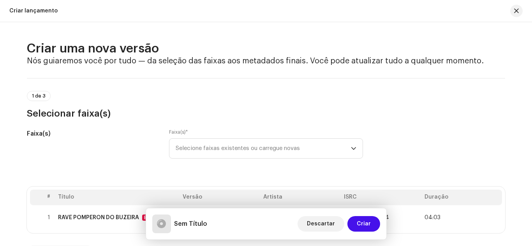
click at [39, 102] on div "1 de 3 Selecionar faixa(s)" at bounding box center [266, 105] width 478 height 29
click at [245, 148] on span "Selecione faixas existentes ou carregue novas" at bounding box center [263, 148] width 175 height 19
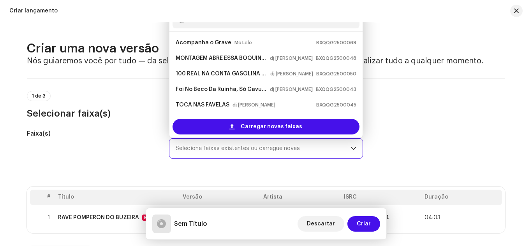
click at [245, 148] on span "Selecione faixas existentes ou carregue novas" at bounding box center [263, 148] width 175 height 19
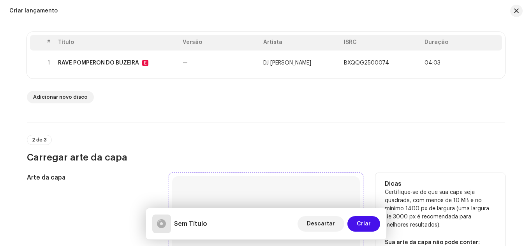
scroll to position [156, 0]
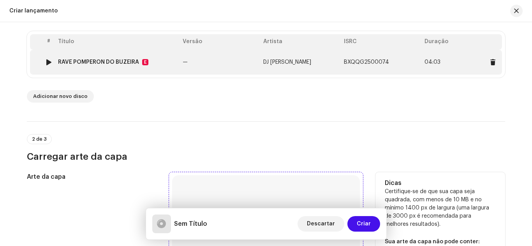
click at [196, 61] on td "—" at bounding box center [219, 62] width 81 height 25
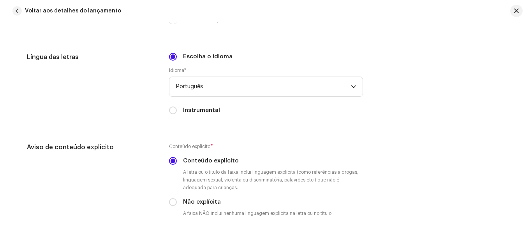
scroll to position [1228, 0]
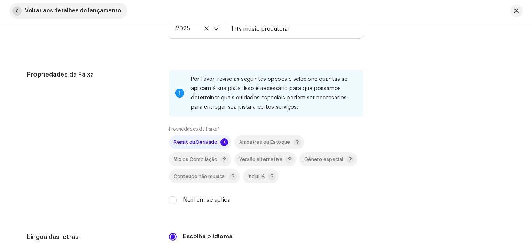
click at [24, 13] on button "Voltar aos detalhes do lançamento" at bounding box center [68, 11] width 118 height 16
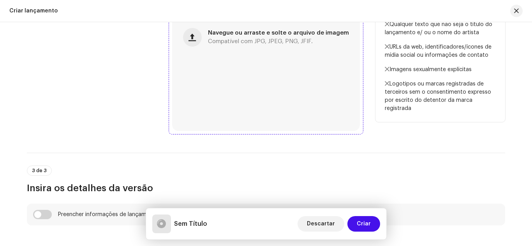
scroll to position [389, 0]
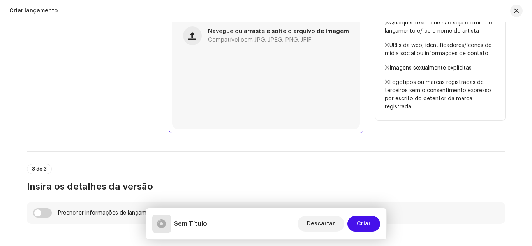
click at [210, 57] on div "Navegue ou arraste e solte o arquivo de imagem Compatível com JPG, JPEG, PNG, J…" at bounding box center [266, 36] width 188 height 188
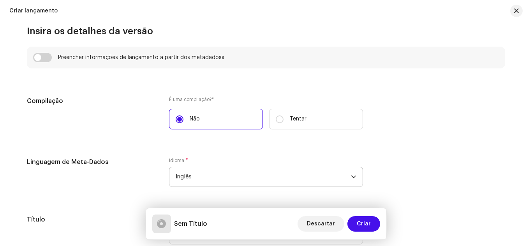
scroll to position [623, 0]
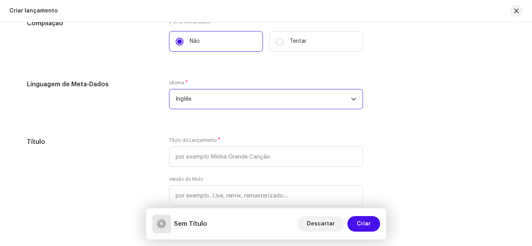
click at [181, 98] on font "Inglês" at bounding box center [184, 99] width 16 height 6
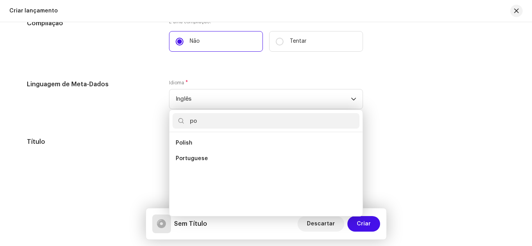
scroll to position [0, 0]
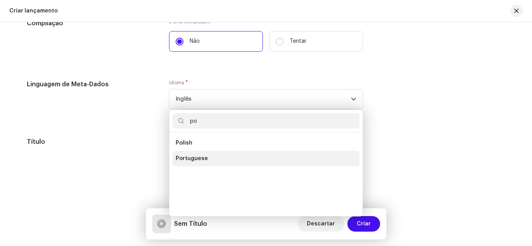
type input "po"
click at [204, 158] on span "Portuguese" at bounding box center [192, 159] width 32 height 8
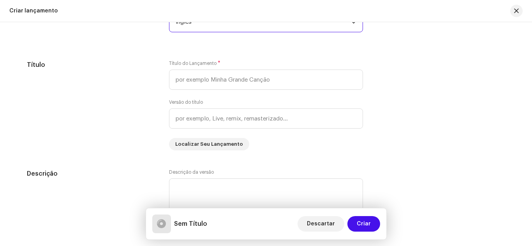
scroll to position [700, 0]
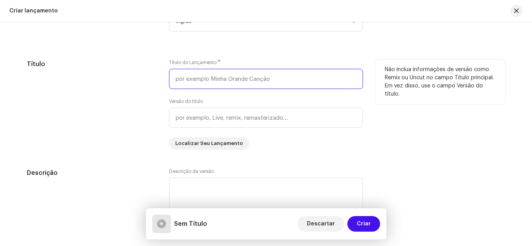
click at [205, 82] on input "text" at bounding box center [266, 79] width 194 height 20
paste input "hits music produtora"
type input "hits music produtora"
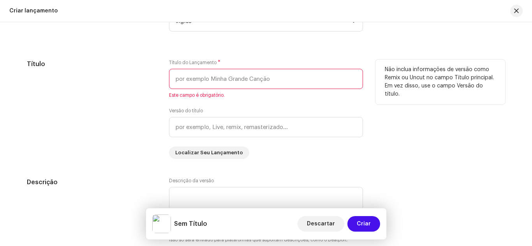
click at [195, 83] on input "text" at bounding box center [266, 79] width 194 height 20
paste input "RAVE POMPERON DO BUZEIRA - DJ [PERSON_NAME] , MC [PERSON_NAME] , [PERSON_NAME] …"
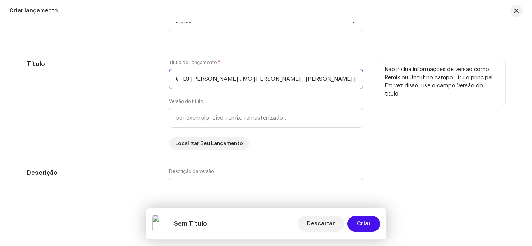
click at [176, 80] on input "RAVE POMPERON DO BUZEIRA - DJ [PERSON_NAME] , MC [PERSON_NAME] , [PERSON_NAME] …" at bounding box center [266, 79] width 194 height 20
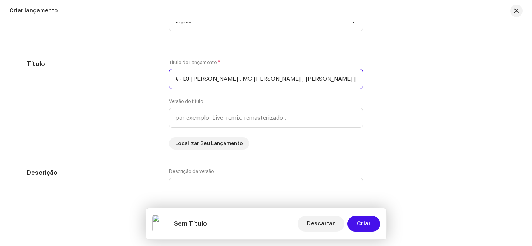
scroll to position [0, 85]
drag, startPoint x: 174, startPoint y: 80, endPoint x: 530, endPoint y: 103, distance: 356.0
click at [530, 103] on div "Criar uma nova versão Nós guiaremos você por tudo — da seleção das faixas aos m…" at bounding box center [266, 134] width 532 height 224
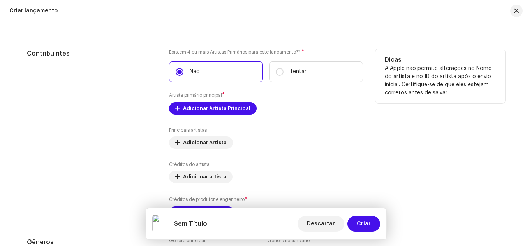
scroll to position [895, 0]
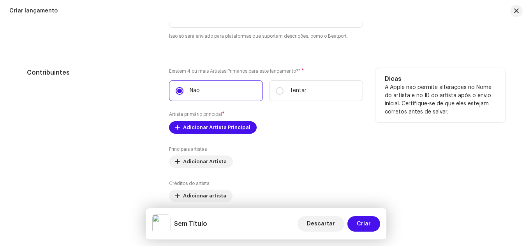
type input "RAVE POMPERON DO BUZEIRA"
click at [266, 92] on div "Não Tentar" at bounding box center [266, 91] width 194 height 21
click at [292, 97] on label "Tentar" at bounding box center [316, 91] width 94 height 21
click at [283, 95] on input "Tentar" at bounding box center [280, 91] width 8 height 8
radio input "true"
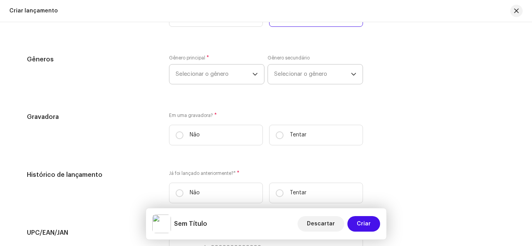
scroll to position [973, 0]
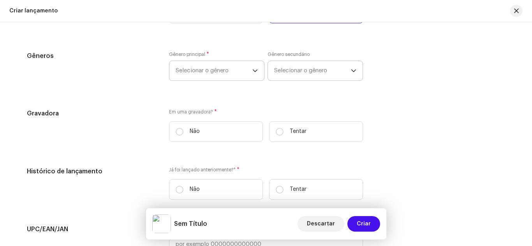
click at [198, 76] on span "Selecionar o gênero" at bounding box center [214, 70] width 77 height 19
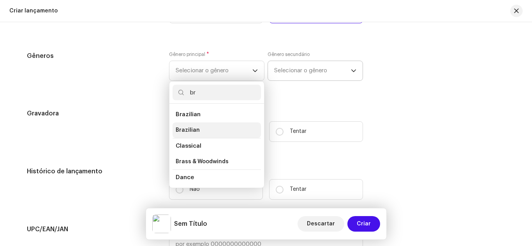
type input "br"
click at [193, 126] on li "Brazilian" at bounding box center [216, 131] width 88 height 16
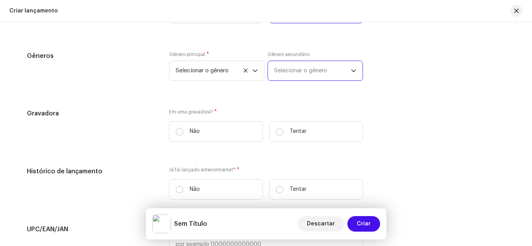
drag, startPoint x: 315, startPoint y: 66, endPoint x: 306, endPoint y: 80, distance: 16.4
click at [315, 66] on span "Selecionar o gênero" at bounding box center [312, 70] width 77 height 19
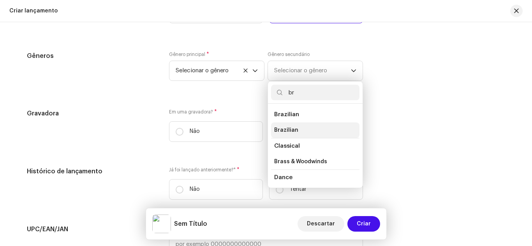
type input "br"
click at [286, 127] on span "Brazilian" at bounding box center [286, 130] width 24 height 8
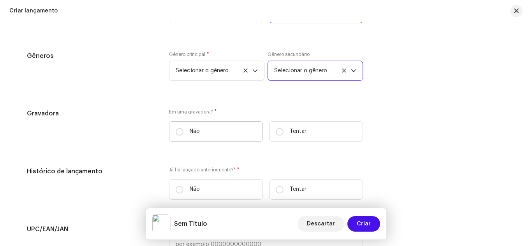
scroll to position [1012, 0]
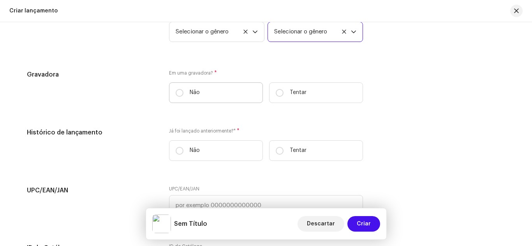
click at [198, 94] on label "Não" at bounding box center [216, 92] width 94 height 21
click at [183, 94] on input "Não" at bounding box center [180, 93] width 8 height 8
radio input "true"
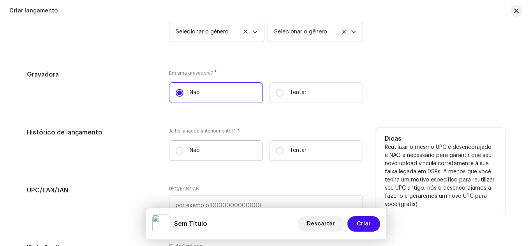
click at [214, 151] on label "Não" at bounding box center [216, 150] width 94 height 21
click at [183, 151] on input "Não" at bounding box center [180, 151] width 8 height 8
radio input "true"
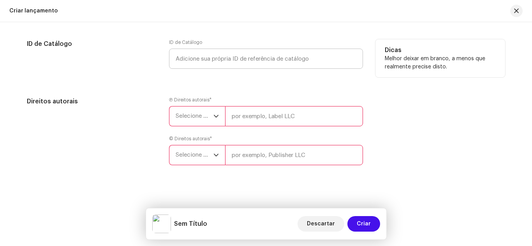
scroll to position [1219, 0]
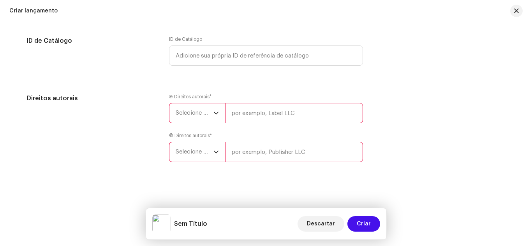
click at [195, 116] on span "Selecione o ano" at bounding box center [195, 113] width 38 height 19
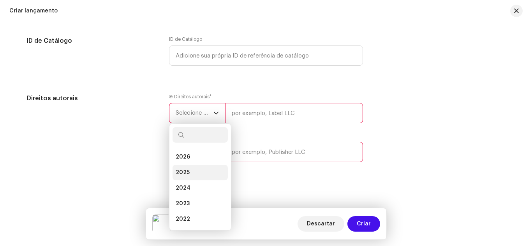
click at [192, 171] on li "2025" at bounding box center [199, 173] width 55 height 16
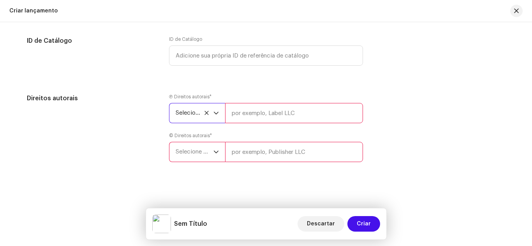
click at [267, 120] on input "text" at bounding box center [294, 113] width 138 height 20
type input "hits music produtora"
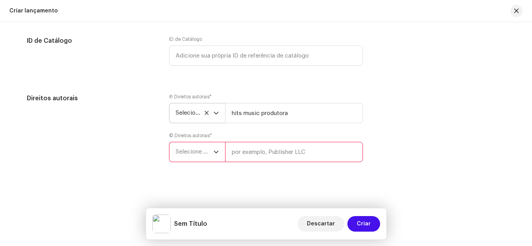
click at [278, 143] on input "text" at bounding box center [294, 152] width 138 height 20
paste input "hits music produtora"
type input "hits music produtora"
click at [188, 154] on font "Selecione o ano" at bounding box center [197, 152] width 42 height 6
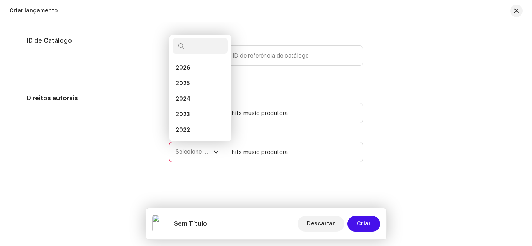
scroll to position [12, 0]
click at [191, 69] on li "2025" at bounding box center [199, 71] width 55 height 16
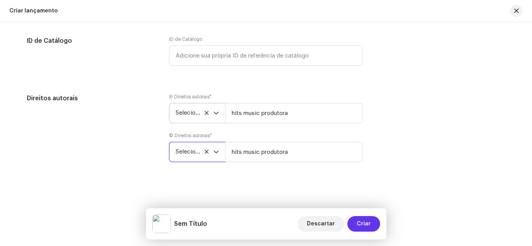
click at [370, 230] on span "Criar" at bounding box center [363, 224] width 14 height 16
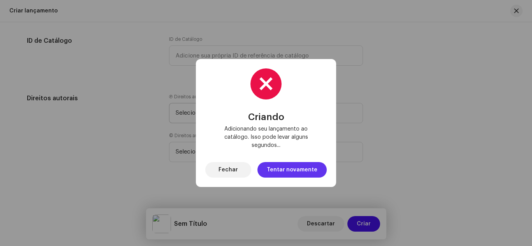
click at [280, 164] on span "Tentar novamente" at bounding box center [292, 170] width 51 height 16
click at [238, 167] on font "Fechar" at bounding box center [227, 169] width 19 height 5
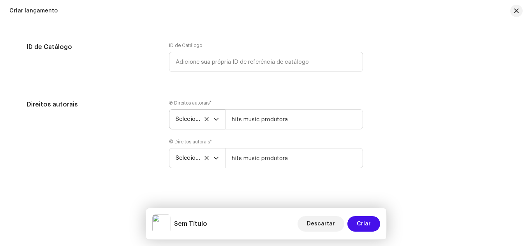
scroll to position [1219, 0]
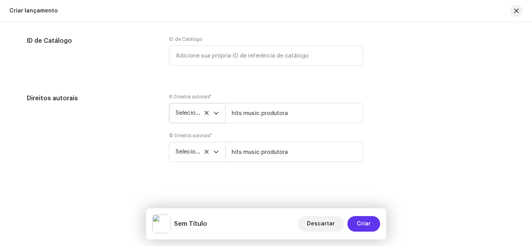
click at [357, 228] on button "Criar" at bounding box center [363, 224] width 33 height 16
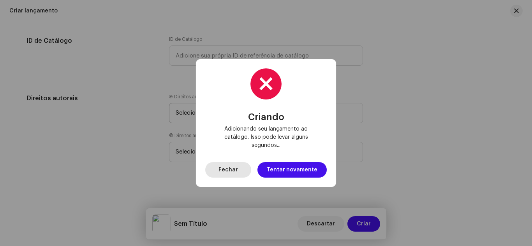
click at [242, 165] on button "Fechar" at bounding box center [228, 170] width 46 height 16
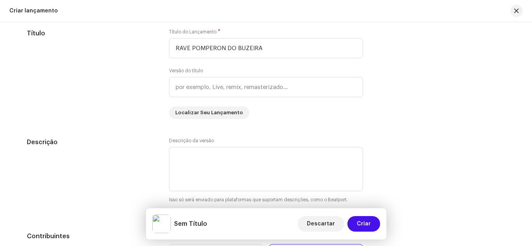
scroll to position [674, 0]
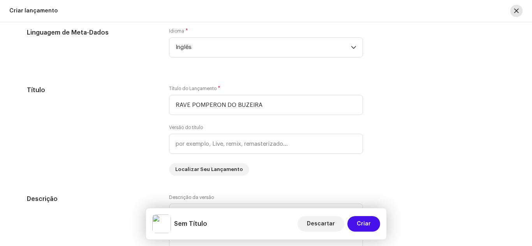
click at [515, 15] on button "button" at bounding box center [516, 11] width 12 height 12
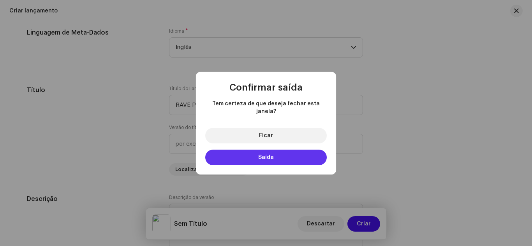
click at [267, 150] on button "Saída" at bounding box center [265, 158] width 121 height 16
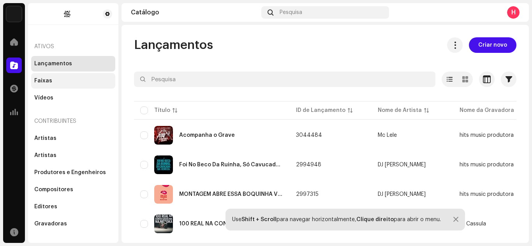
click at [44, 76] on div "Faixas" at bounding box center [73, 81] width 84 height 16
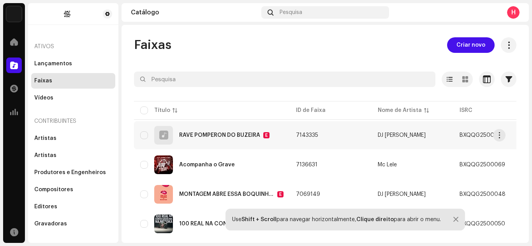
click at [224, 145] on td "RAVE POMPERON DO BUZEIRA E" at bounding box center [212, 135] width 156 height 28
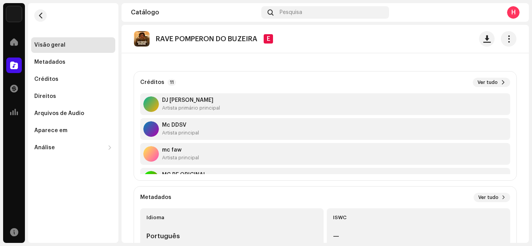
scroll to position [18, 0]
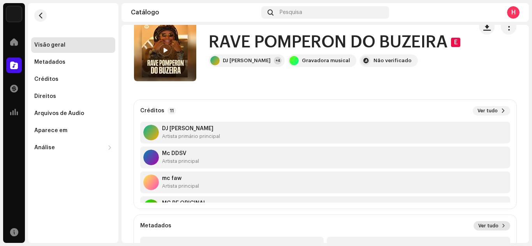
click at [488, 226] on font "Ver tudo" at bounding box center [488, 226] width 20 height 5
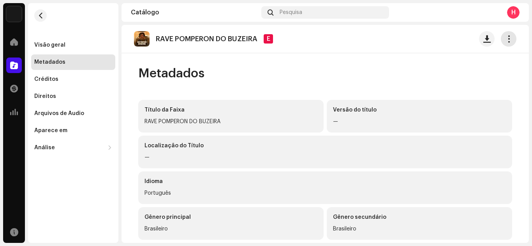
click at [505, 36] on span "button" at bounding box center [508, 39] width 7 height 6
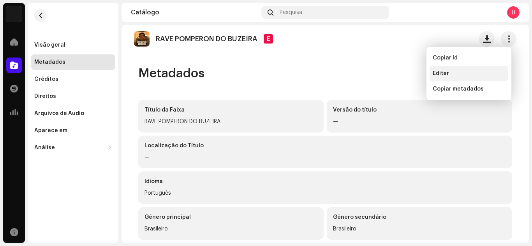
click at [452, 76] on div "Editar" at bounding box center [468, 73] width 72 height 6
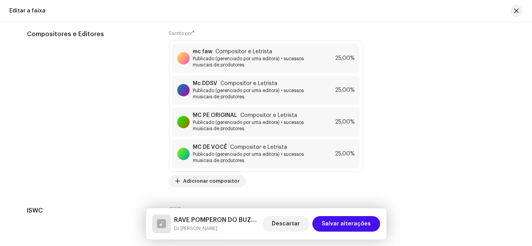
scroll to position [2470, 0]
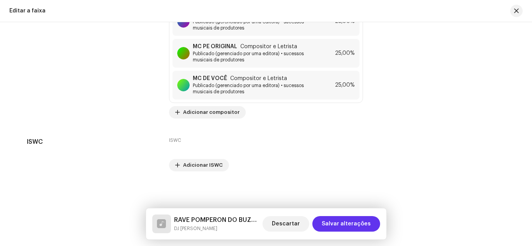
click at [356, 220] on span "Salvar alterações" at bounding box center [345, 224] width 49 height 16
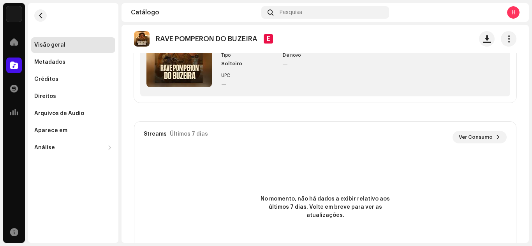
scroll to position [369, 0]
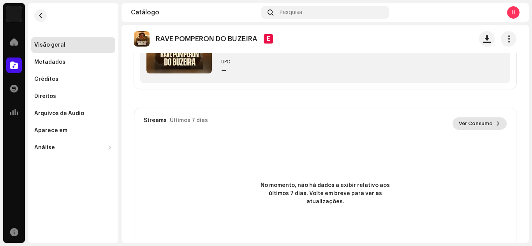
click at [482, 122] on font "Ver Consumo" at bounding box center [475, 123] width 34 height 5
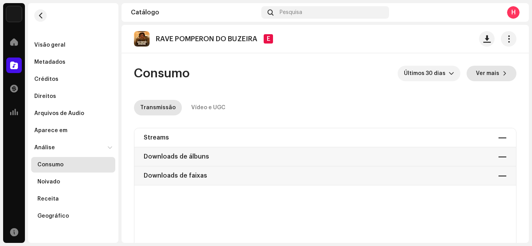
click at [484, 71] on font "Ver mais" at bounding box center [487, 73] width 23 height 5
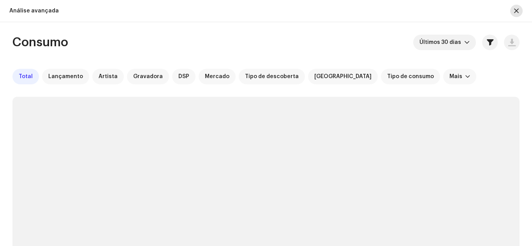
click at [520, 12] on button "button" at bounding box center [516, 11] width 12 height 12
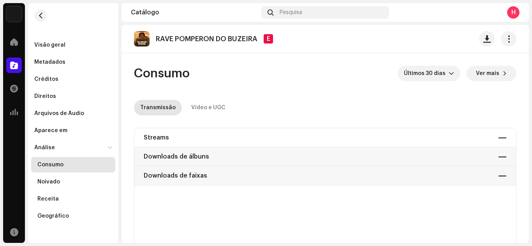
click at [198, 36] on font "RAVE POMPERON DO BUZEIRA" at bounding box center [207, 38] width 102 height 7
click at [510, 42] on button "button" at bounding box center [508, 39] width 16 height 16
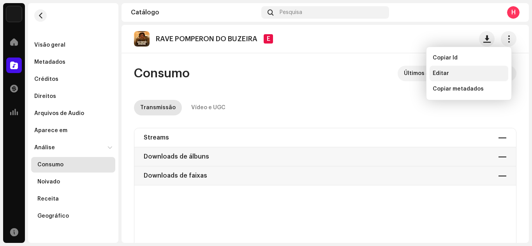
click at [444, 75] on font "Editar" at bounding box center [440, 73] width 16 height 5
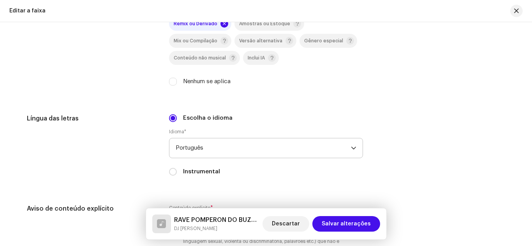
scroll to position [1362, 0]
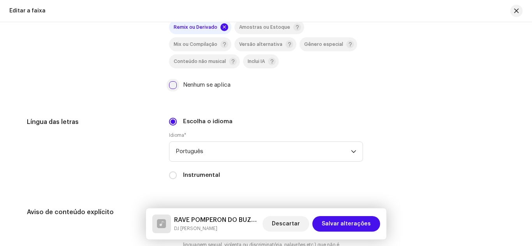
click at [174, 81] on input "Nenhum se aplica" at bounding box center [173, 85] width 8 height 8
checkbox input "true"
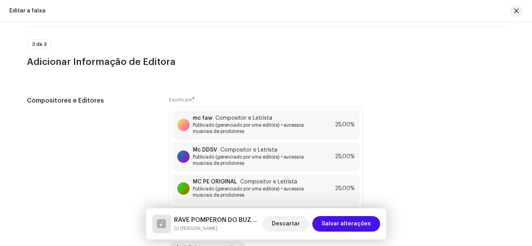
scroll to position [2470, 0]
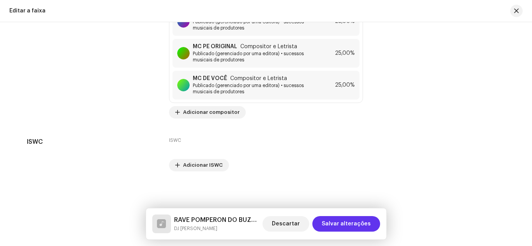
click at [349, 223] on font "Salvar alterações" at bounding box center [345, 223] width 49 height 5
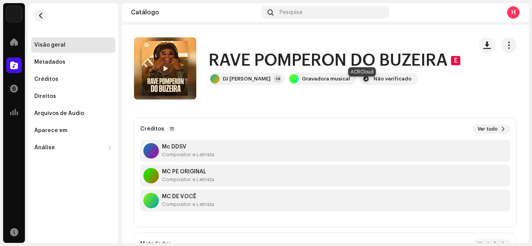
click at [373, 81] on font "Não verificado" at bounding box center [392, 78] width 38 height 5
click at [359, 85] on div "Não verificado" at bounding box center [388, 79] width 58 height 12
click at [360, 79] on div "RAVE POMPERON DO BUZEIRA E DJ [PERSON_NAME] +4 Gravadora musical Não verificado" at bounding box center [336, 68] width 255 height 33
click at [8, 44] on div at bounding box center [14, 42] width 16 height 16
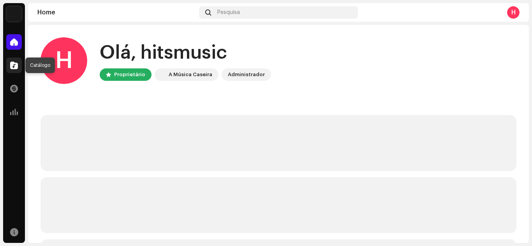
click at [11, 68] on span at bounding box center [14, 65] width 8 height 6
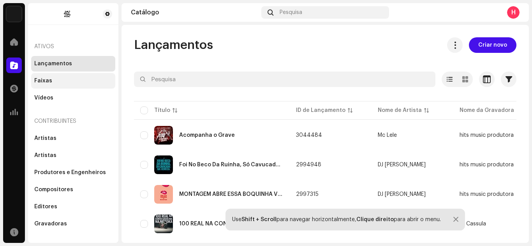
click at [53, 82] on div "Faixas" at bounding box center [73, 81] width 78 height 6
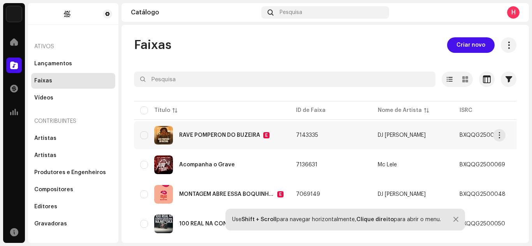
click at [232, 134] on font "RAVE POMPERON DO BUZEIRA" at bounding box center [219, 135] width 81 height 5
